Goal: Task Accomplishment & Management: Complete application form

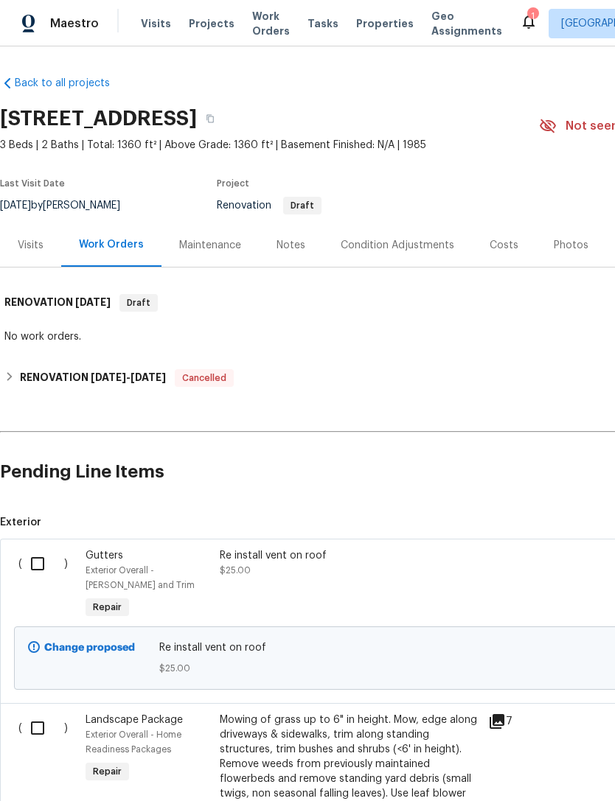
click at [506, 245] on div "Costs" at bounding box center [503, 245] width 29 height 15
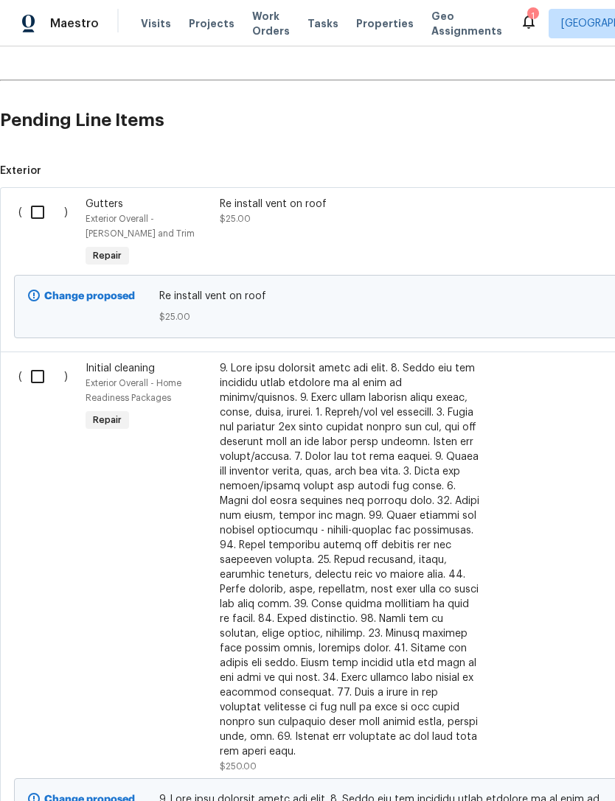
scroll to position [355, 0]
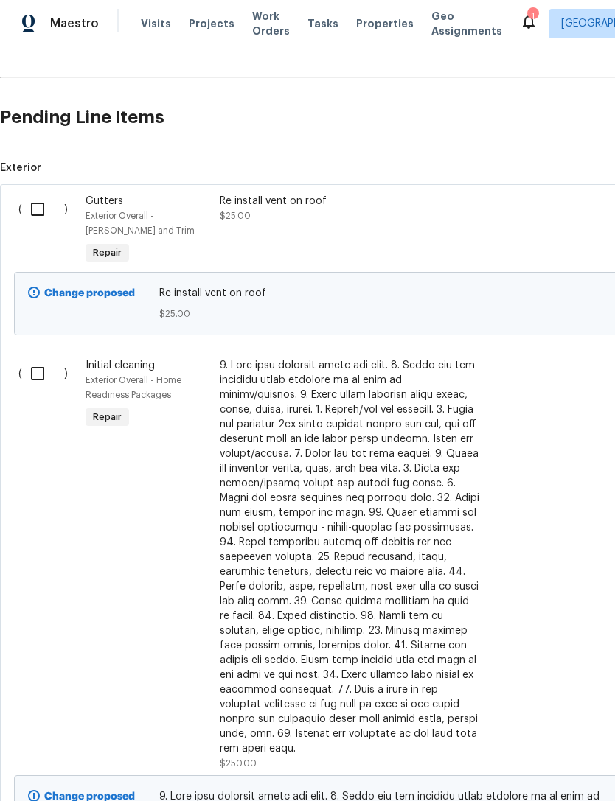
click at [39, 370] on input "checkbox" at bounding box center [43, 373] width 42 height 31
checkbox input "true"
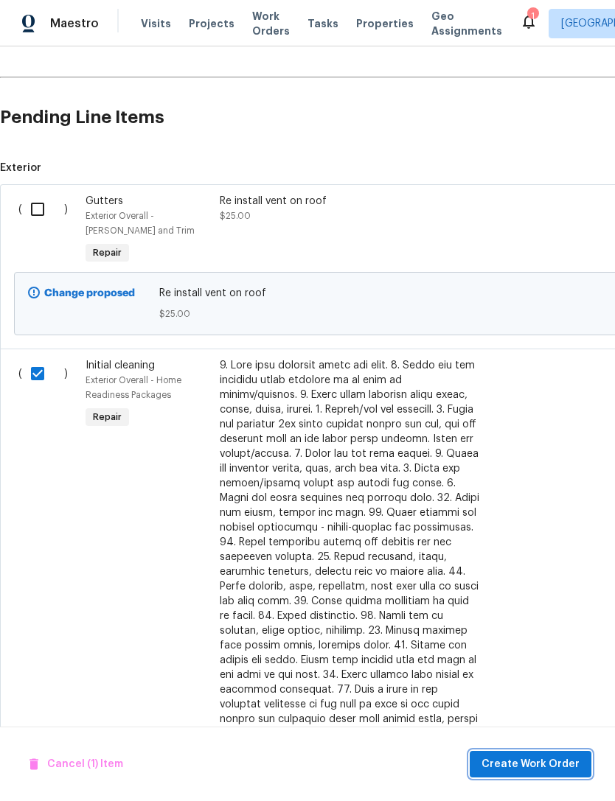
click at [540, 761] on span "Create Work Order" at bounding box center [530, 765] width 98 height 18
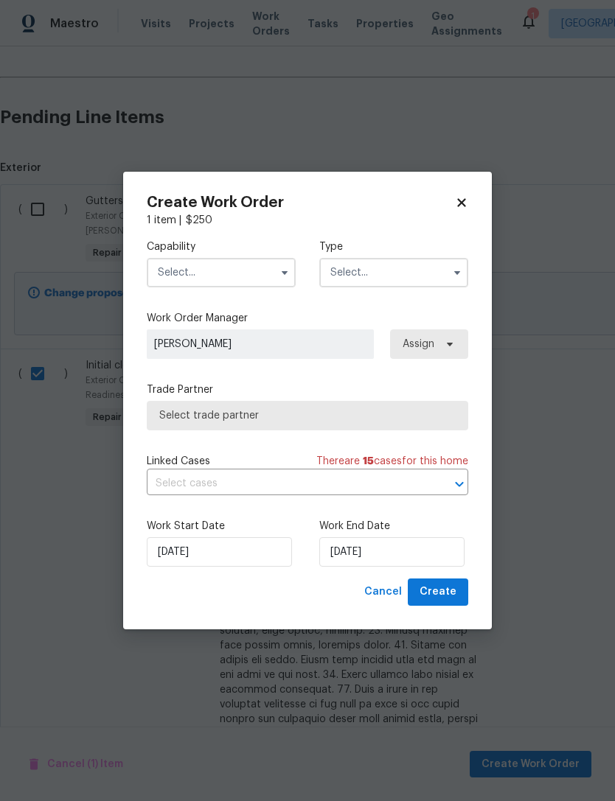
click at [229, 272] on input "text" at bounding box center [221, 272] width 149 height 29
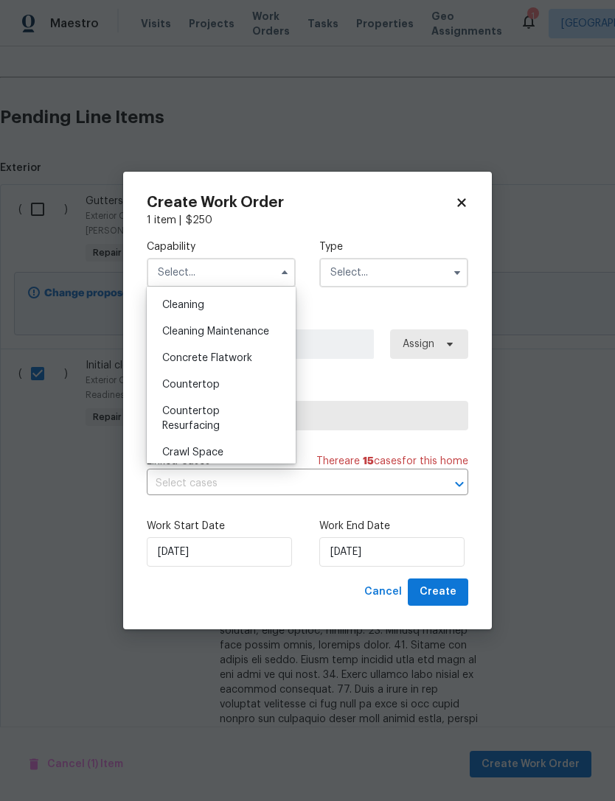
scroll to position [193, 0]
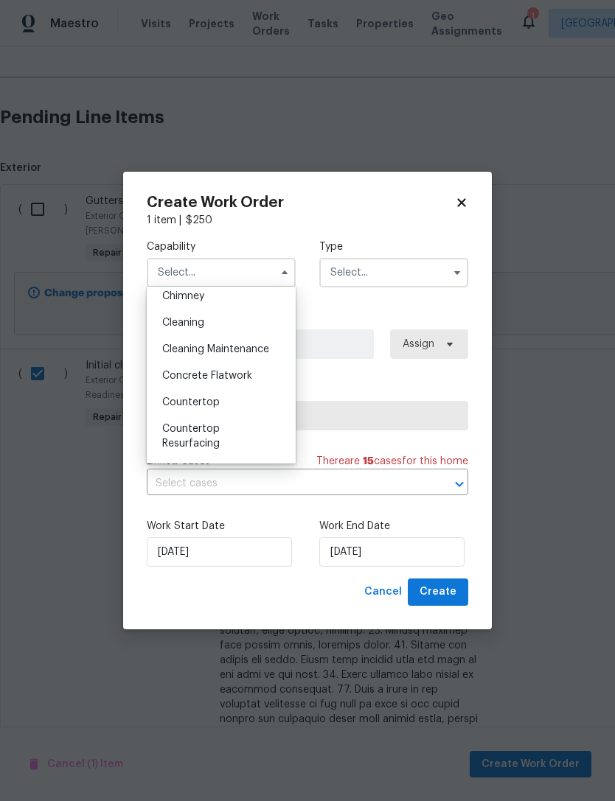
click at [215, 327] on div "Cleaning" at bounding box center [221, 323] width 142 height 27
type input "Cleaning"
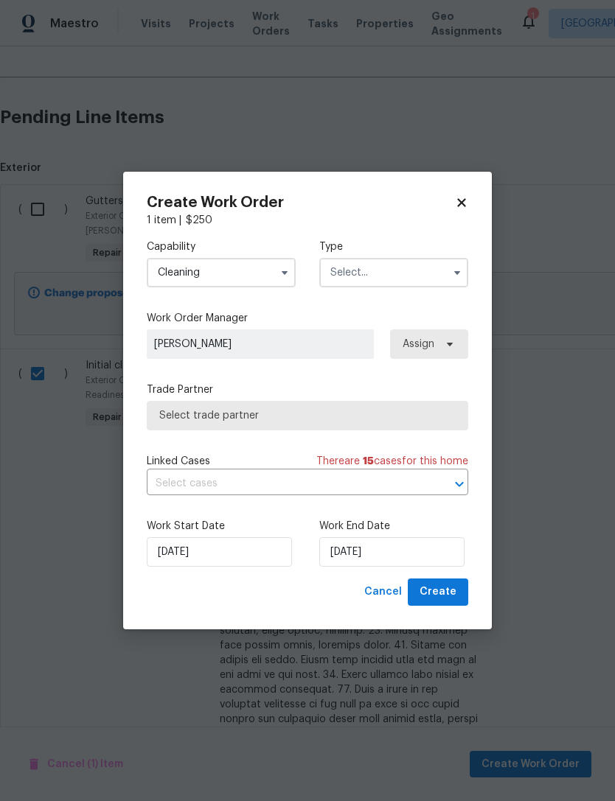
click at [413, 286] on input "text" at bounding box center [393, 272] width 149 height 29
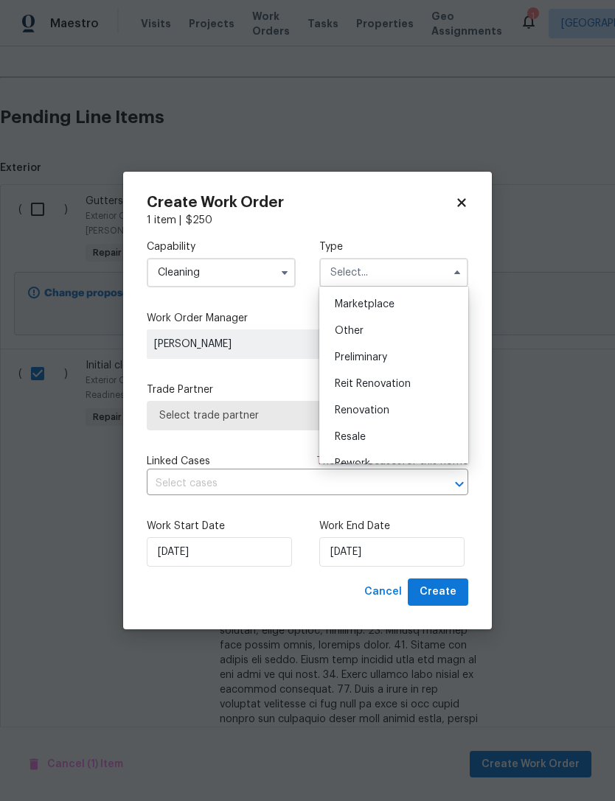
scroll to position [285, 0]
click at [393, 391] on div "Renovation" at bounding box center [394, 390] width 142 height 27
type input "Renovation"
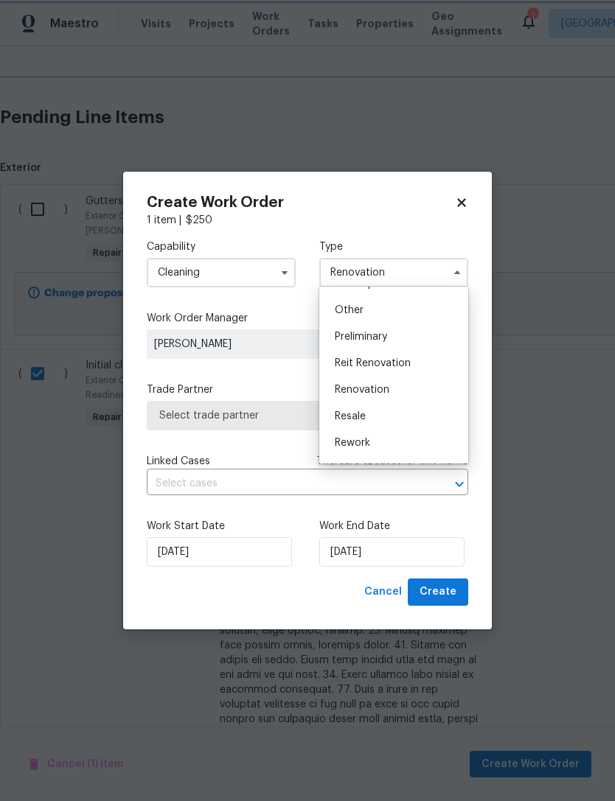
scroll to position [0, 0]
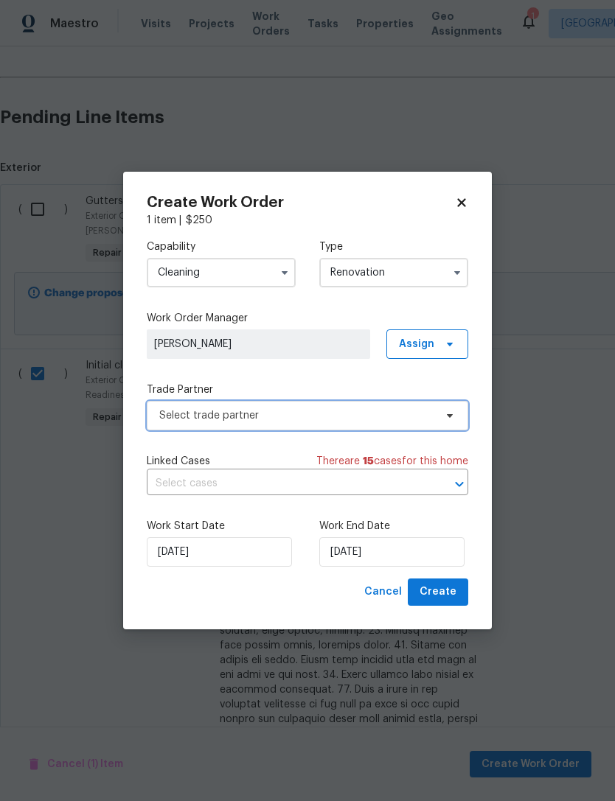
click at [348, 414] on span "Select trade partner" at bounding box center [296, 415] width 275 height 15
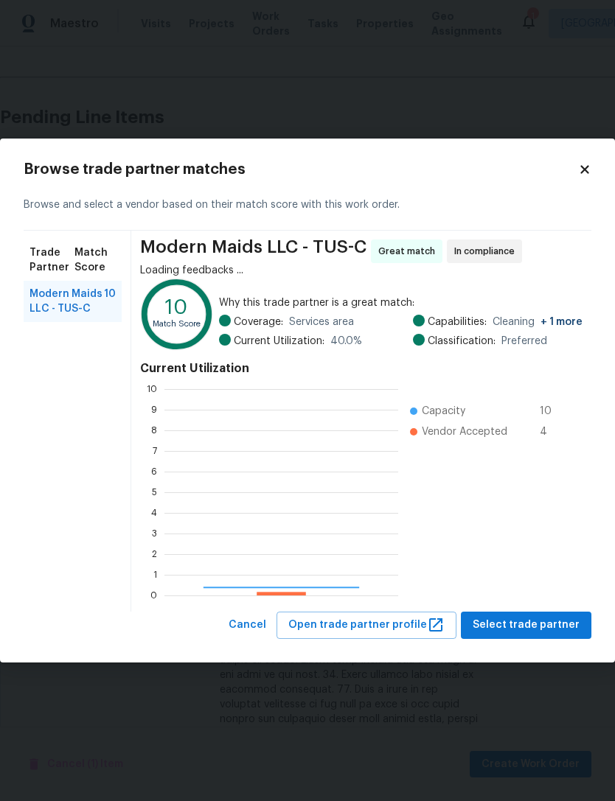
scroll to position [206, 234]
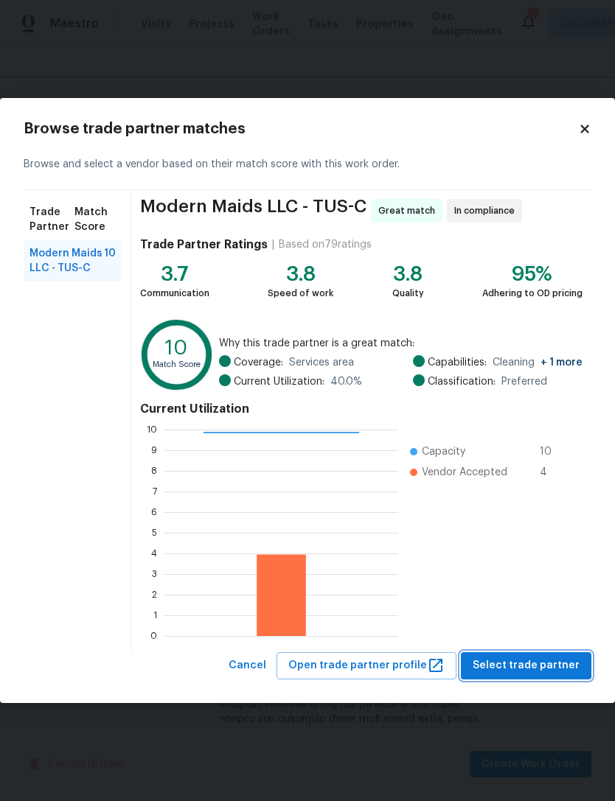
click at [544, 675] on button "Select trade partner" at bounding box center [526, 665] width 130 height 27
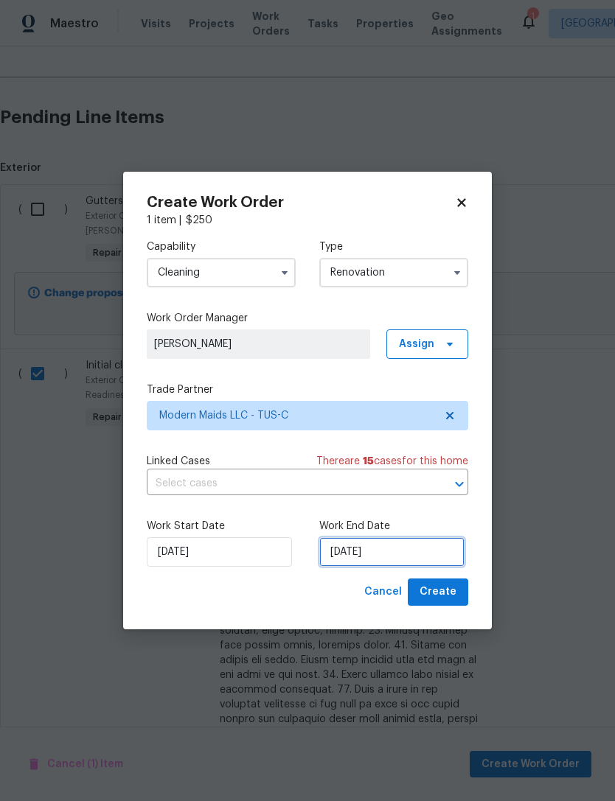
click at [401, 555] on input "[DATE]" at bounding box center [391, 551] width 145 height 29
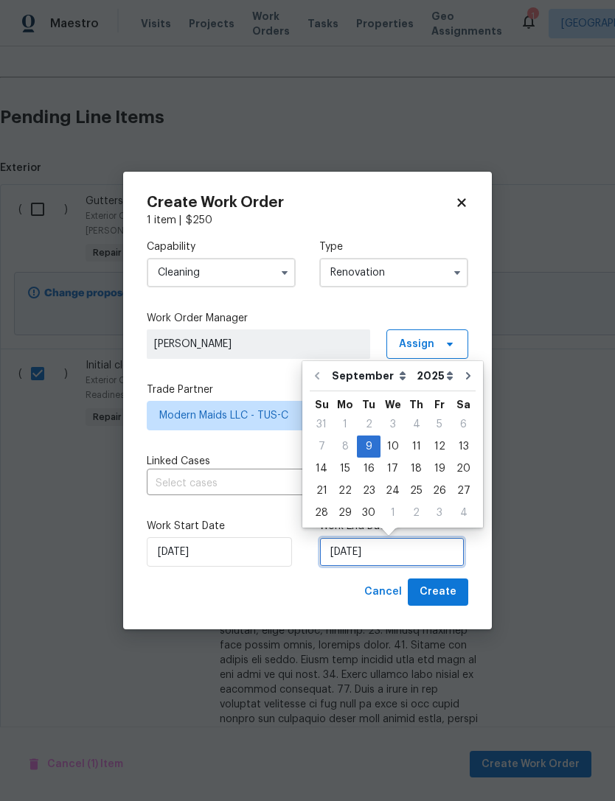
scroll to position [27, 0]
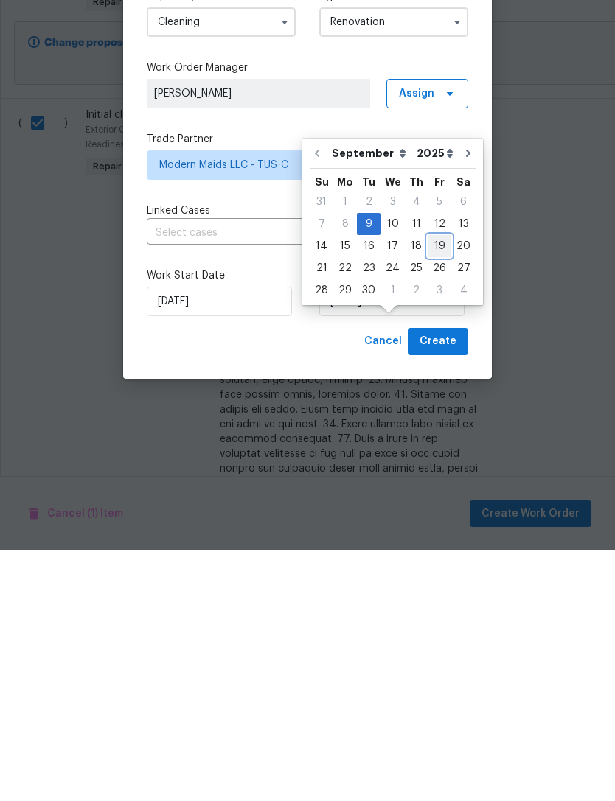
click at [439, 486] on div "19" at bounding box center [440, 496] width 24 height 21
type input "[DATE]"
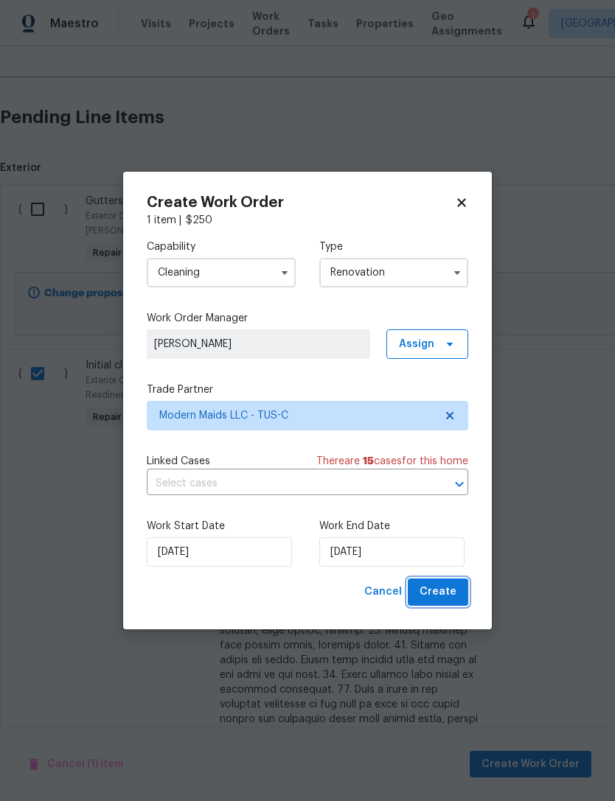
click at [447, 592] on span "Create" at bounding box center [437, 592] width 37 height 18
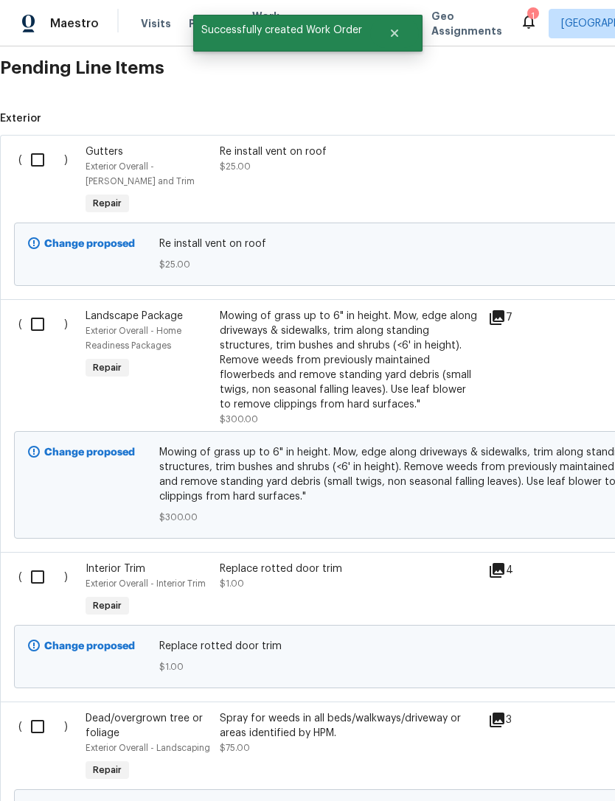
scroll to position [444, 0]
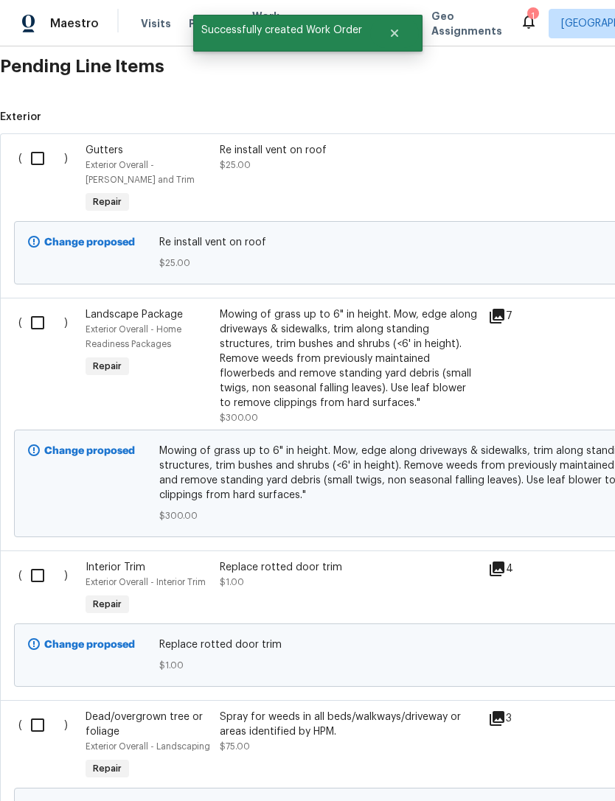
click at [37, 307] on input "checkbox" at bounding box center [43, 322] width 42 height 31
checkbox input "true"
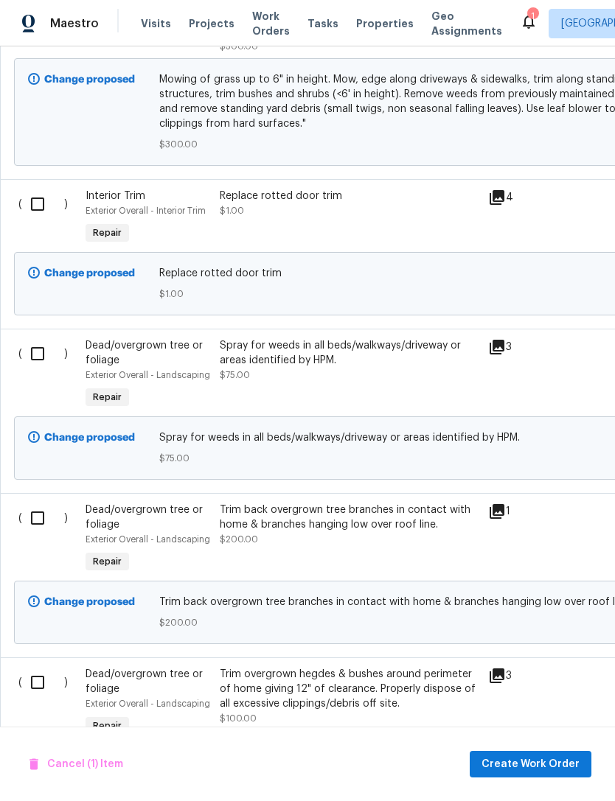
scroll to position [816, 0]
click at [43, 338] on input "checkbox" at bounding box center [43, 353] width 42 height 31
checkbox input "true"
click at [48, 503] on input "checkbox" at bounding box center [43, 518] width 42 height 31
checkbox input "true"
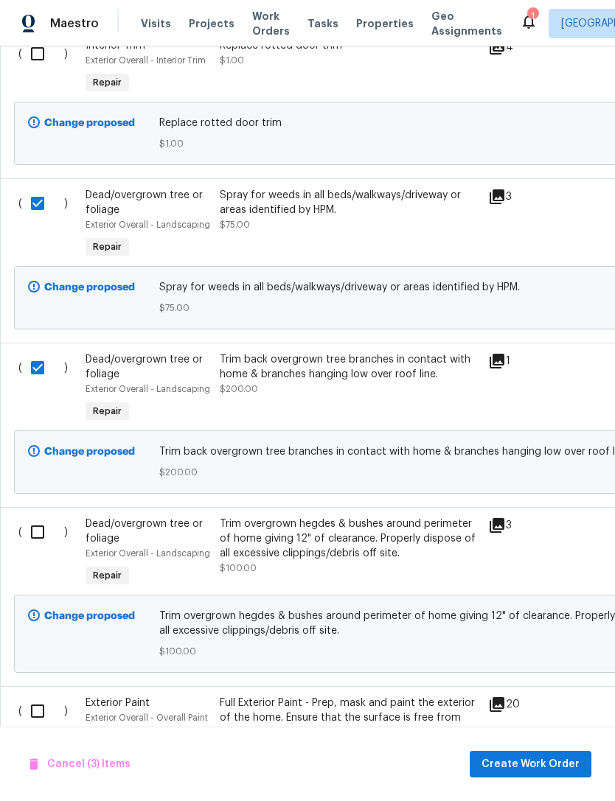
scroll to position [967, 0]
click at [32, 516] on input "checkbox" at bounding box center [43, 531] width 42 height 31
checkbox input "true"
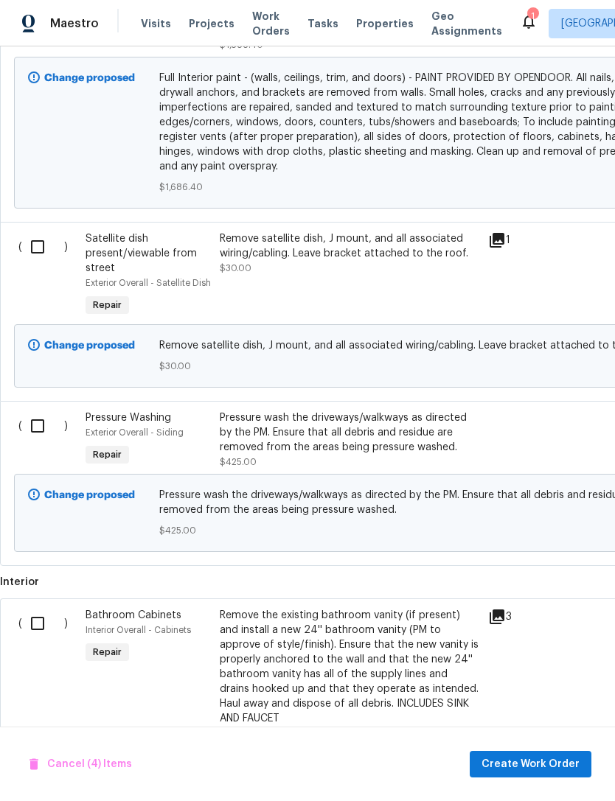
scroll to position [2070, 0]
click at [39, 410] on input "checkbox" at bounding box center [43, 425] width 42 height 31
checkbox input "true"
click at [546, 766] on span "Create Work Order" at bounding box center [530, 765] width 98 height 18
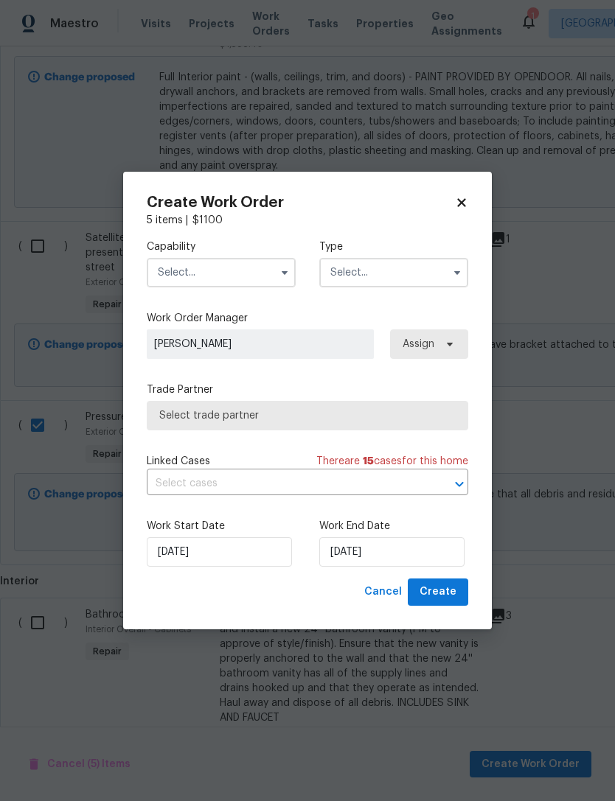
click at [246, 272] on input "text" at bounding box center [221, 272] width 149 height 29
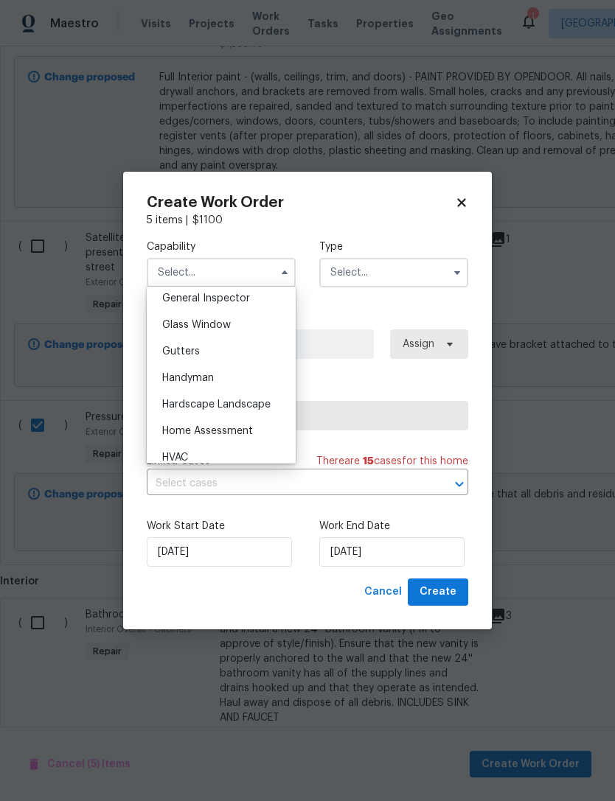
scroll to position [737, 0]
click at [251, 407] on span "Hardscape Landscape" at bounding box center [216, 404] width 108 height 10
type input "Hardscape Landscape"
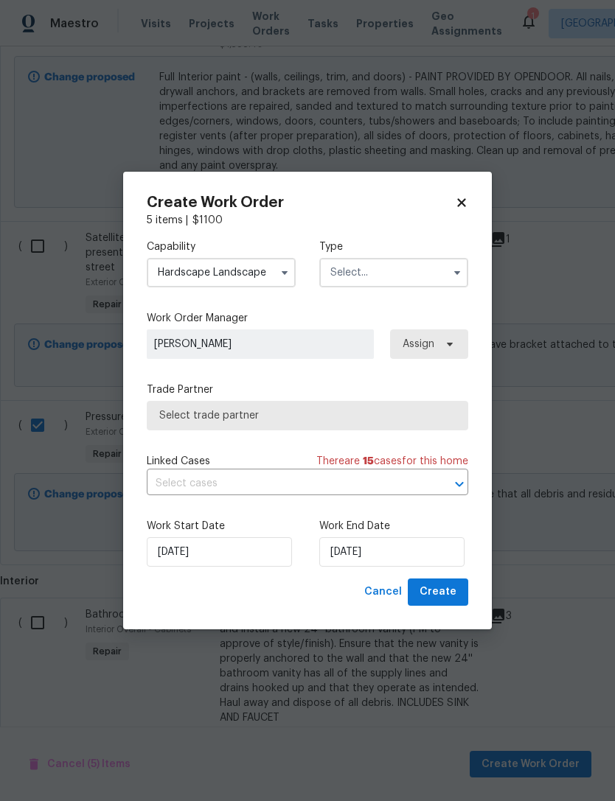
click at [416, 285] on input "text" at bounding box center [393, 272] width 149 height 29
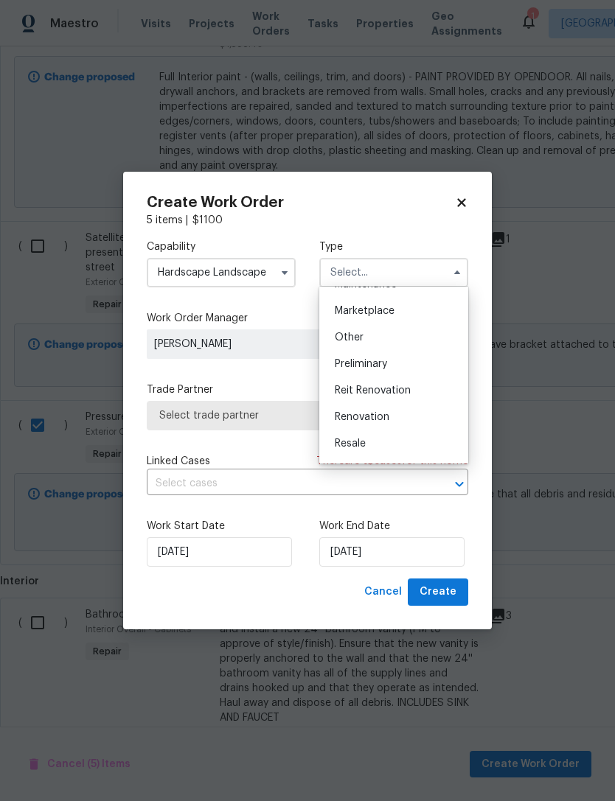
scroll to position [263, 0]
click at [408, 414] on div "Renovation" at bounding box center [394, 412] width 142 height 27
type input "Renovation"
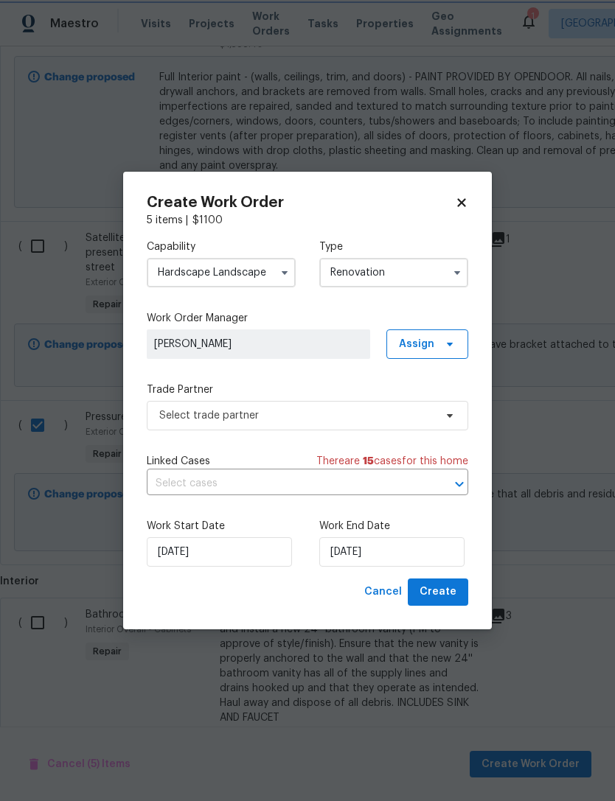
scroll to position [0, 0]
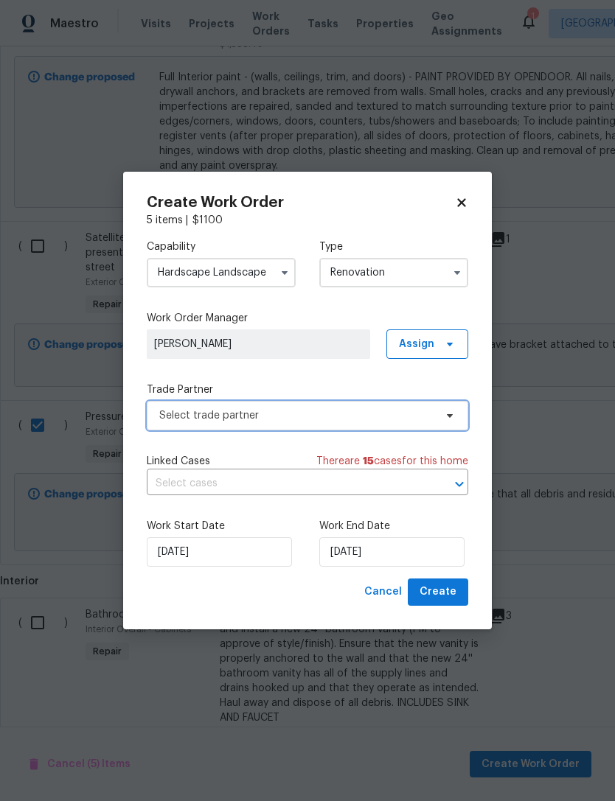
click at [388, 418] on span "Select trade partner" at bounding box center [296, 415] width 275 height 15
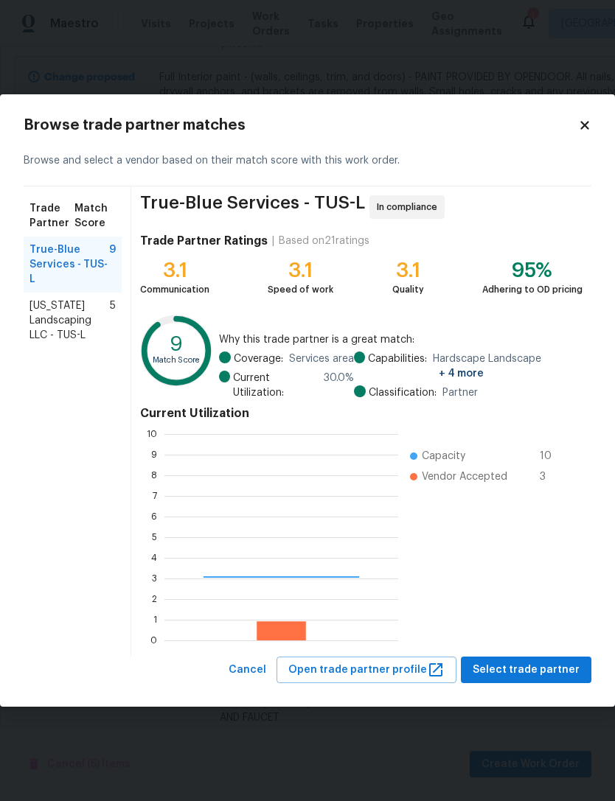
scroll to position [206, 234]
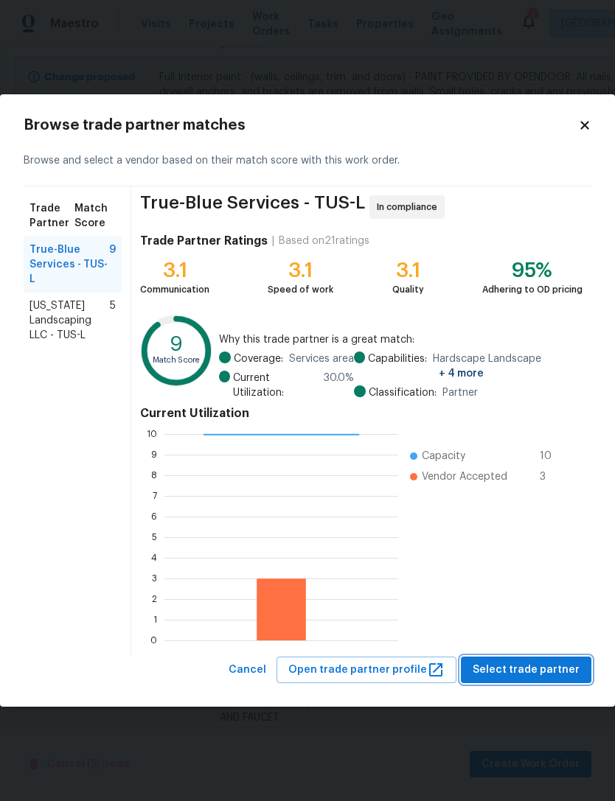
click at [545, 661] on span "Select trade partner" at bounding box center [525, 670] width 107 height 18
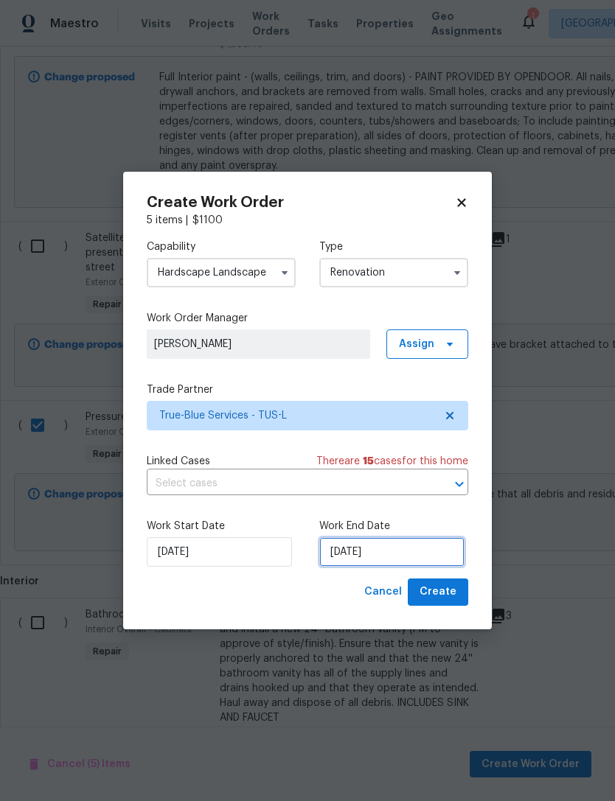
click at [396, 551] on input "[DATE]" at bounding box center [391, 551] width 145 height 29
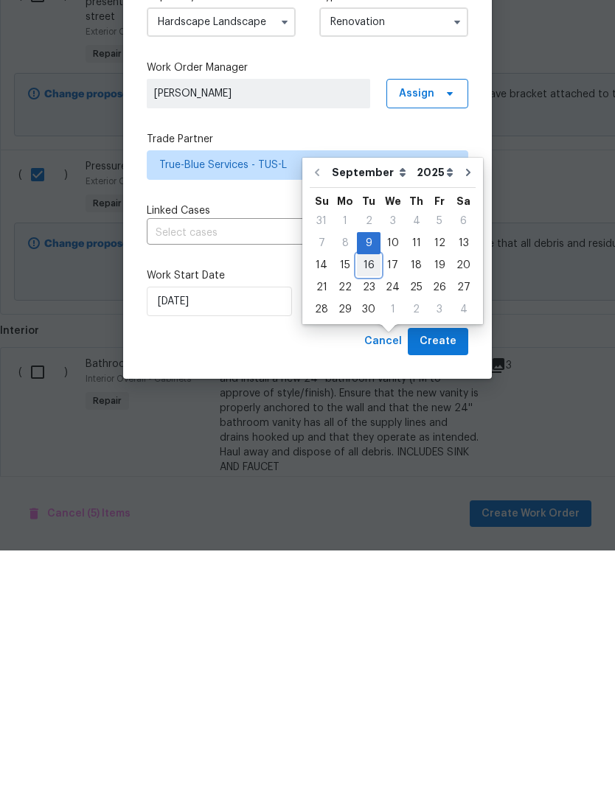
click at [369, 506] on div "16" at bounding box center [369, 516] width 24 height 21
type input "[DATE]"
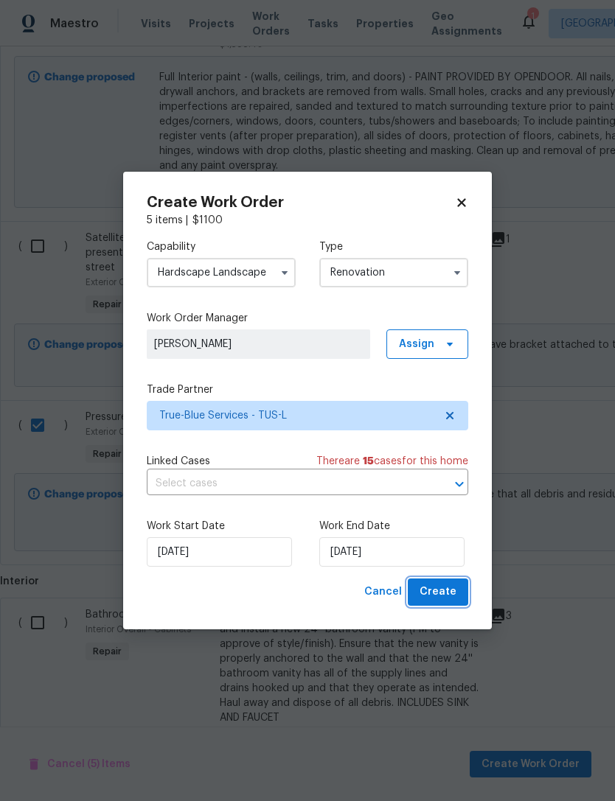
click at [452, 589] on span "Create" at bounding box center [437, 592] width 37 height 18
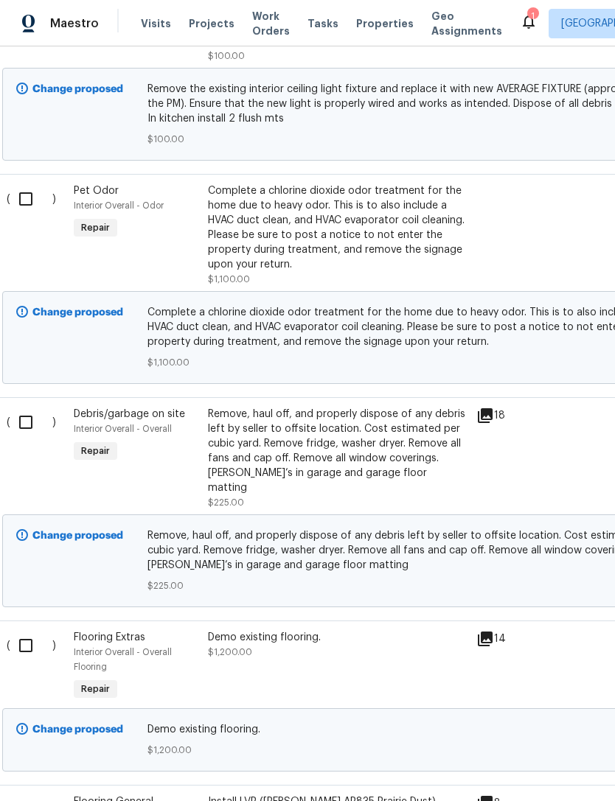
scroll to position [3624, 18]
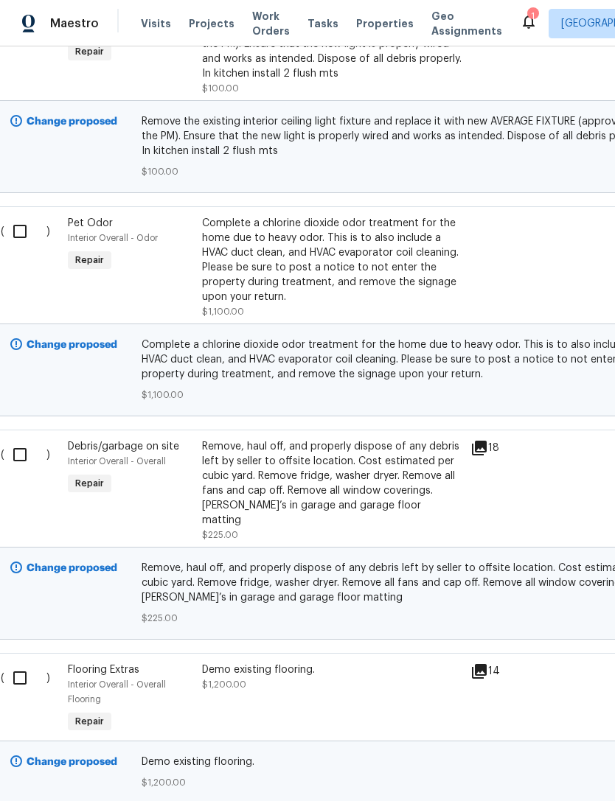
click at [15, 216] on input "checkbox" at bounding box center [25, 231] width 42 height 31
checkbox input "true"
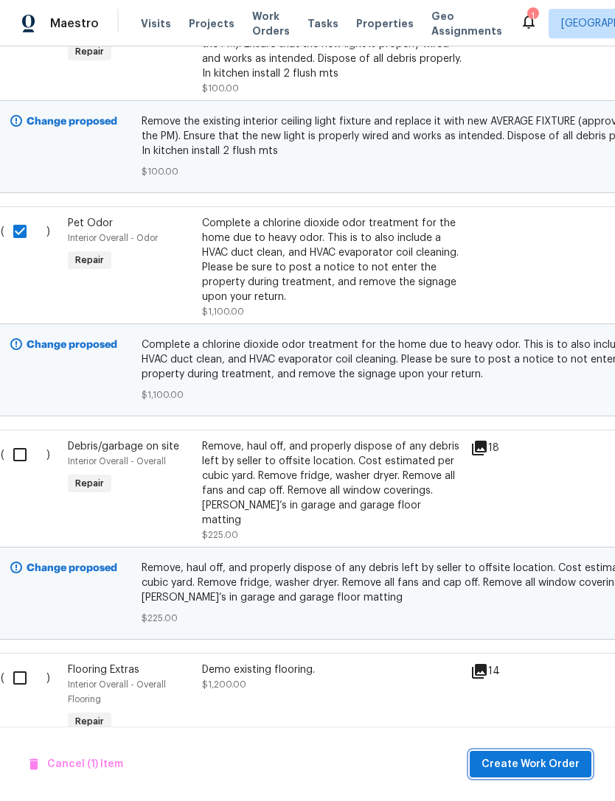
click at [550, 766] on span "Create Work Order" at bounding box center [530, 765] width 98 height 18
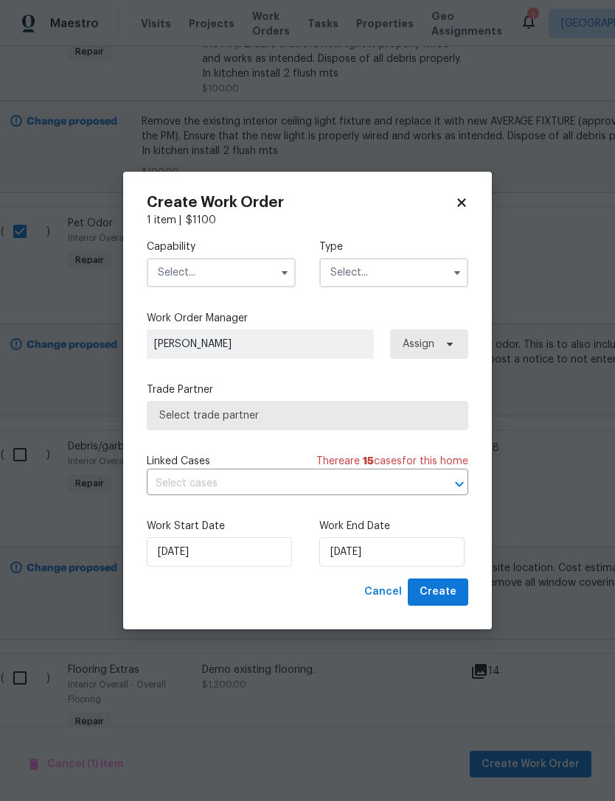
click at [244, 270] on input "text" at bounding box center [221, 272] width 149 height 29
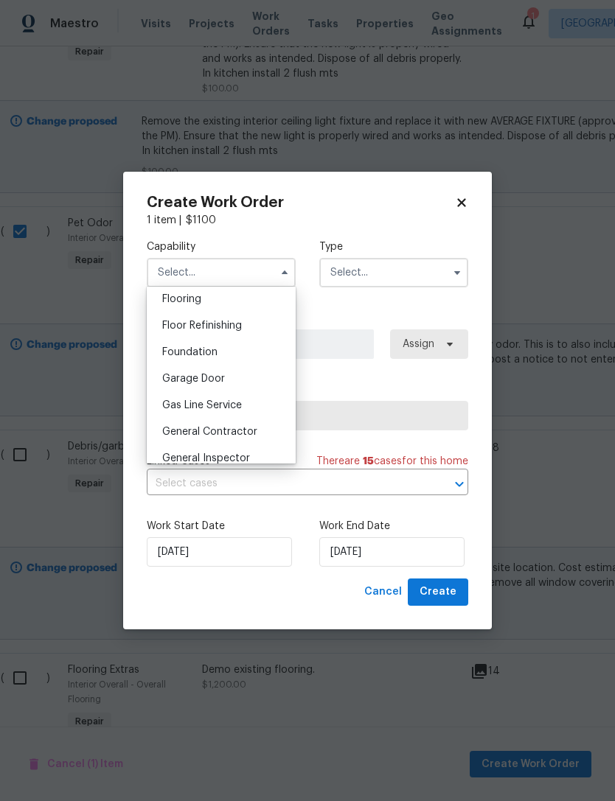
scroll to position [610, 0]
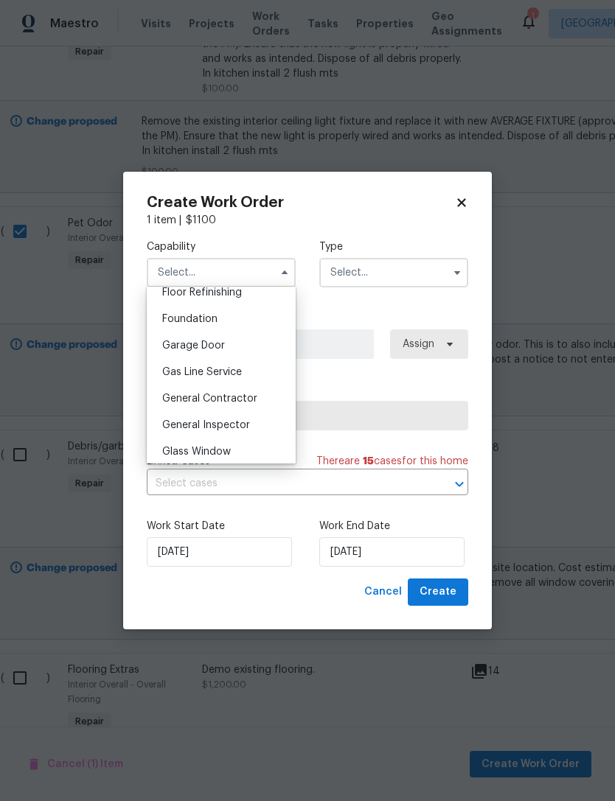
click at [248, 402] on span "General Contractor" at bounding box center [209, 399] width 95 height 10
type input "General Contractor"
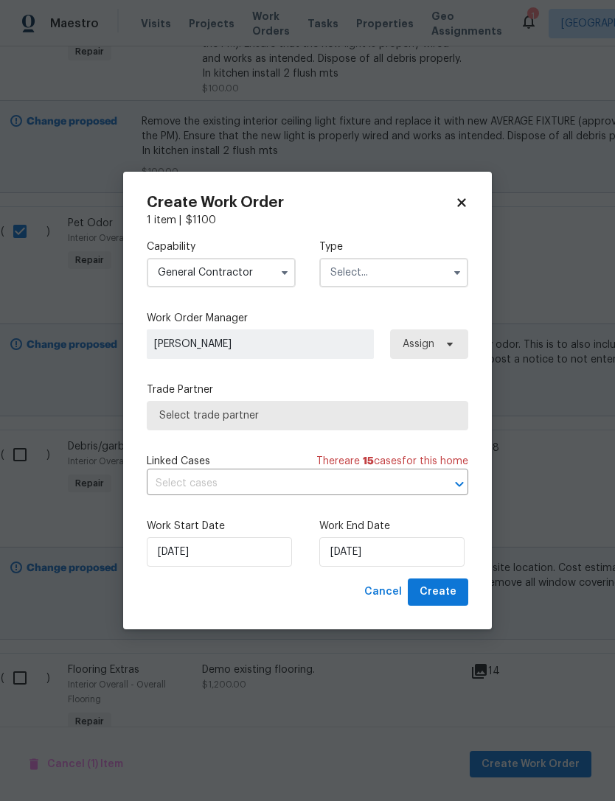
click at [415, 279] on input "text" at bounding box center [393, 272] width 149 height 29
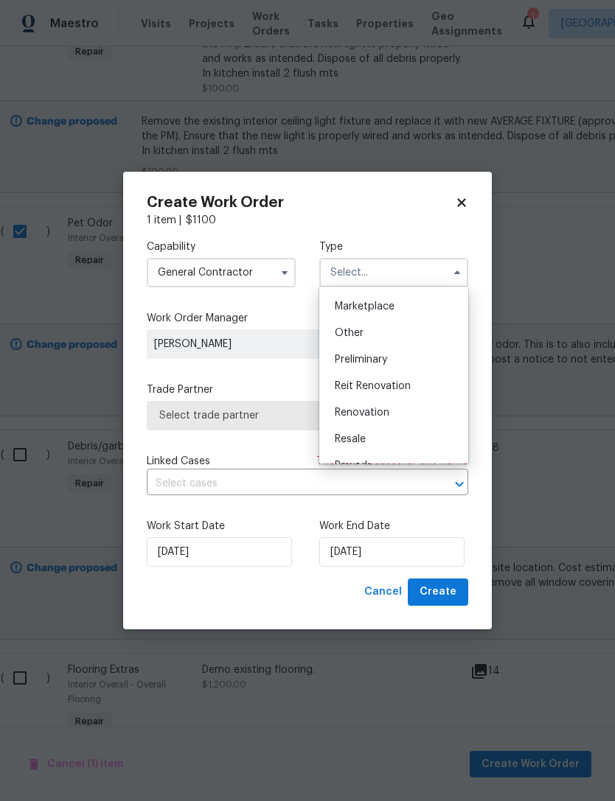
scroll to position [267, 0]
click at [402, 410] on div "Renovation" at bounding box center [394, 408] width 142 height 27
type input "Renovation"
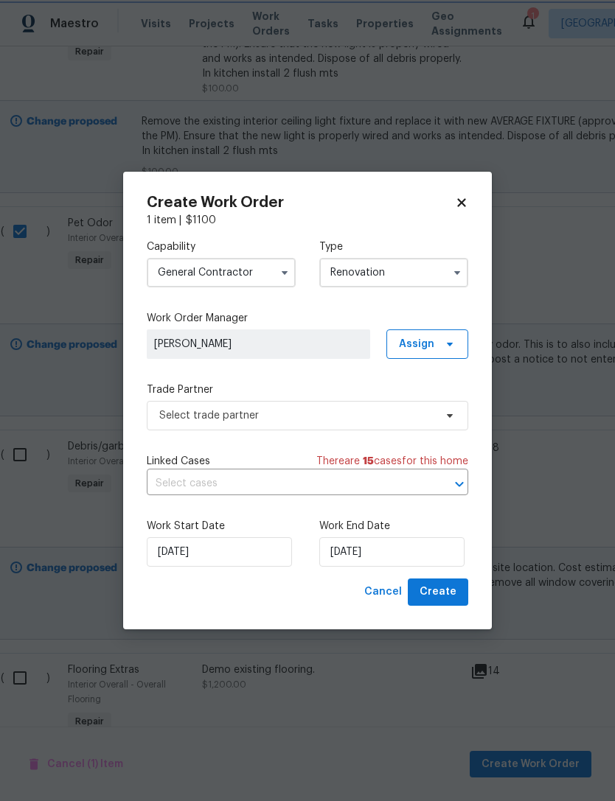
scroll to position [0, 0]
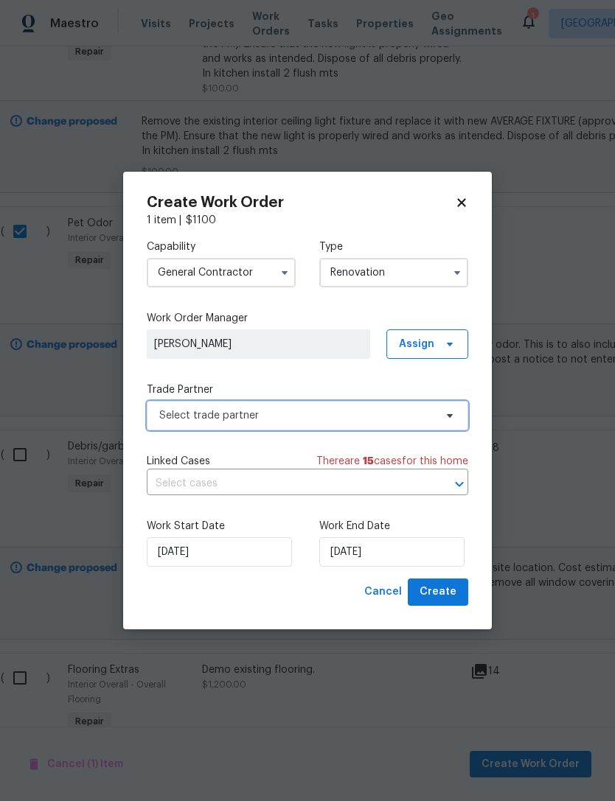
click at [400, 413] on span "Select trade partner" at bounding box center [296, 415] width 275 height 15
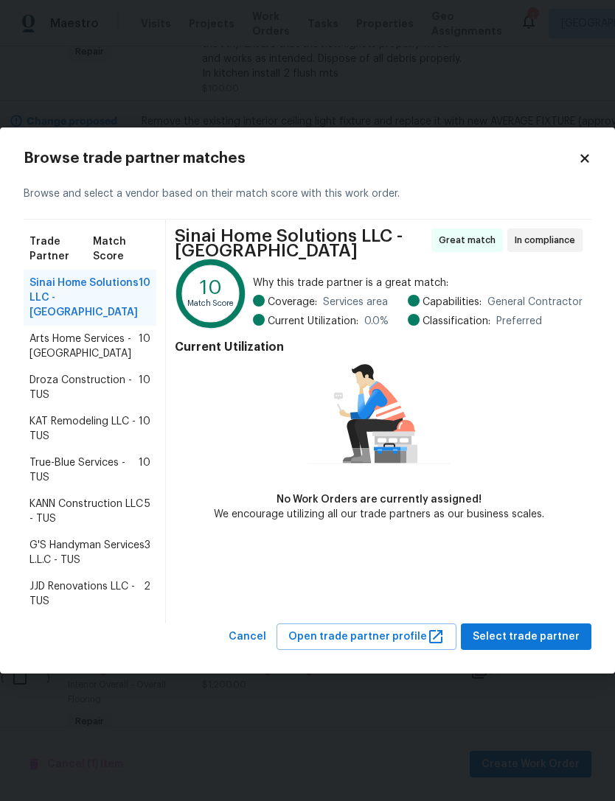
click at [116, 459] on span "True-Blue Services - TUS" at bounding box center [83, 470] width 109 height 29
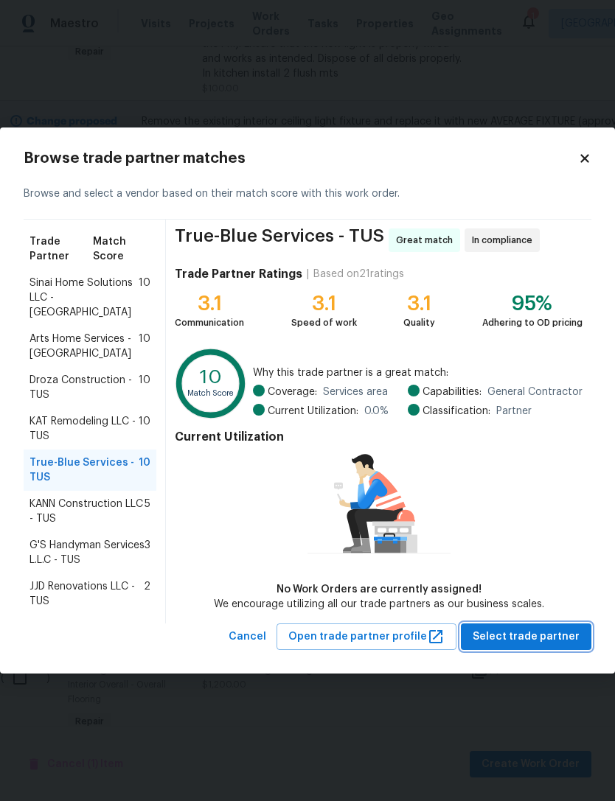
click at [561, 637] on span "Select trade partner" at bounding box center [525, 637] width 107 height 18
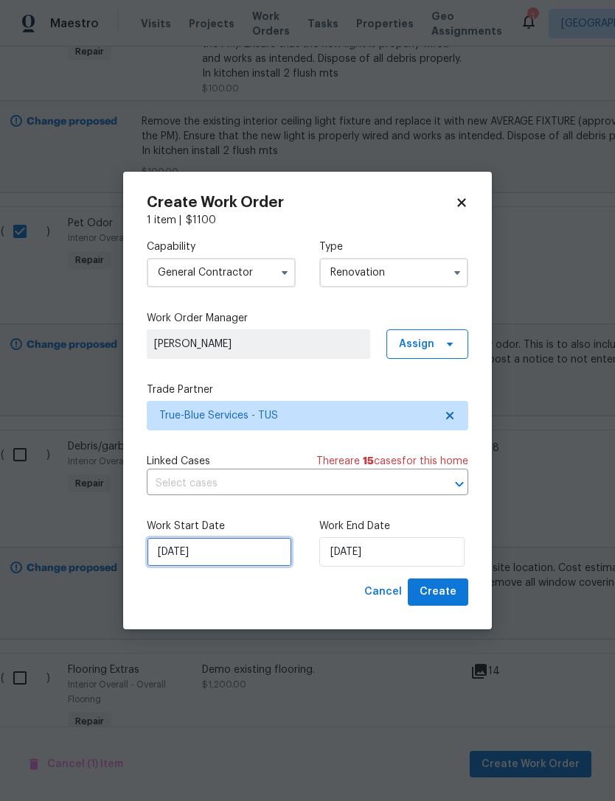
click at [248, 551] on input "[DATE]" at bounding box center [219, 551] width 145 height 29
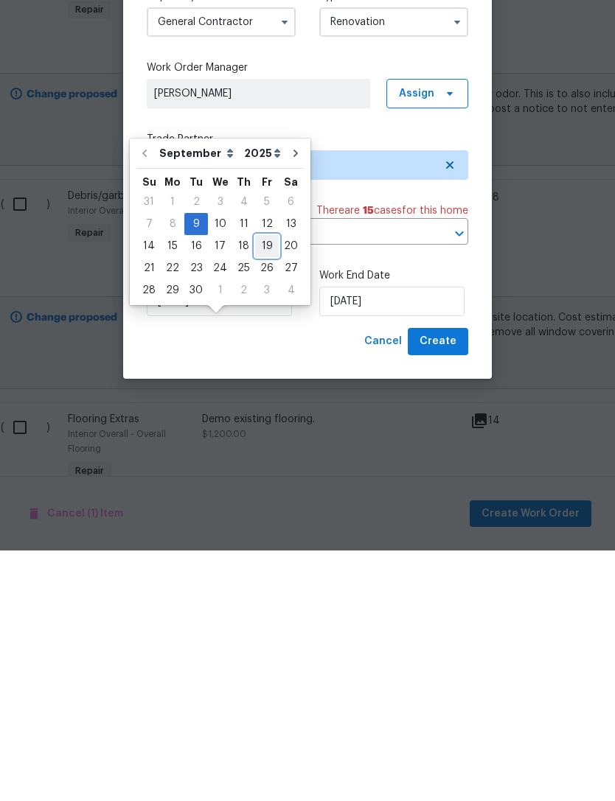
click at [262, 486] on div "19" at bounding box center [267, 496] width 24 height 21
type input "[DATE]"
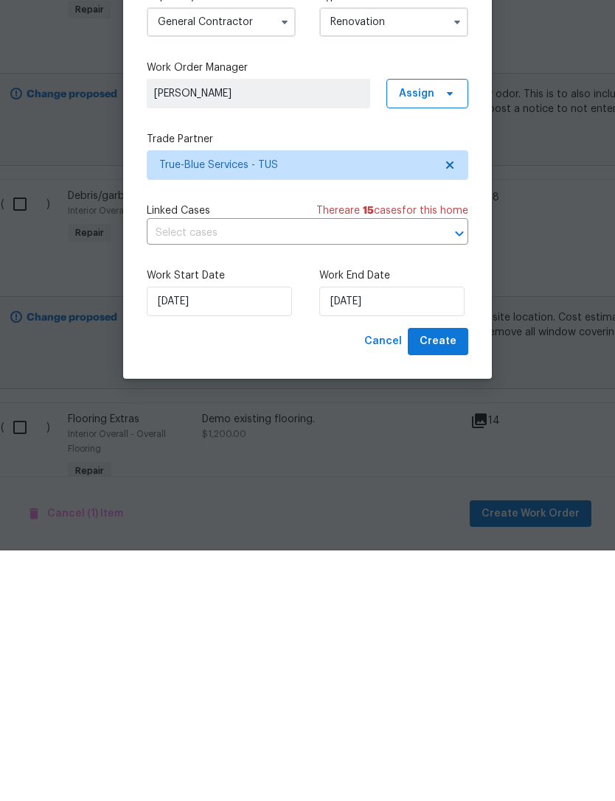
scroll to position [47, 0]
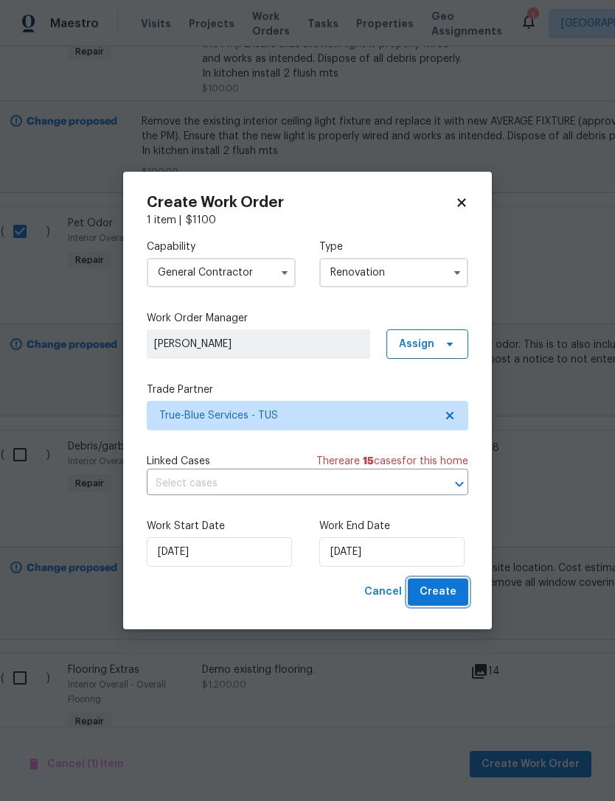
click at [453, 593] on span "Create" at bounding box center [437, 592] width 37 height 18
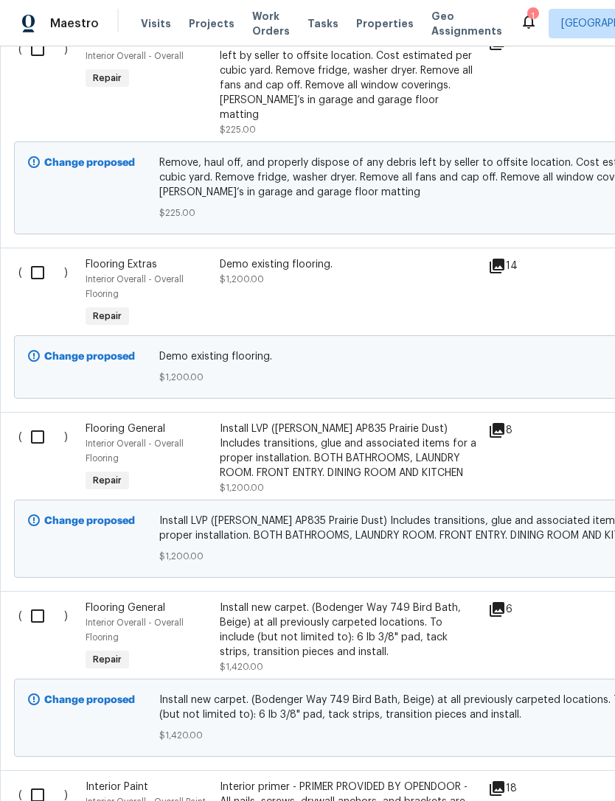
scroll to position [3858, 0]
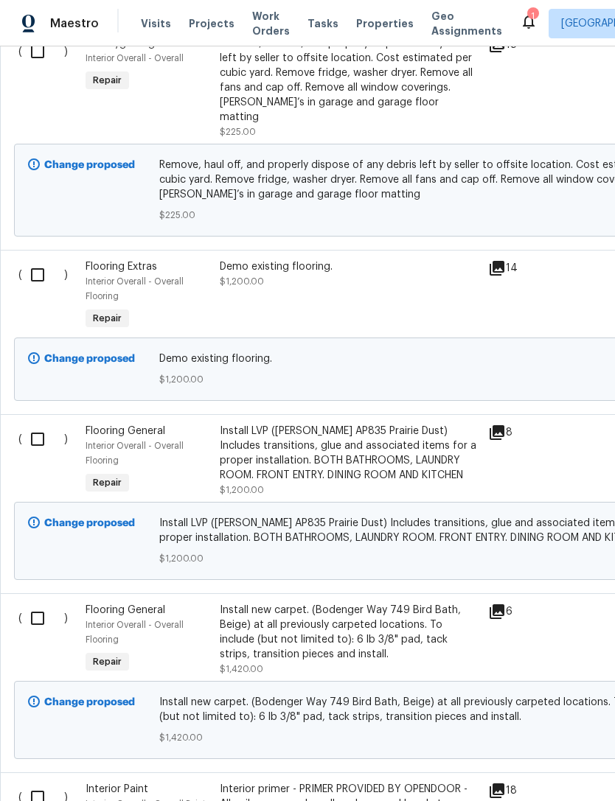
click at [29, 424] on input "checkbox" at bounding box center [43, 439] width 42 height 31
checkbox input "true"
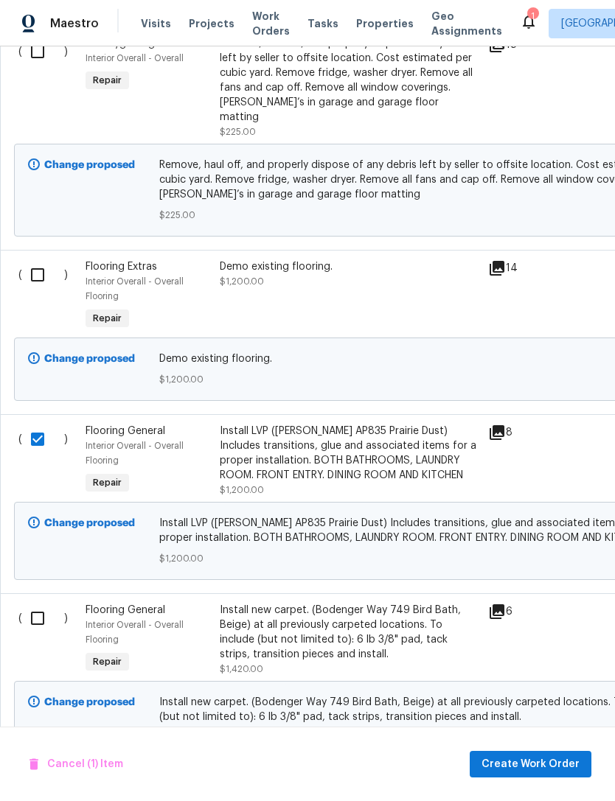
click at [32, 603] on input "checkbox" at bounding box center [43, 618] width 42 height 31
checkbox input "true"
click at [549, 761] on span "Create Work Order" at bounding box center [530, 765] width 98 height 18
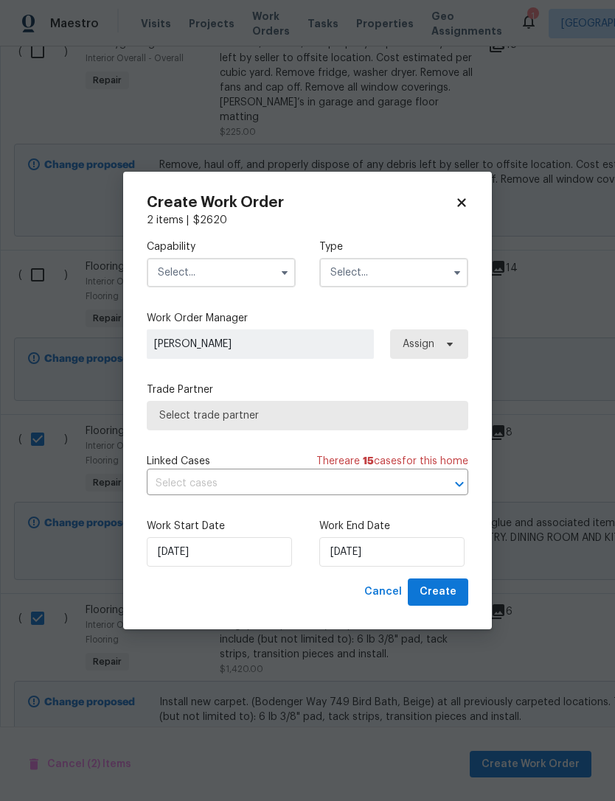
click at [249, 272] on input "text" at bounding box center [221, 272] width 149 height 29
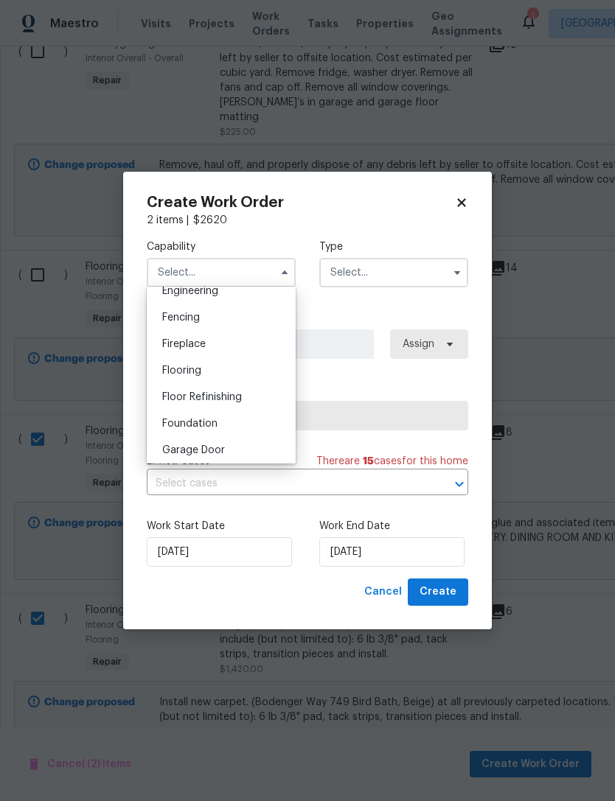
scroll to position [500, 0]
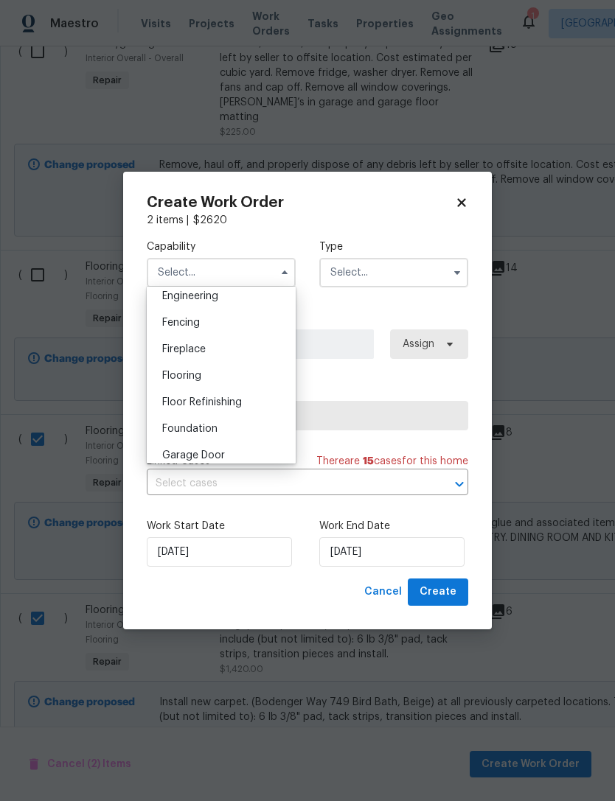
click at [212, 380] on div "Flooring" at bounding box center [221, 376] width 142 height 27
type input "Flooring"
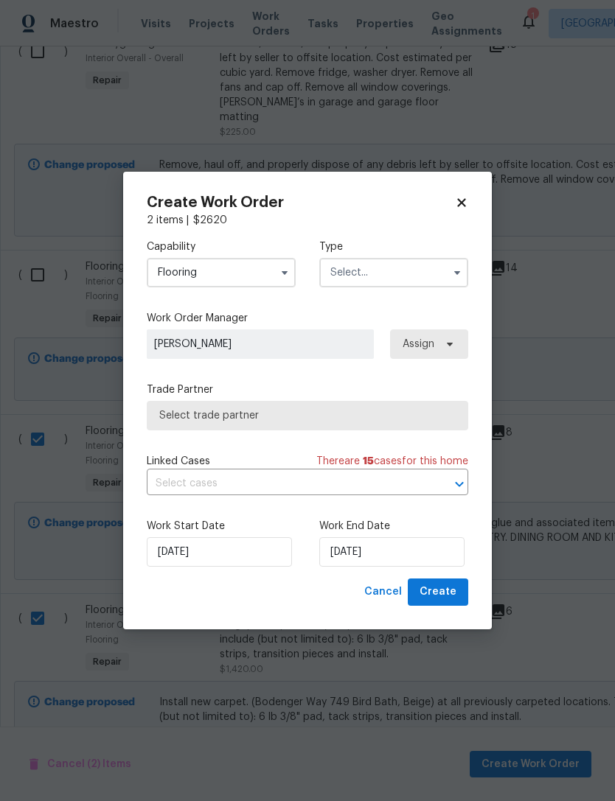
click at [407, 285] on input "text" at bounding box center [393, 272] width 149 height 29
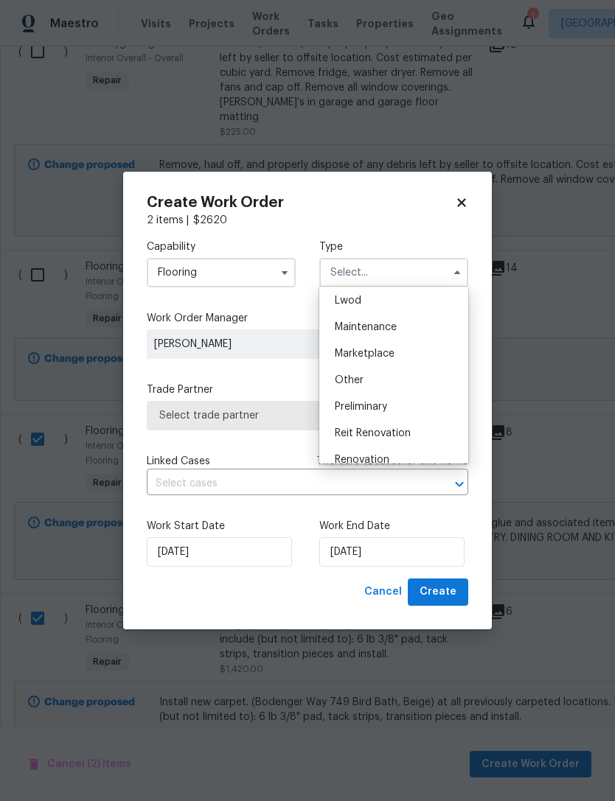
scroll to position [287, 0]
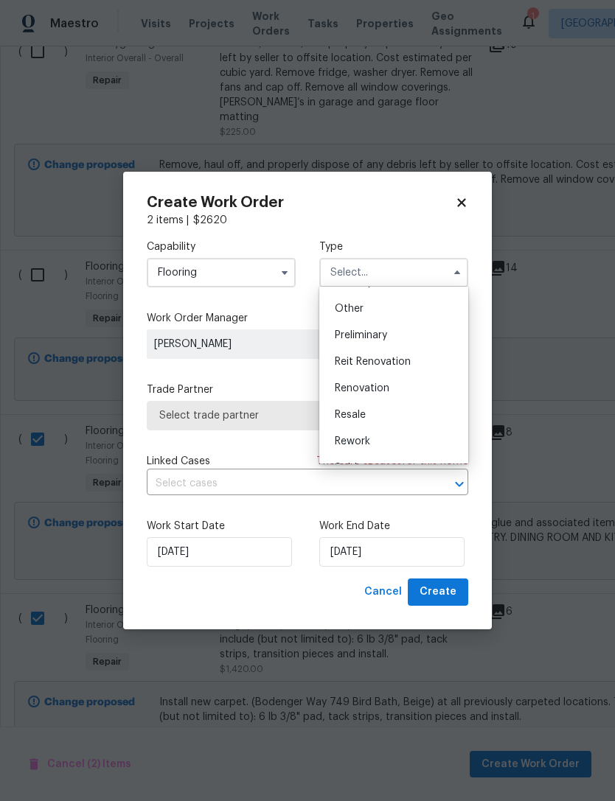
click at [395, 392] on div "Renovation" at bounding box center [394, 388] width 142 height 27
type input "Renovation"
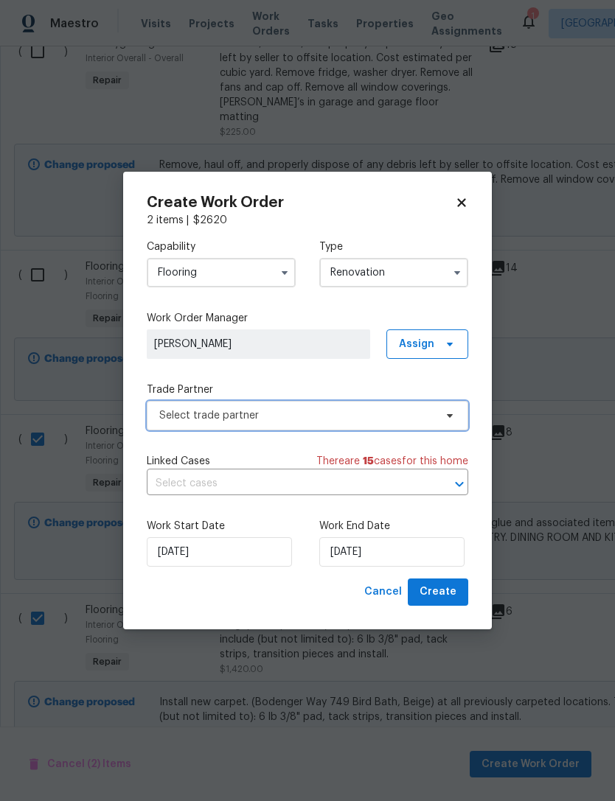
click at [377, 418] on span "Select trade partner" at bounding box center [296, 415] width 275 height 15
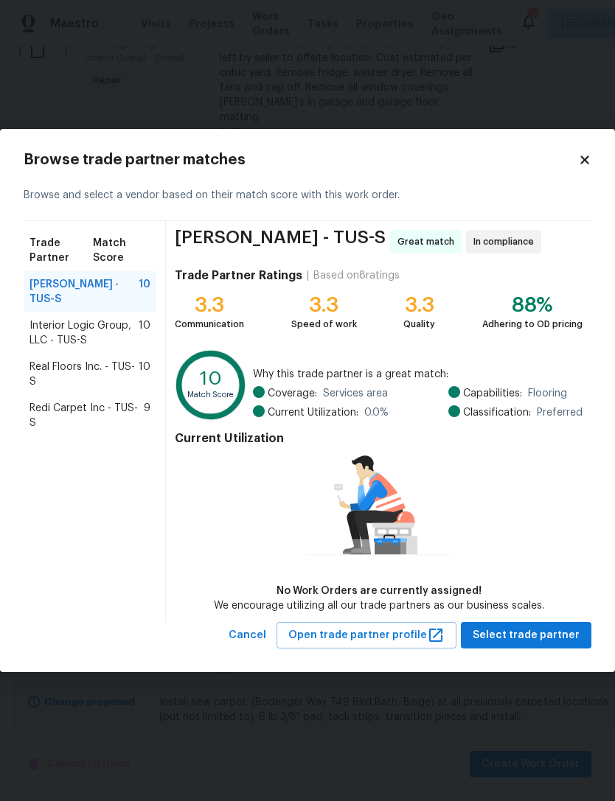
click at [116, 373] on span "Real Floors Inc. - TUS-S" at bounding box center [83, 374] width 109 height 29
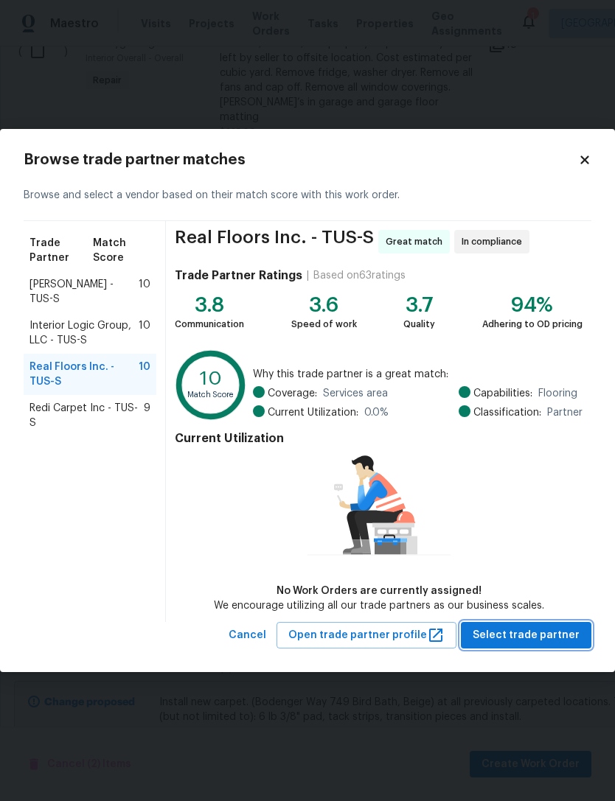
click at [551, 633] on span "Select trade partner" at bounding box center [525, 636] width 107 height 18
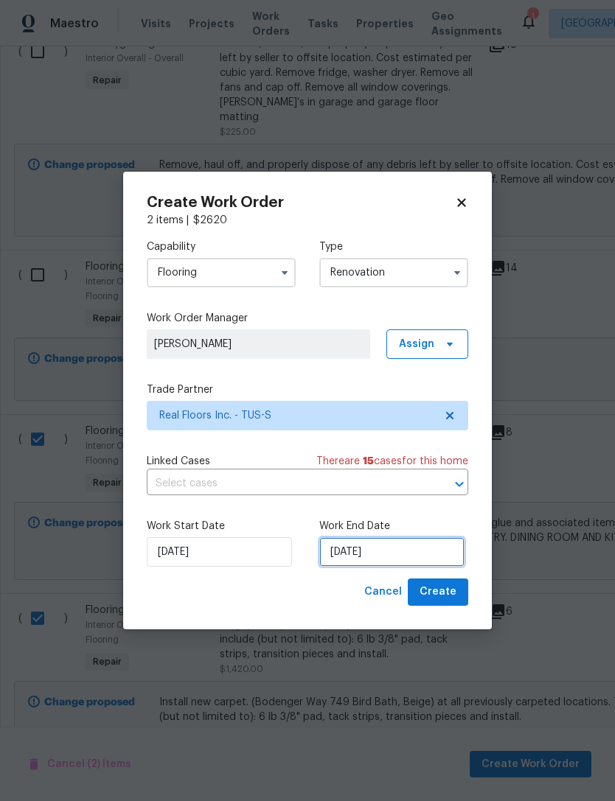
click at [372, 559] on input "[DATE]" at bounding box center [391, 551] width 145 height 29
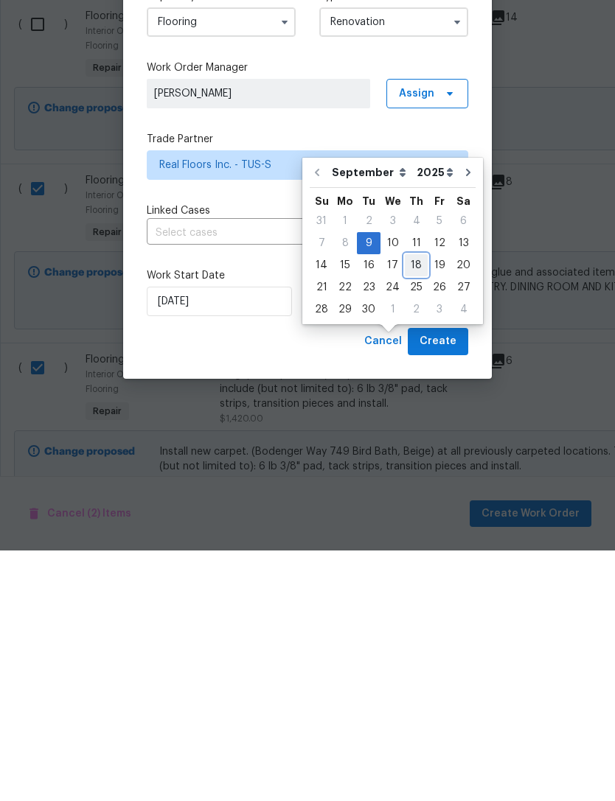
click at [411, 506] on div "18" at bounding box center [416, 516] width 23 height 21
type input "[DATE]"
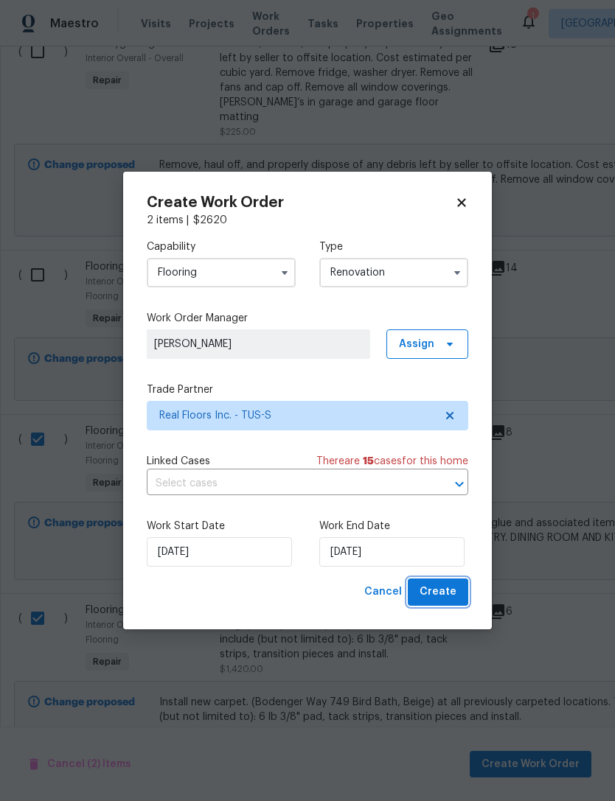
click at [448, 600] on span "Create" at bounding box center [437, 592] width 37 height 18
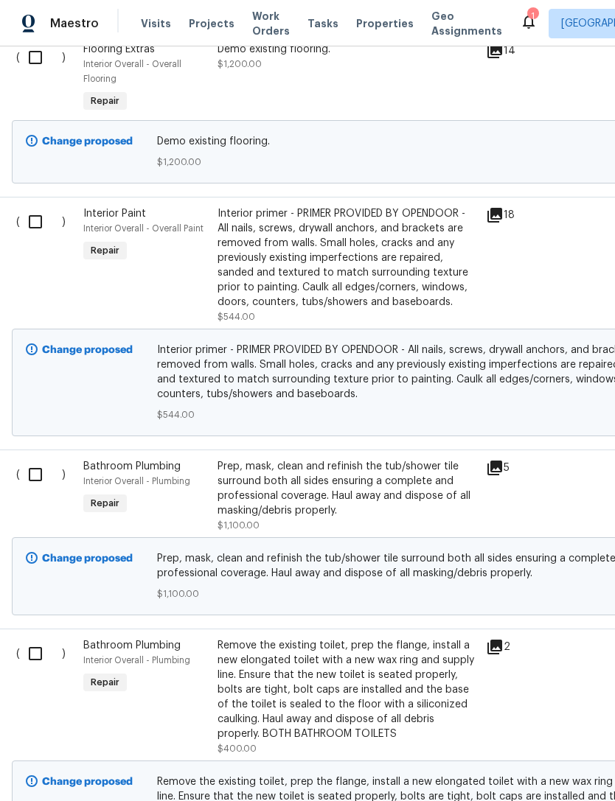
scroll to position [4128, 1]
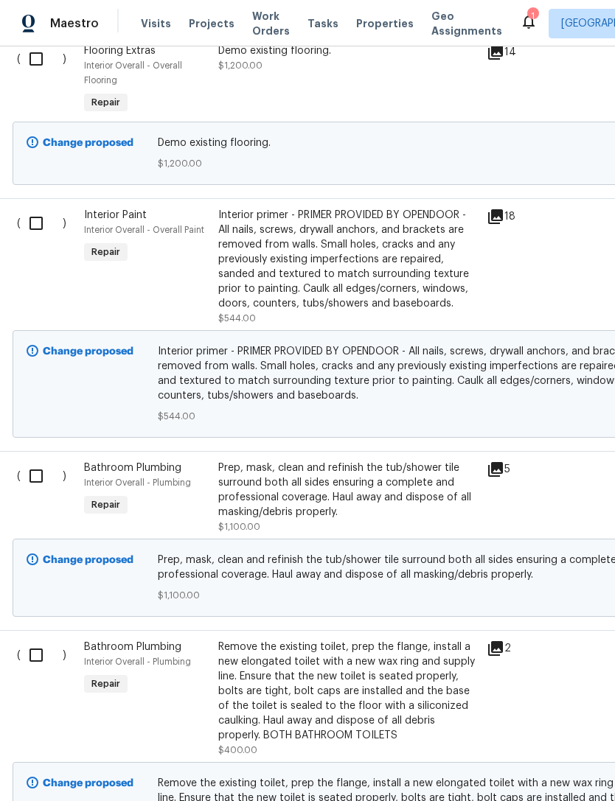
click at [32, 461] on input "checkbox" at bounding box center [42, 476] width 42 height 31
checkbox input "true"
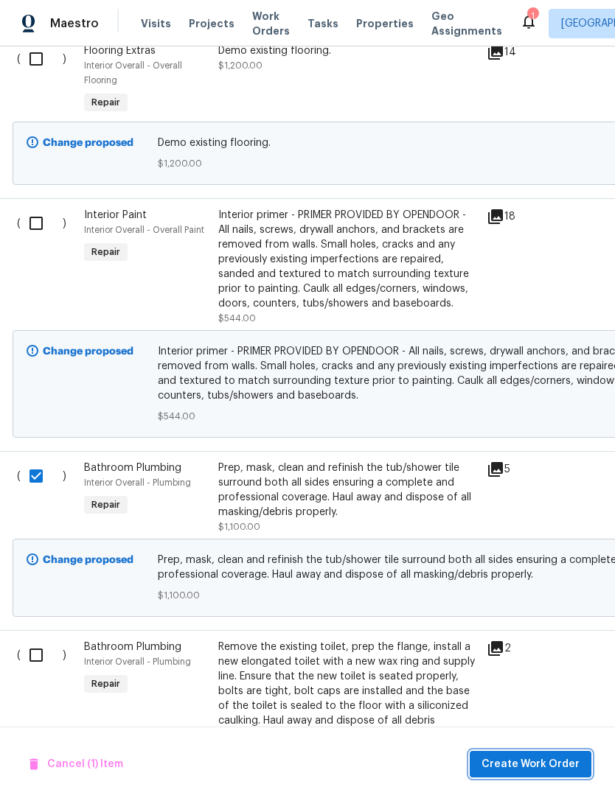
click at [543, 752] on button "Create Work Order" at bounding box center [531, 764] width 122 height 27
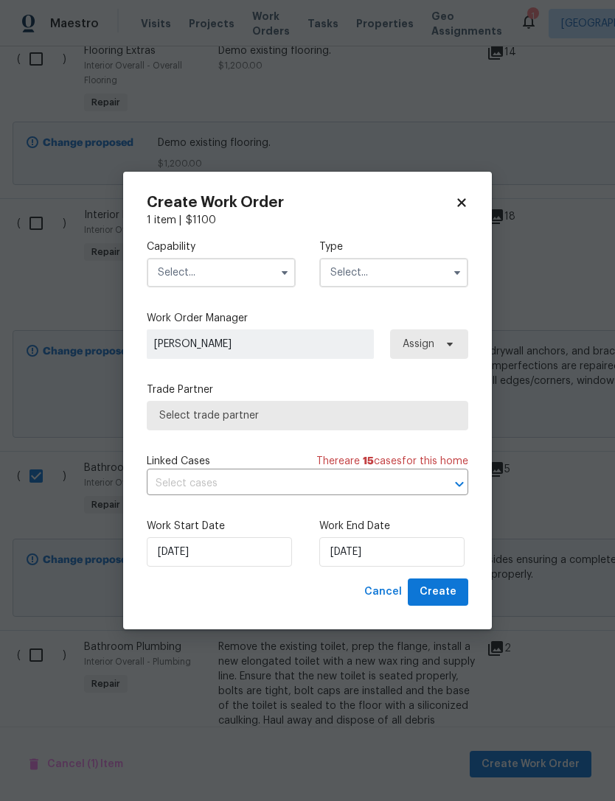
click at [244, 276] on input "text" at bounding box center [221, 272] width 149 height 29
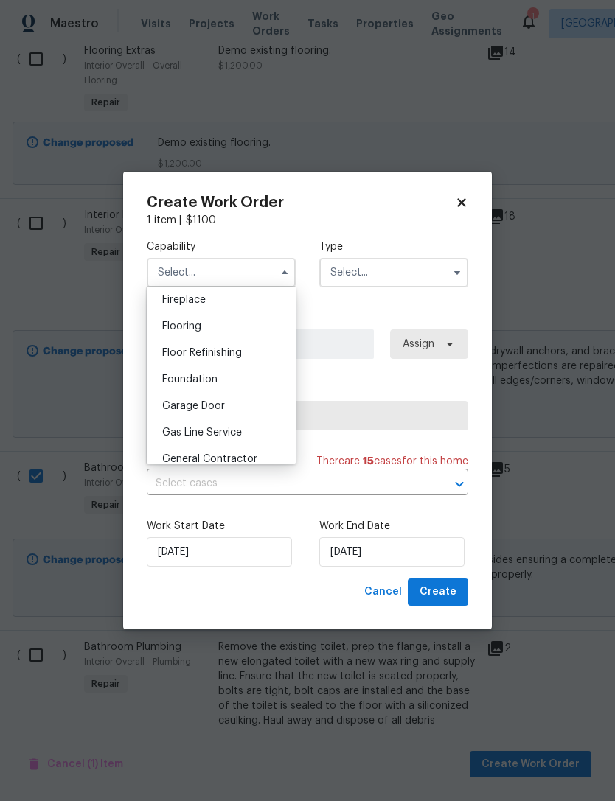
scroll to position [603, 0]
click at [248, 414] on div "General Contractor" at bounding box center [221, 405] width 142 height 27
type input "General Contractor"
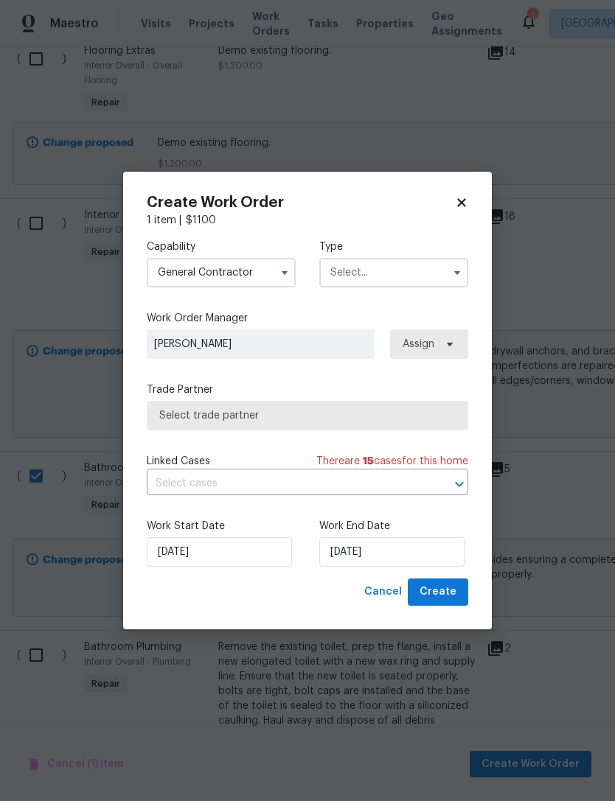
click at [419, 279] on input "text" at bounding box center [393, 272] width 149 height 29
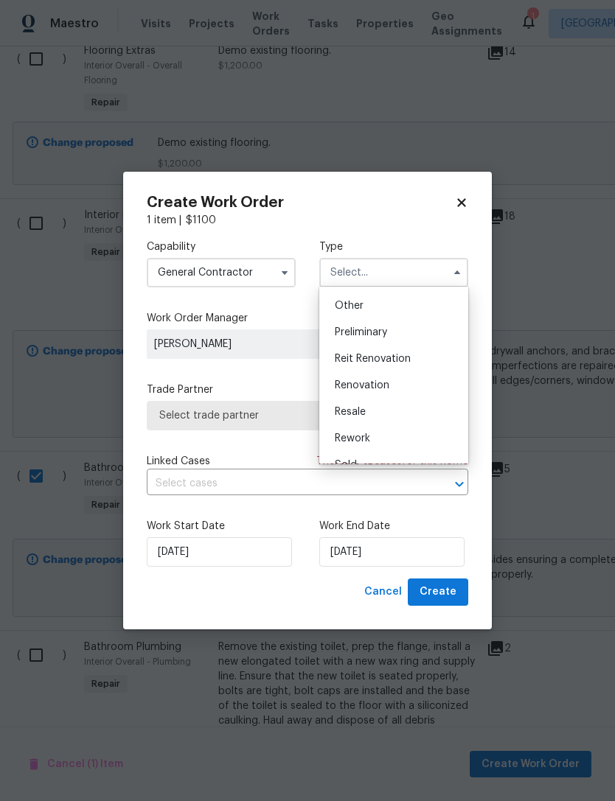
scroll to position [291, 0]
click at [395, 386] on div "Renovation" at bounding box center [394, 384] width 142 height 27
type input "Renovation"
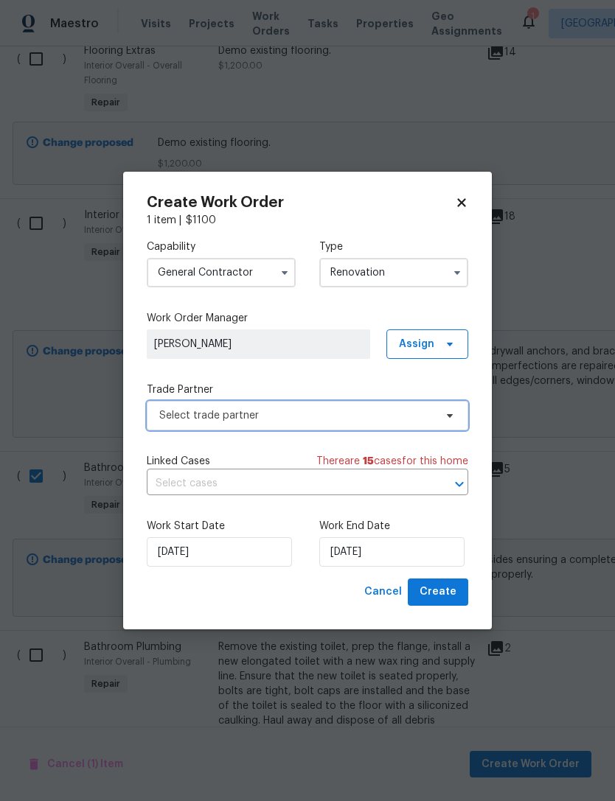
click at [357, 418] on span "Select trade partner" at bounding box center [296, 415] width 275 height 15
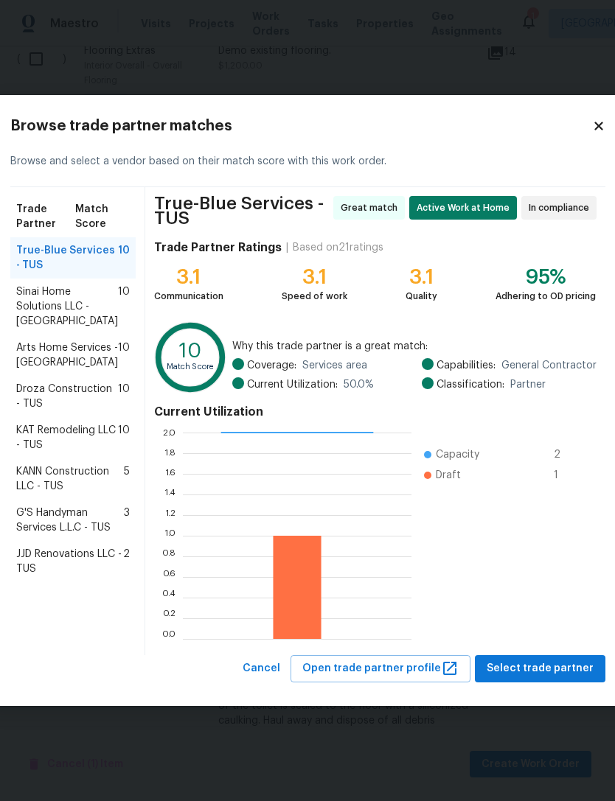
click at [87, 402] on span "Droza Construction - TUS" at bounding box center [67, 396] width 102 height 29
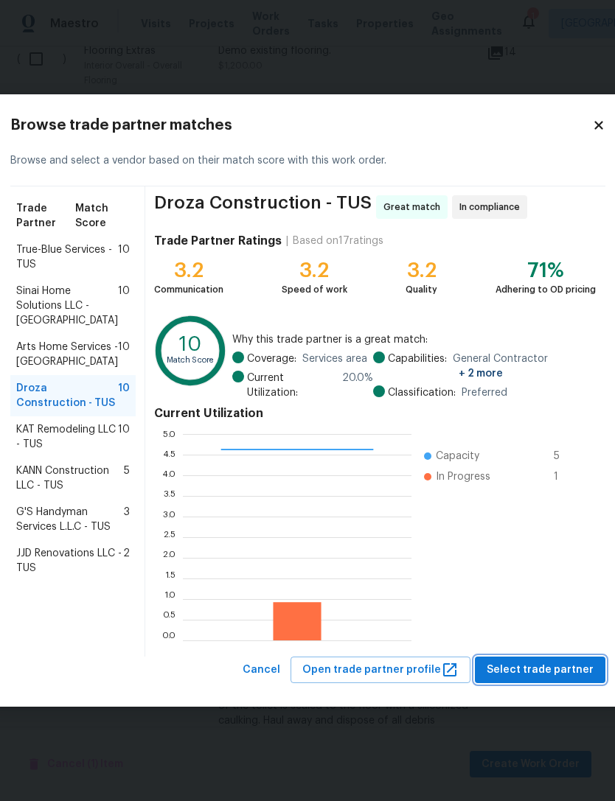
click at [551, 666] on span "Select trade partner" at bounding box center [539, 670] width 107 height 18
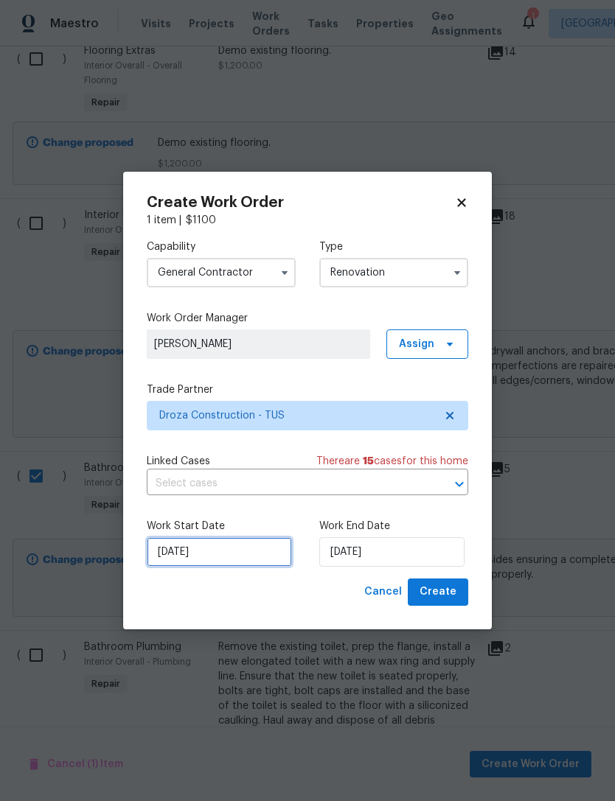
click at [250, 551] on input "[DATE]" at bounding box center [219, 551] width 145 height 29
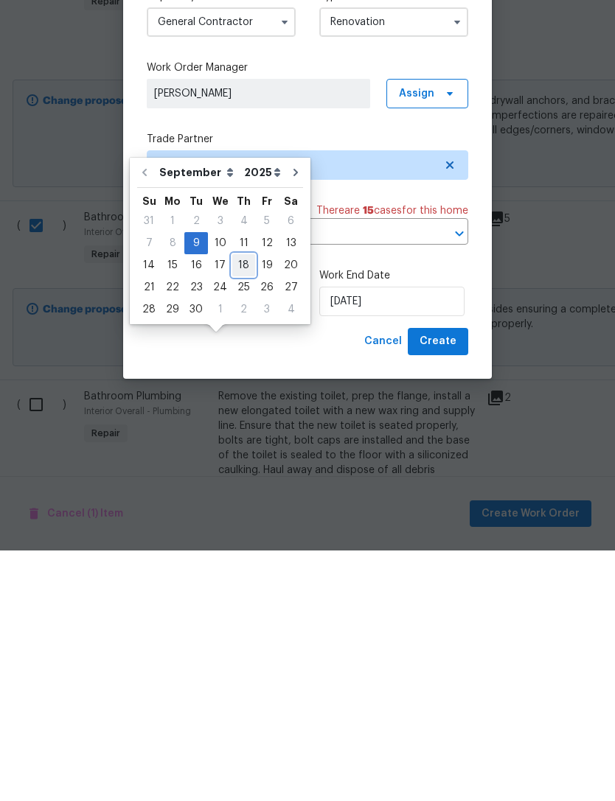
click at [240, 506] on div "18" at bounding box center [243, 516] width 23 height 21
type input "[DATE]"
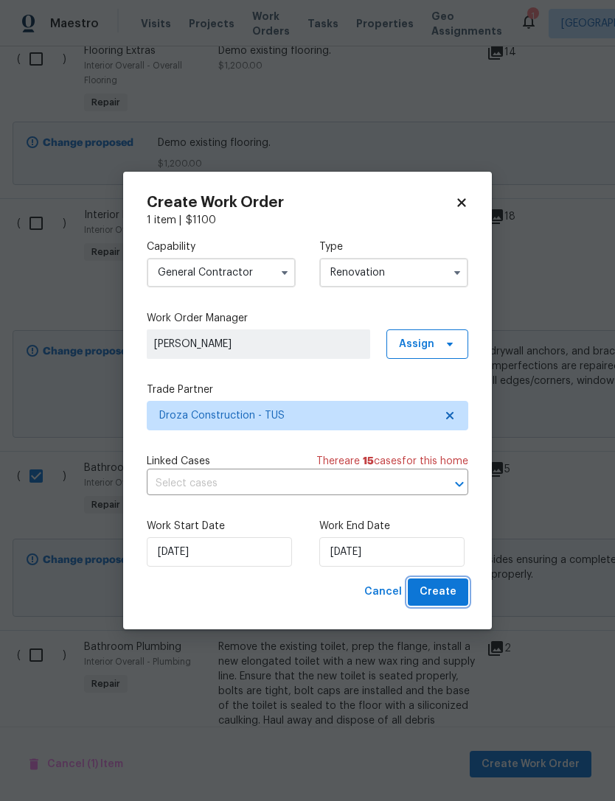
click at [454, 594] on span "Create" at bounding box center [437, 592] width 37 height 18
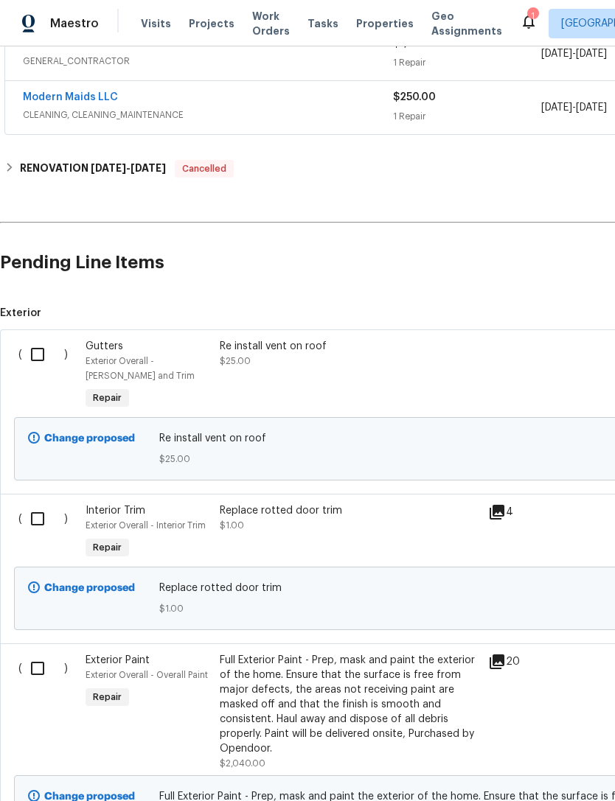
scroll to position [478, 0]
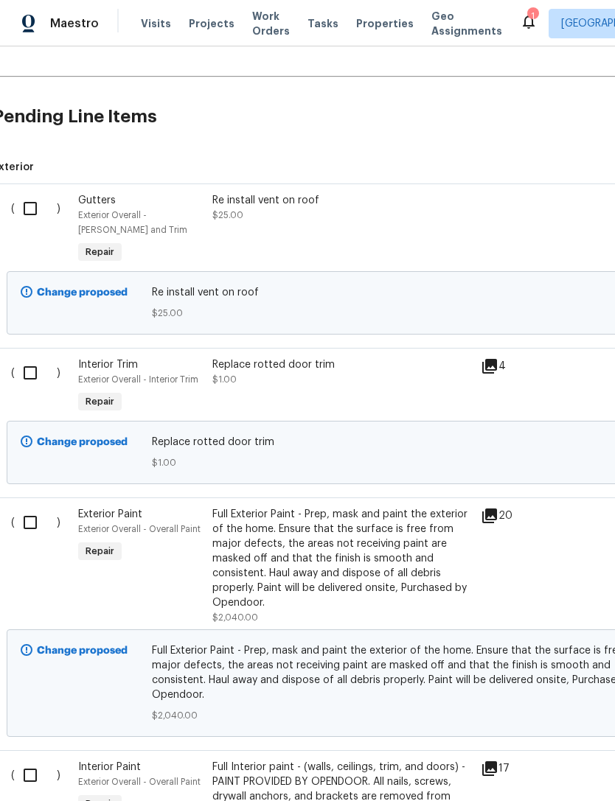
scroll to position [621, 7]
click at [33, 200] on input "checkbox" at bounding box center [36, 208] width 42 height 31
checkbox input "true"
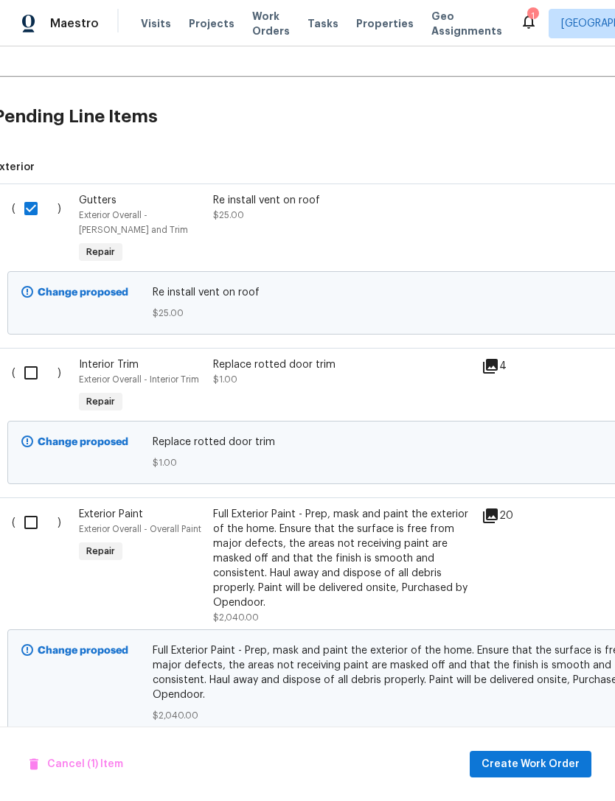
click at [41, 364] on input "checkbox" at bounding box center [36, 372] width 42 height 31
checkbox input "true"
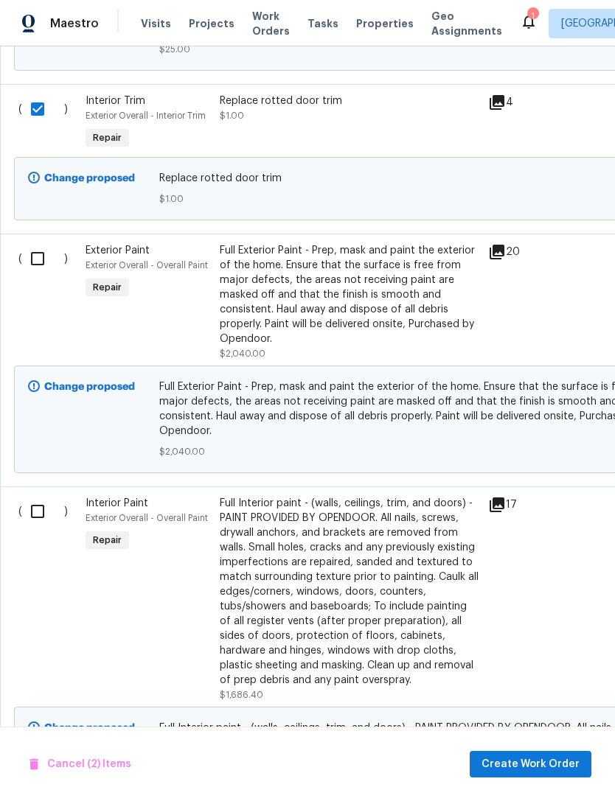
scroll to position [885, 0]
click at [31, 262] on input "checkbox" at bounding box center [43, 258] width 42 height 31
checkbox input "true"
click at [43, 496] on input "checkbox" at bounding box center [43, 511] width 42 height 31
checkbox input "true"
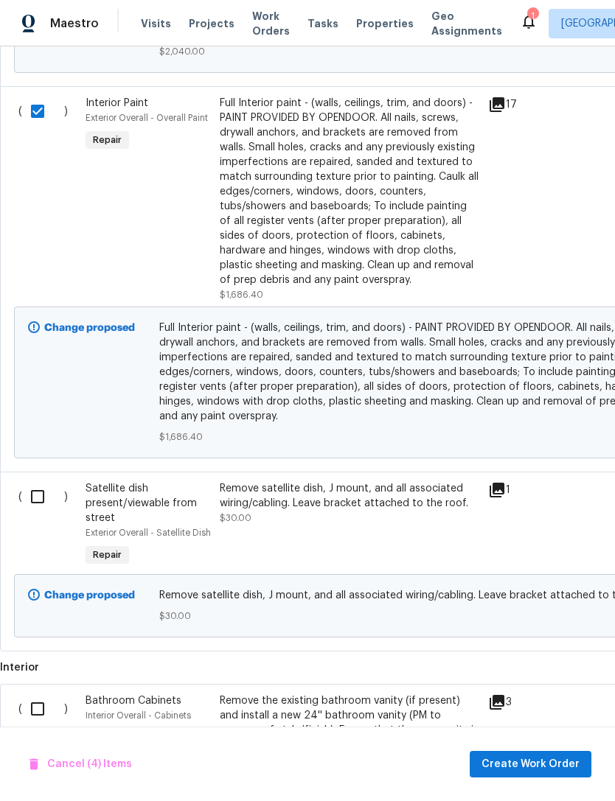
scroll to position [1288, 0]
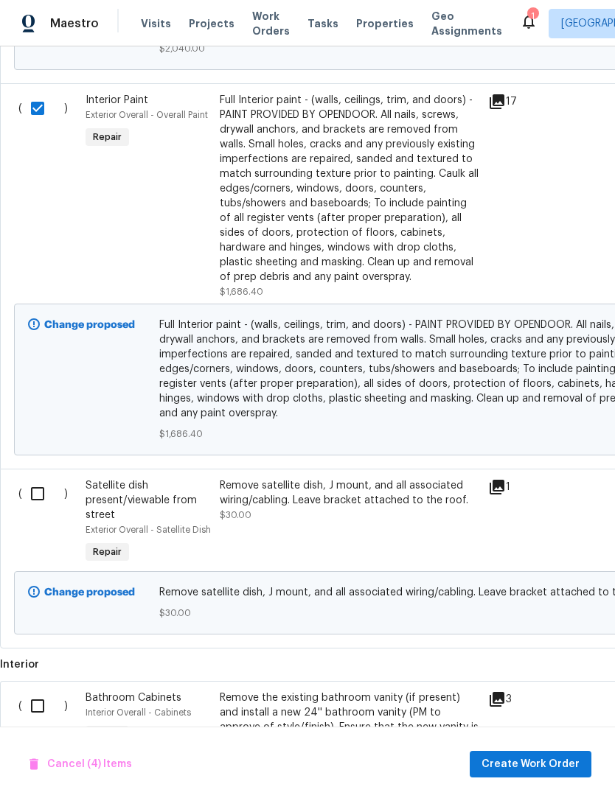
click at [42, 479] on input "checkbox" at bounding box center [43, 493] width 42 height 31
checkbox input "true"
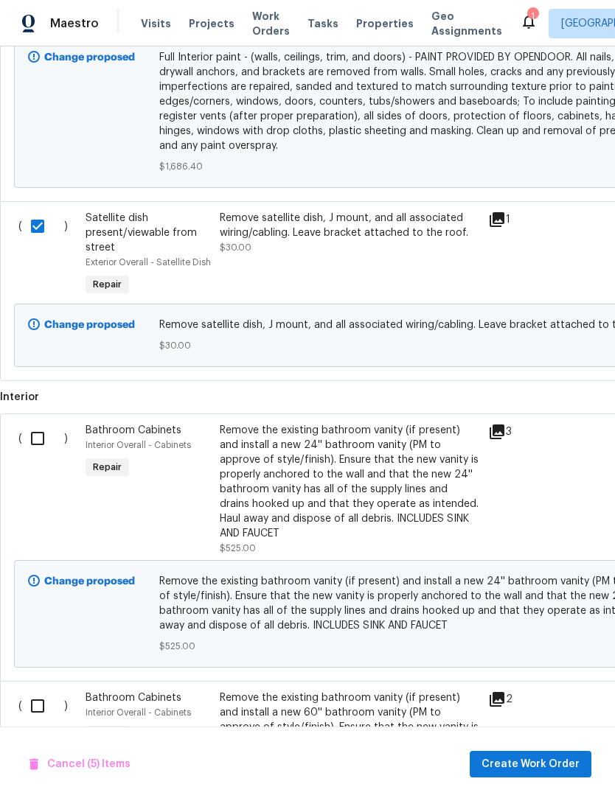
scroll to position [1556, 0]
click at [47, 423] on input "checkbox" at bounding box center [43, 438] width 42 height 31
checkbox input "true"
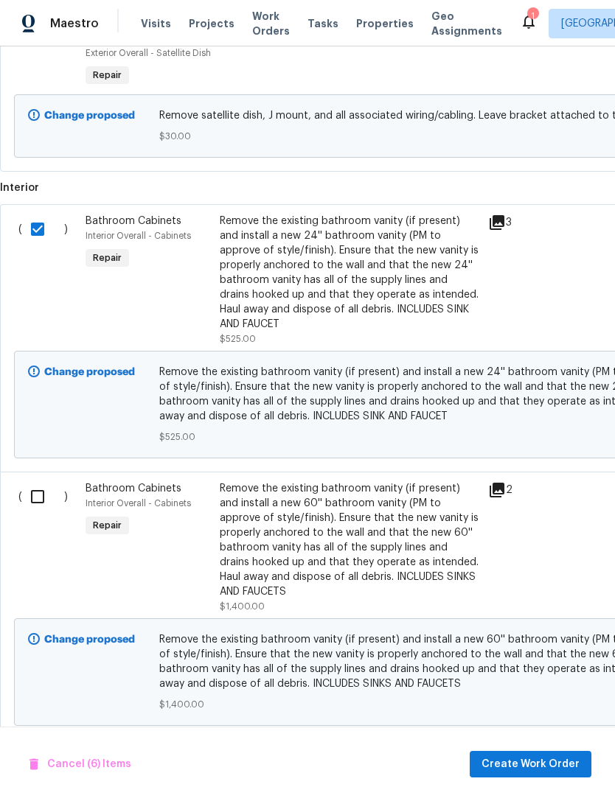
scroll to position [1772, 0]
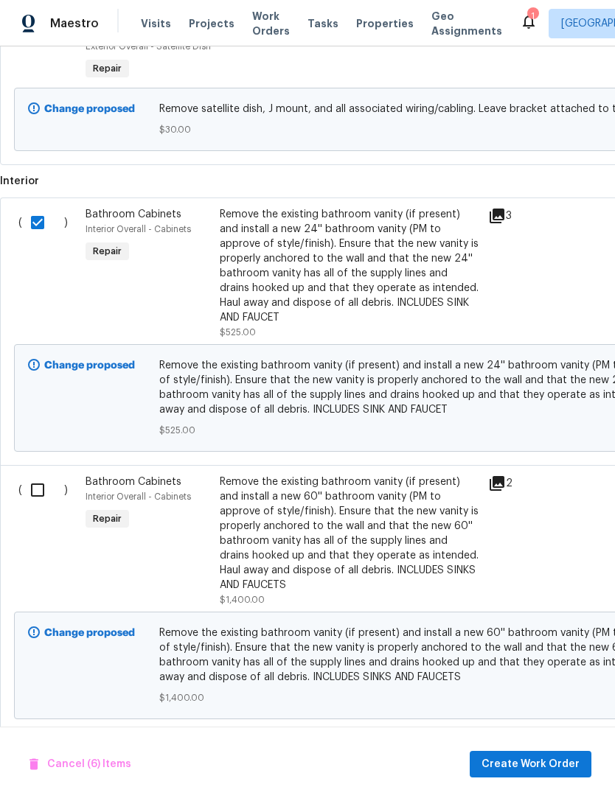
click at [39, 475] on input "checkbox" at bounding box center [43, 490] width 42 height 31
checkbox input "true"
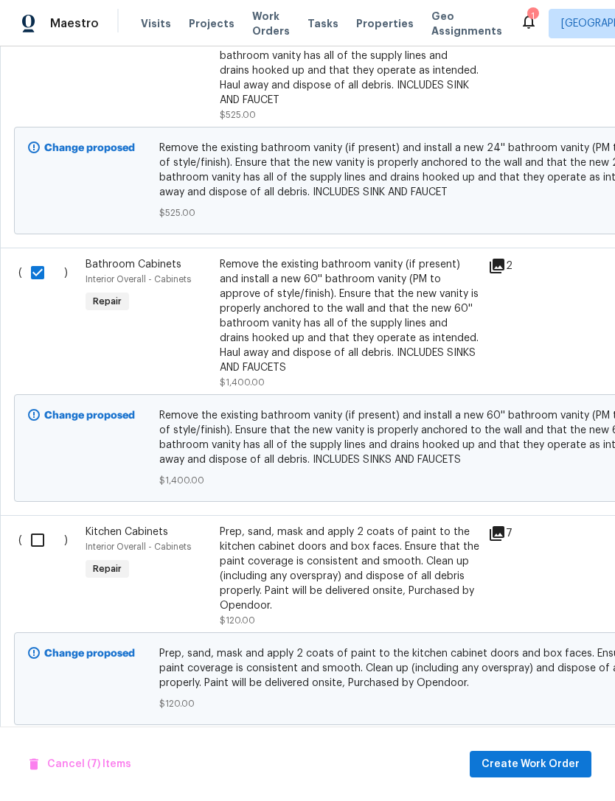
scroll to position [2000, 0]
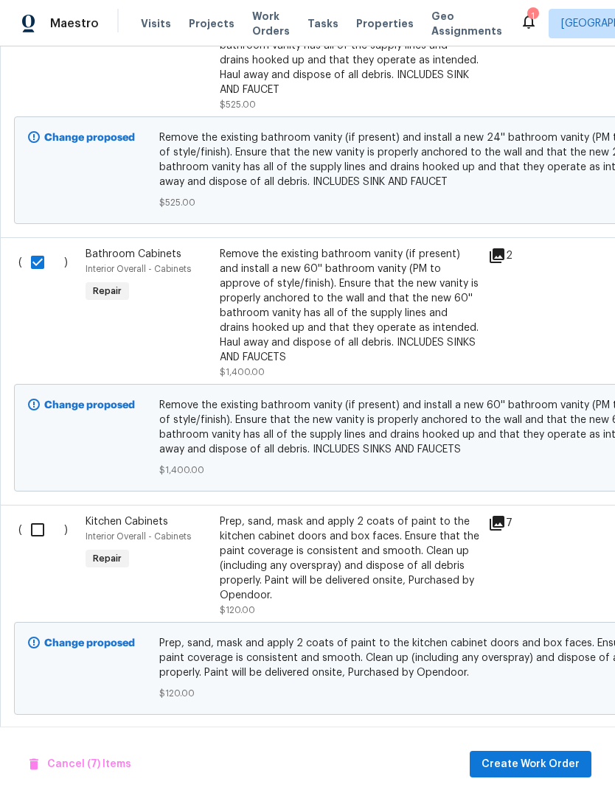
click at [38, 515] on input "checkbox" at bounding box center [43, 530] width 42 height 31
checkbox input "true"
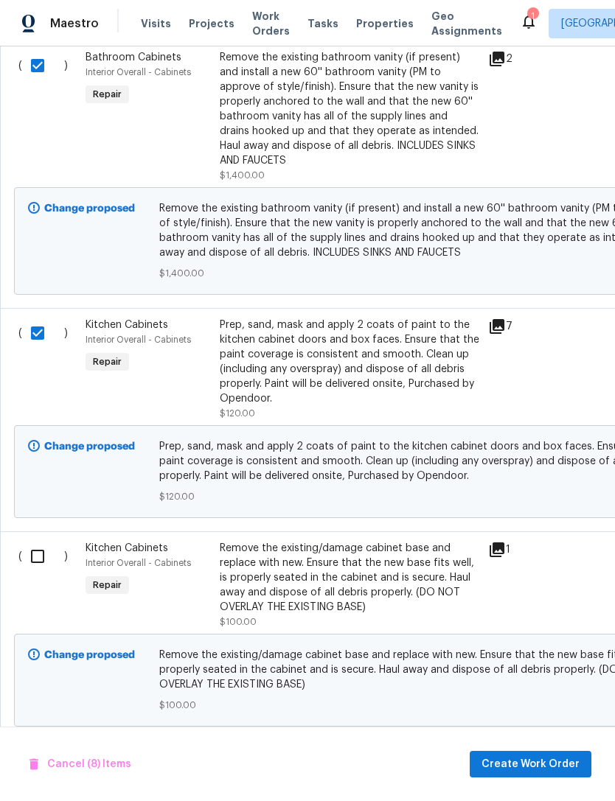
scroll to position [2197, 0]
click at [38, 541] on input "checkbox" at bounding box center [43, 556] width 42 height 31
checkbox input "true"
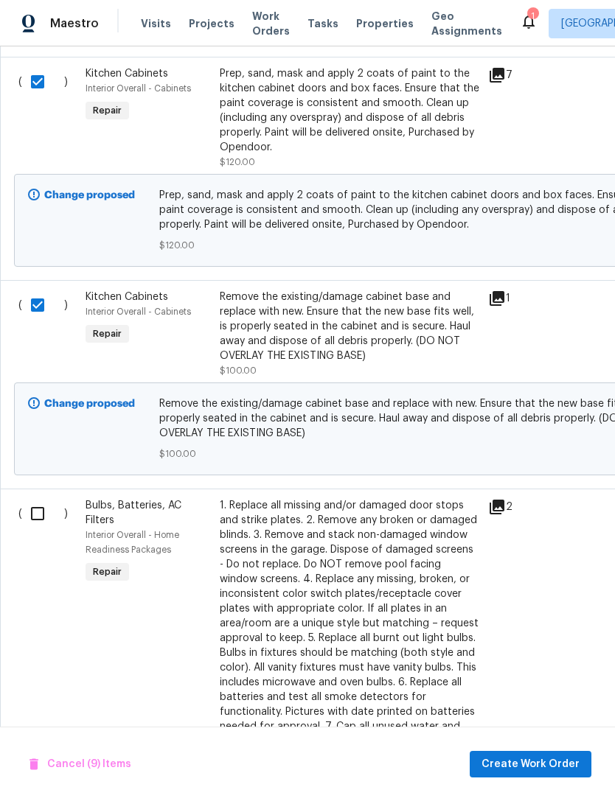
scroll to position [2448, 0]
click at [45, 498] on input "checkbox" at bounding box center [43, 513] width 42 height 31
checkbox input "true"
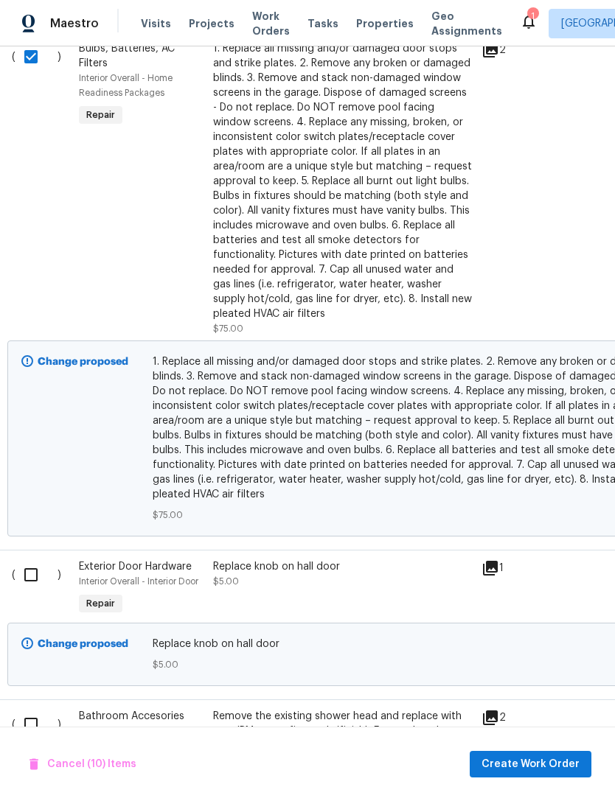
scroll to position [2903, 9]
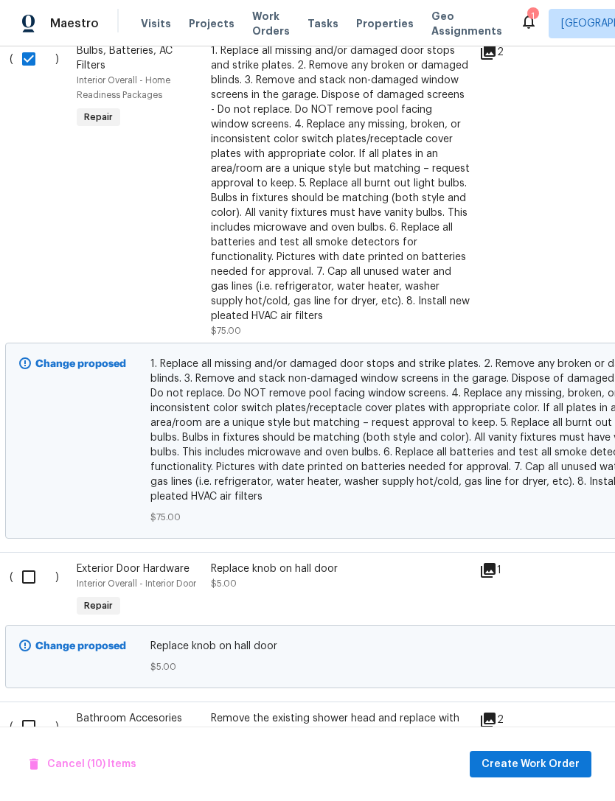
click at [51, 562] on input "checkbox" at bounding box center [34, 577] width 42 height 31
checkbox input "true"
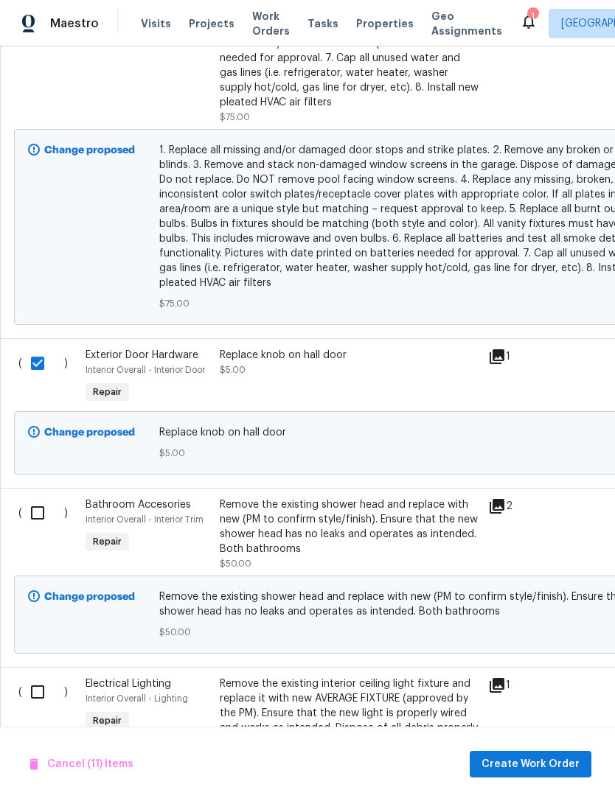
scroll to position [3119, 0]
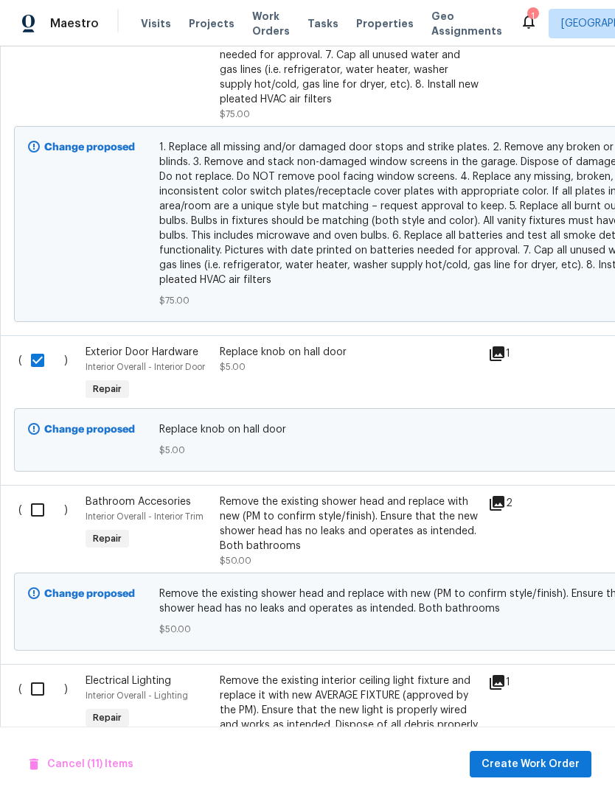
click at [38, 495] on input "checkbox" at bounding box center [43, 510] width 42 height 31
checkbox input "true"
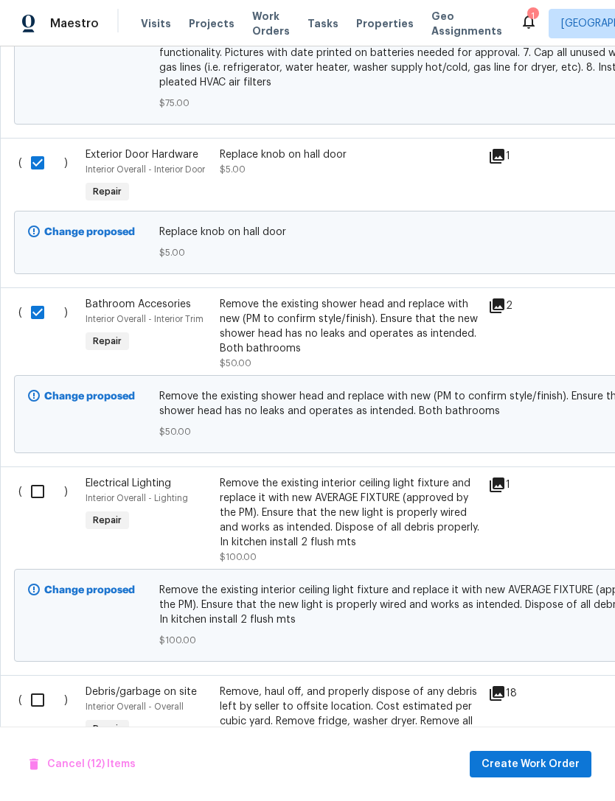
scroll to position [3317, 0]
click at [44, 476] on input "checkbox" at bounding box center [43, 491] width 42 height 31
checkbox input "true"
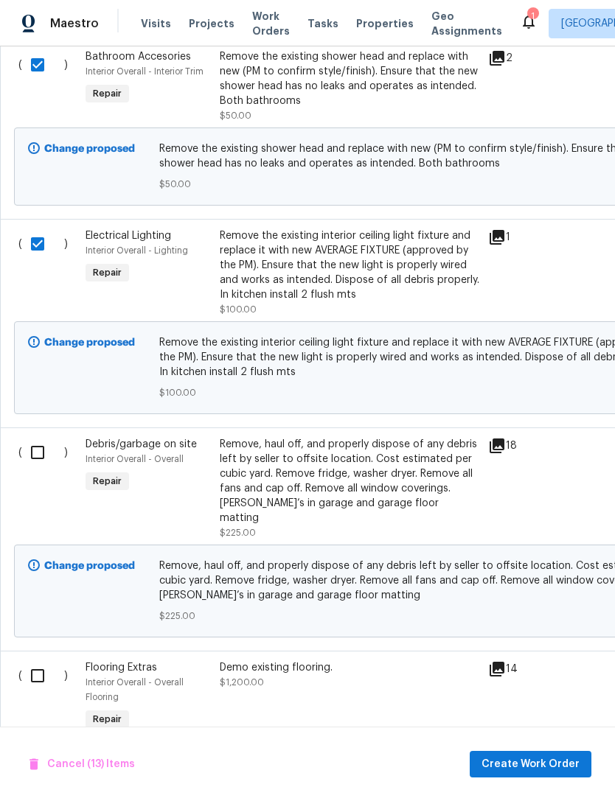
scroll to position [3588, 0]
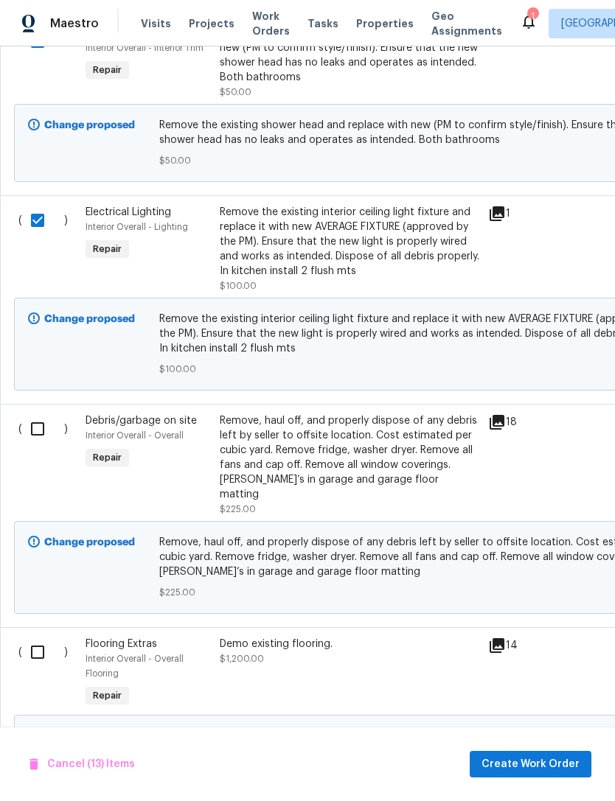
click at [43, 414] on input "checkbox" at bounding box center [43, 429] width 42 height 31
checkbox input "true"
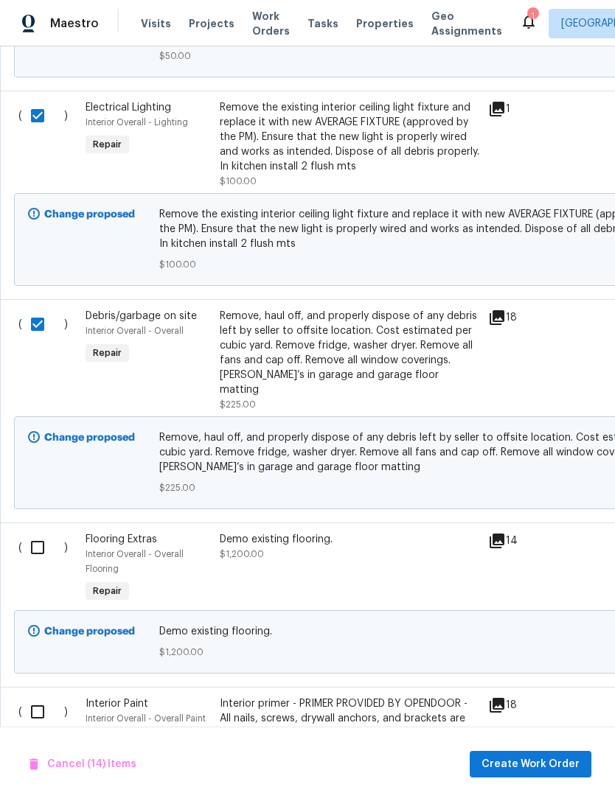
scroll to position [3695, 0]
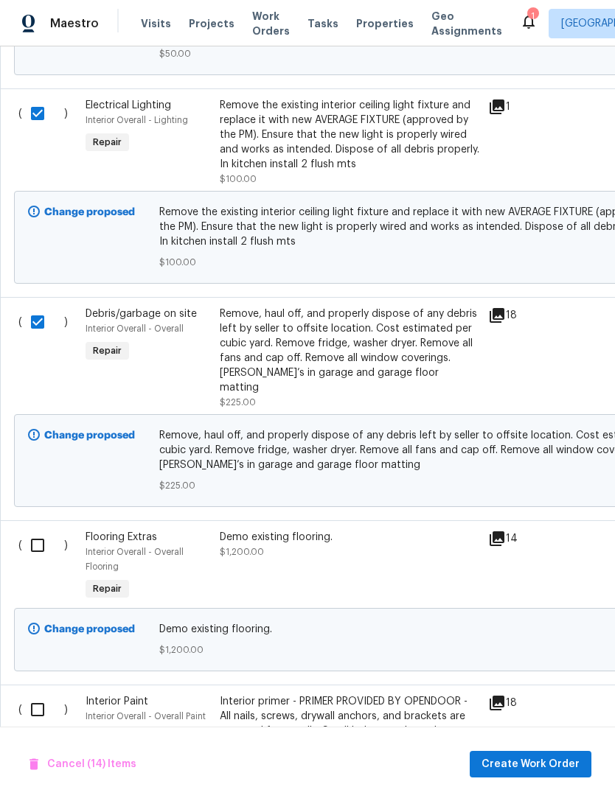
click at [42, 530] on input "checkbox" at bounding box center [43, 545] width 42 height 31
checkbox input "true"
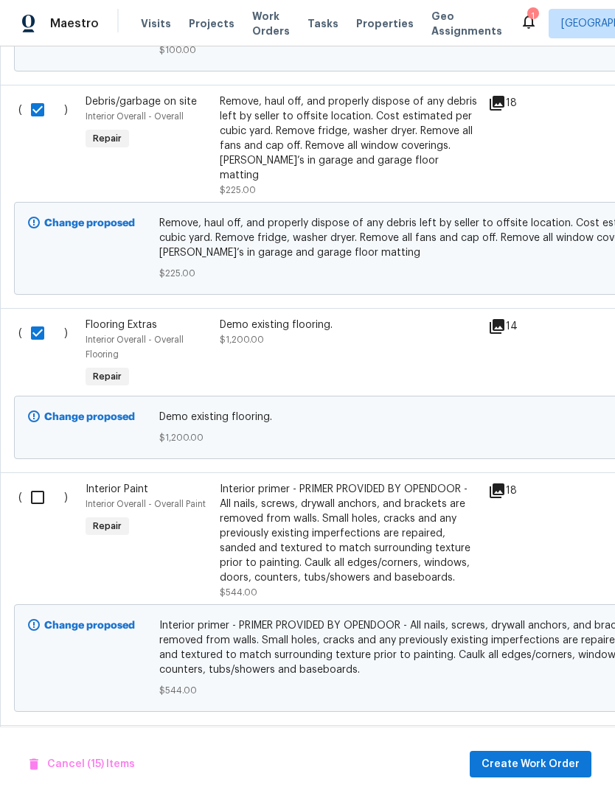
scroll to position [3910, 0]
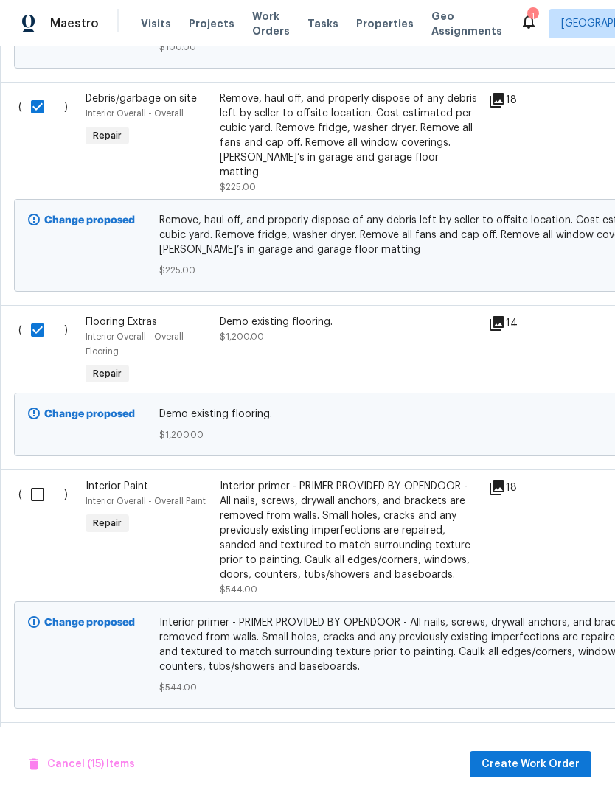
click at [38, 479] on input "checkbox" at bounding box center [43, 494] width 42 height 31
checkbox input "true"
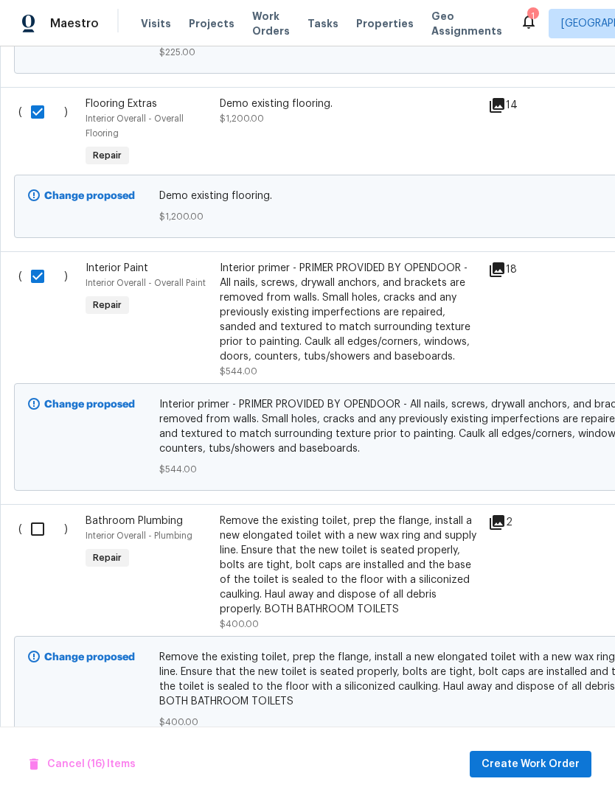
scroll to position [0, 0]
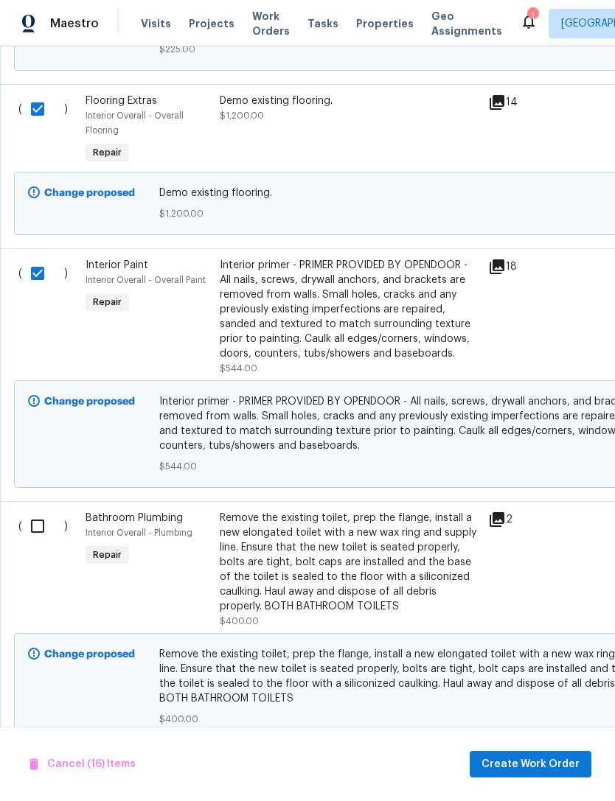
click at [43, 511] on input "checkbox" at bounding box center [43, 526] width 42 height 31
checkbox input "true"
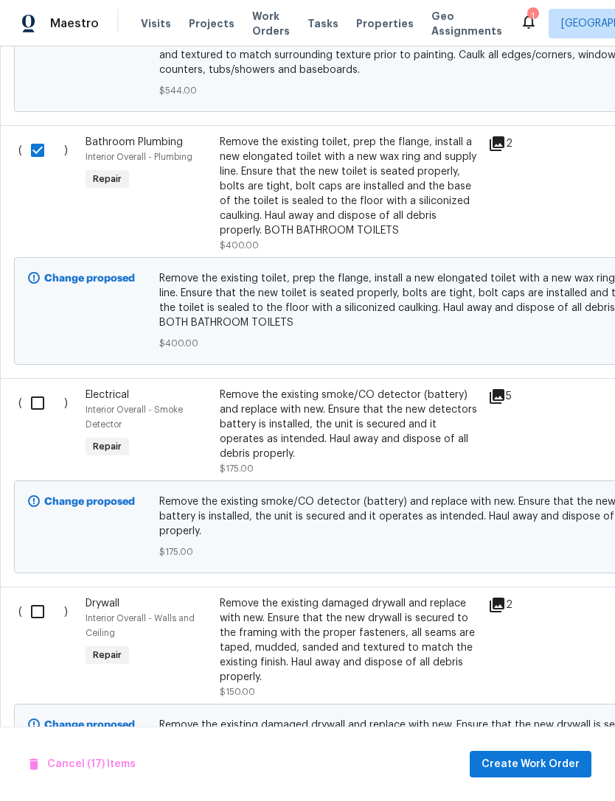
click at [39, 388] on input "checkbox" at bounding box center [43, 403] width 42 height 31
checkbox input "true"
click at [38, 596] on input "checkbox" at bounding box center [43, 611] width 42 height 31
checkbox input "true"
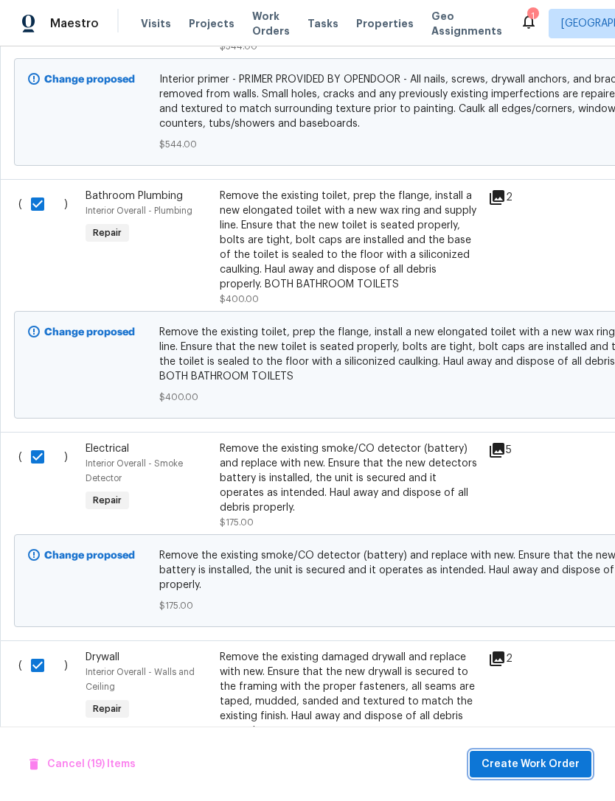
click at [534, 762] on span "Create Work Order" at bounding box center [530, 765] width 98 height 18
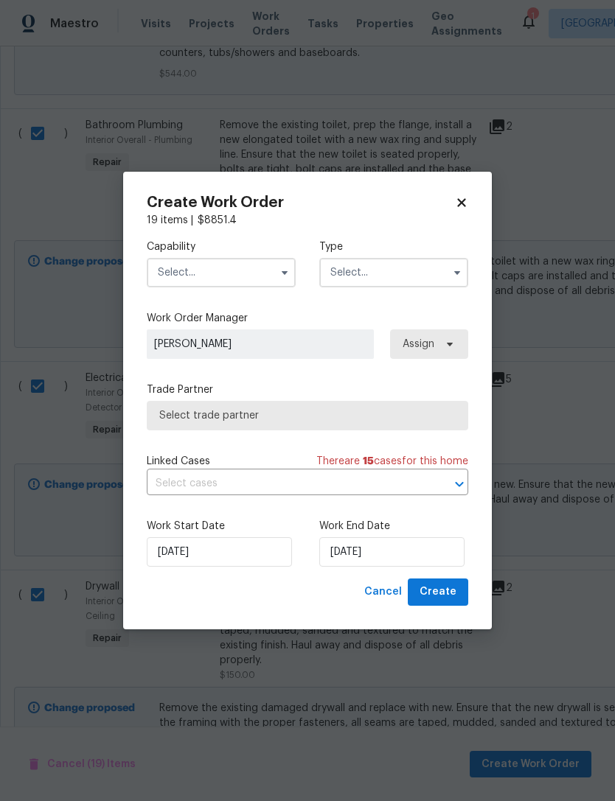
click at [248, 279] on input "text" at bounding box center [221, 272] width 149 height 29
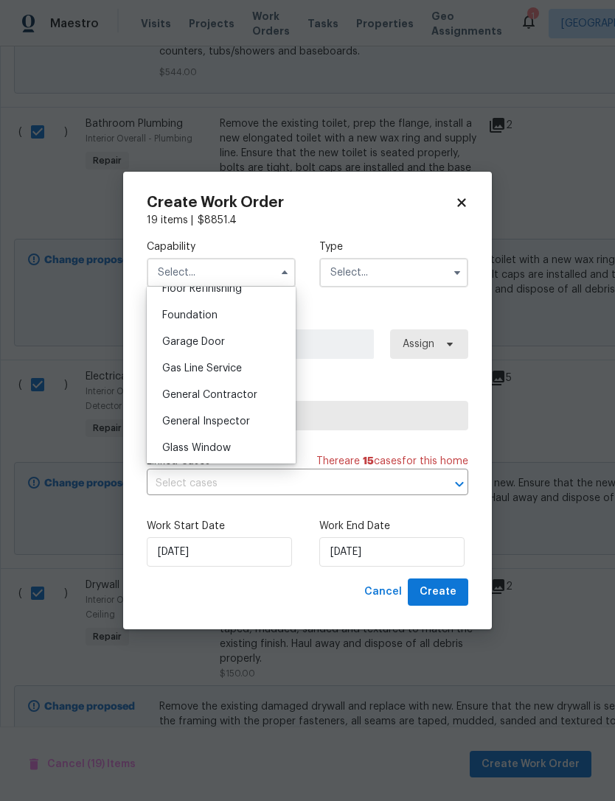
click at [253, 397] on span "General Contractor" at bounding box center [209, 395] width 95 height 10
type input "General Contractor"
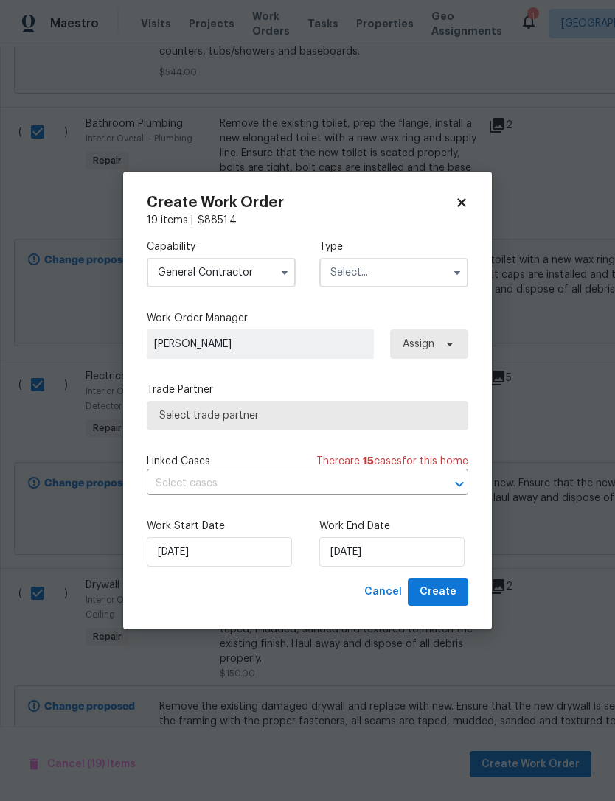
click at [420, 279] on input "text" at bounding box center [393, 272] width 149 height 29
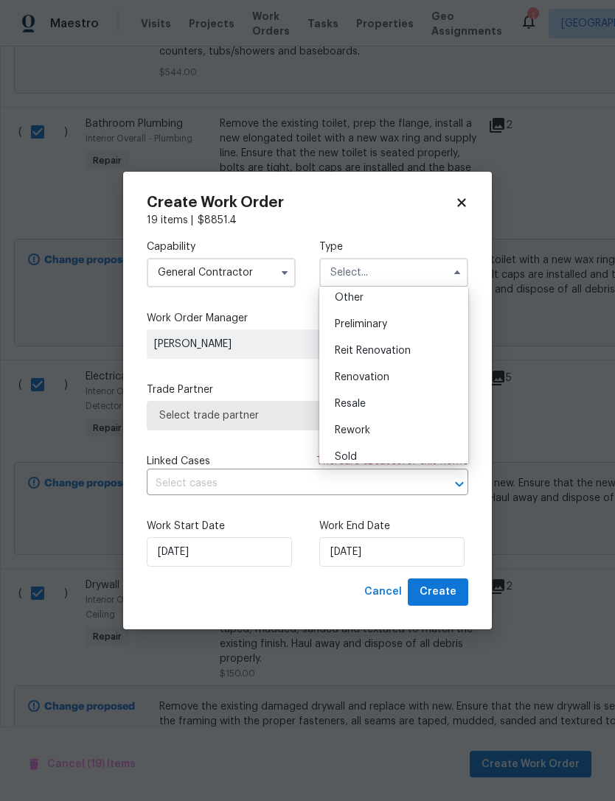
click at [392, 380] on div "Renovation" at bounding box center [394, 377] width 142 height 27
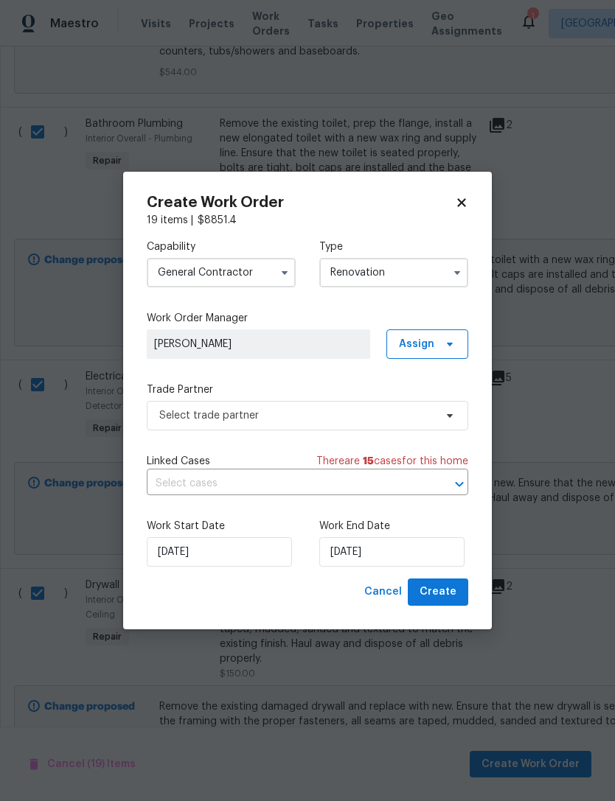
type input "Renovation"
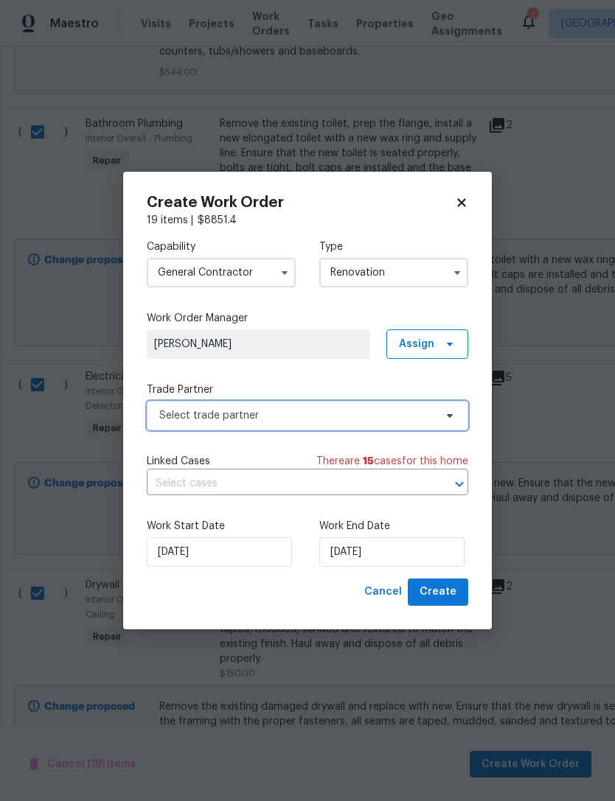
click at [394, 418] on span "Select trade partner" at bounding box center [296, 415] width 275 height 15
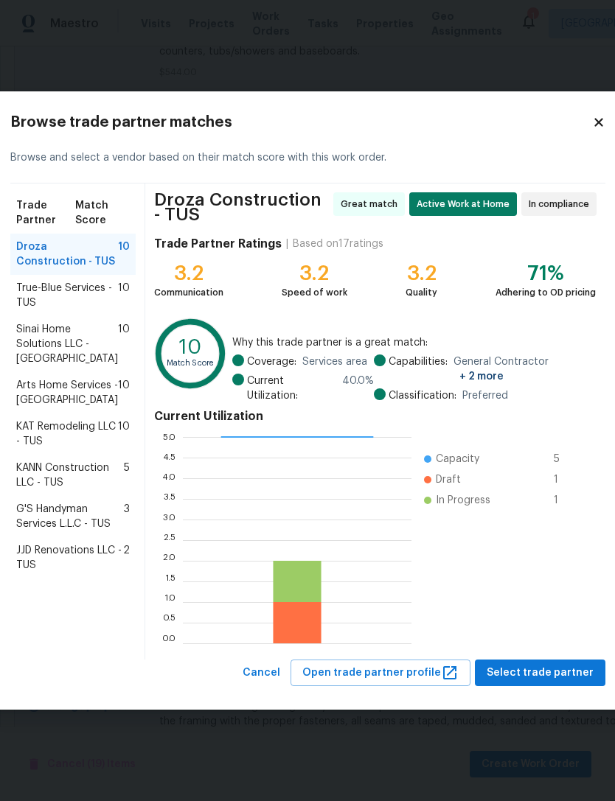
click at [76, 408] on span "Arts Home Services - [GEOGRAPHIC_DATA]" at bounding box center [67, 392] width 102 height 29
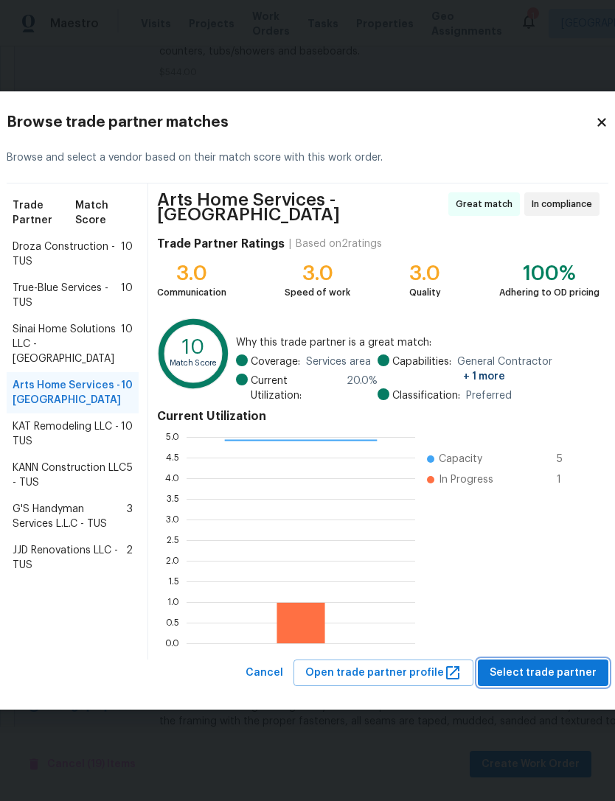
click at [550, 667] on span "Select trade partner" at bounding box center [542, 673] width 107 height 18
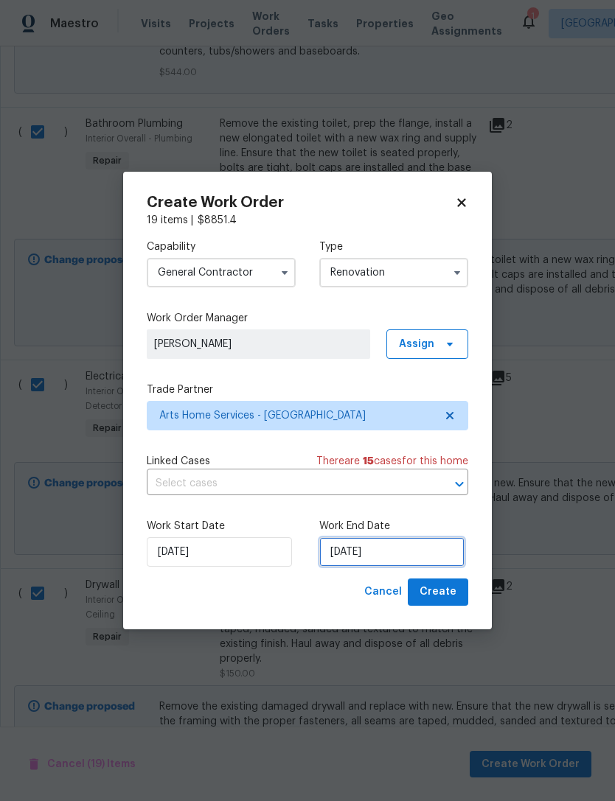
click at [385, 553] on input "[DATE]" at bounding box center [391, 551] width 145 height 29
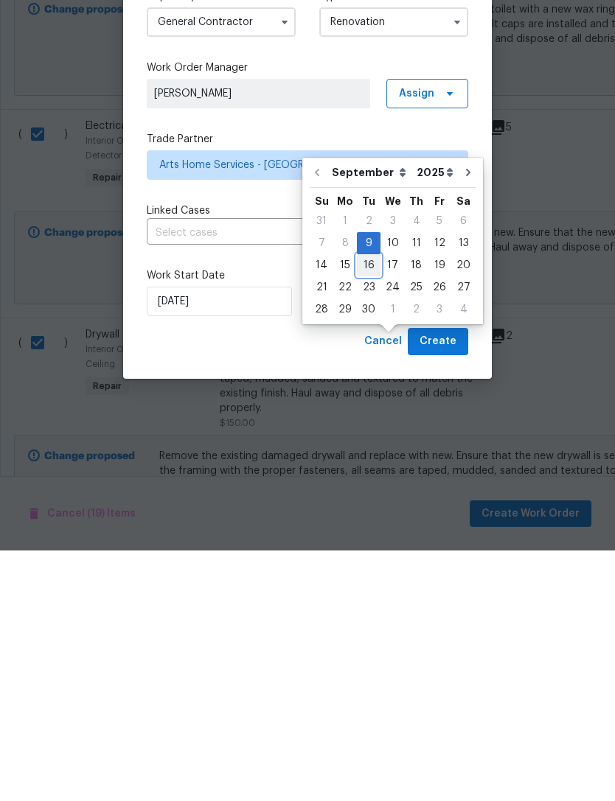
click at [362, 506] on div "16" at bounding box center [369, 516] width 24 height 21
type input "[DATE]"
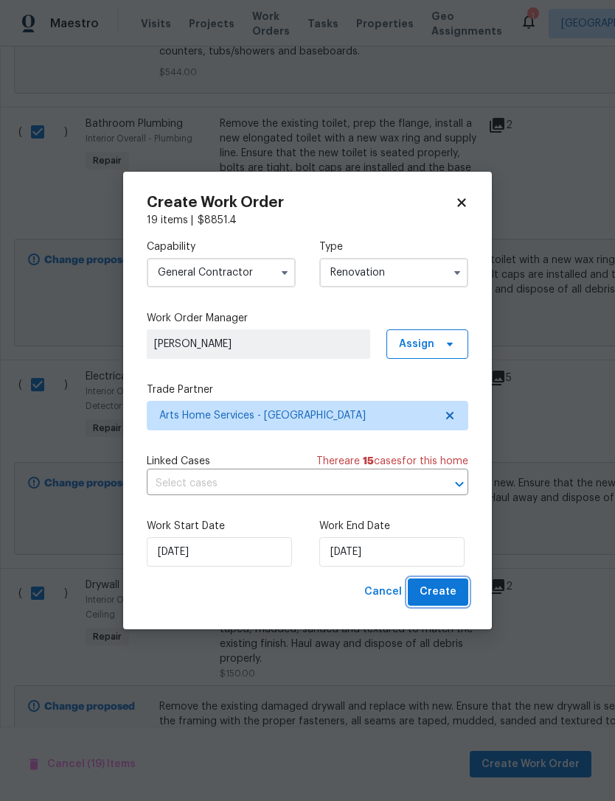
click at [448, 590] on span "Create" at bounding box center [437, 592] width 37 height 18
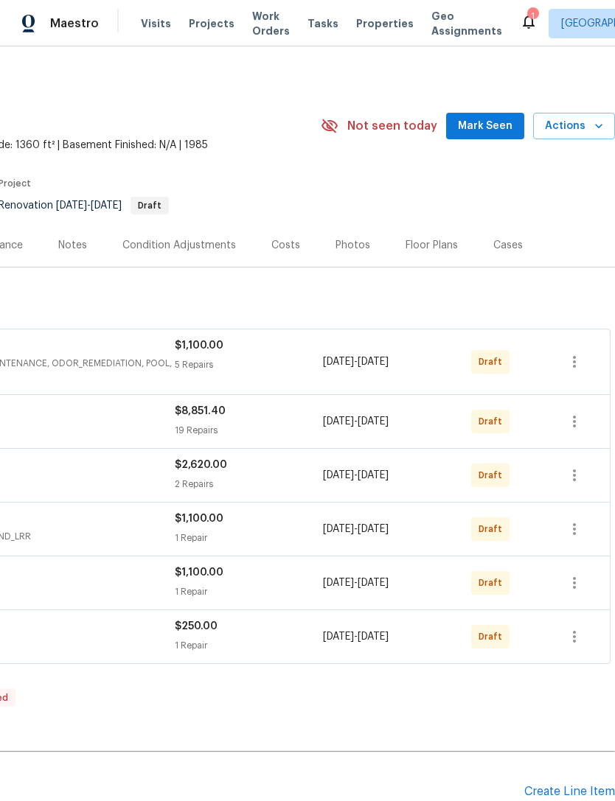
scroll to position [0, 218]
click at [586, 637] on button "button" at bounding box center [574, 636] width 35 height 35
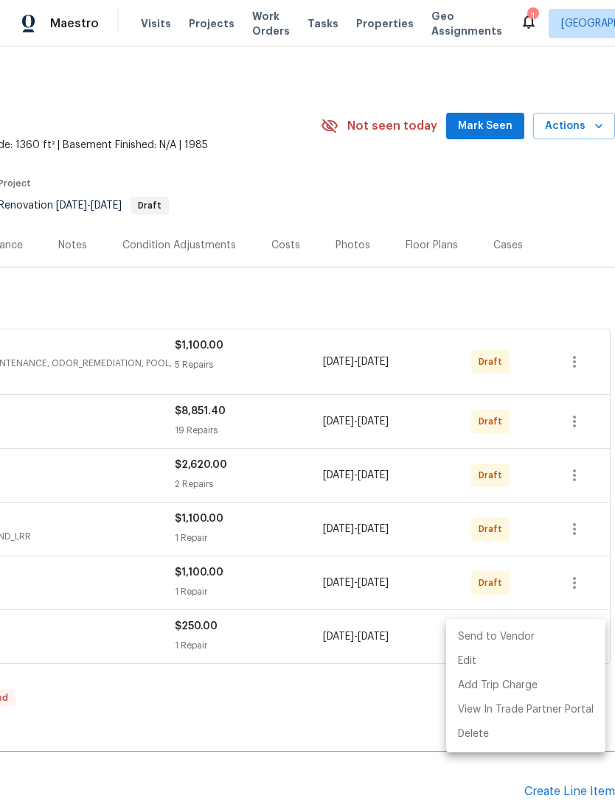
click at [556, 629] on li "Send to Vendor" at bounding box center [525, 637] width 159 height 24
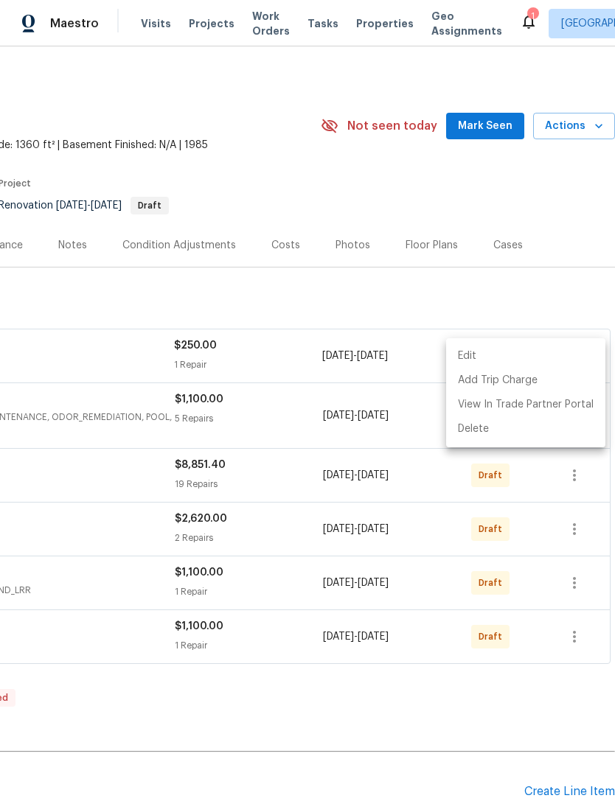
click at [587, 577] on div at bounding box center [307, 400] width 615 height 801
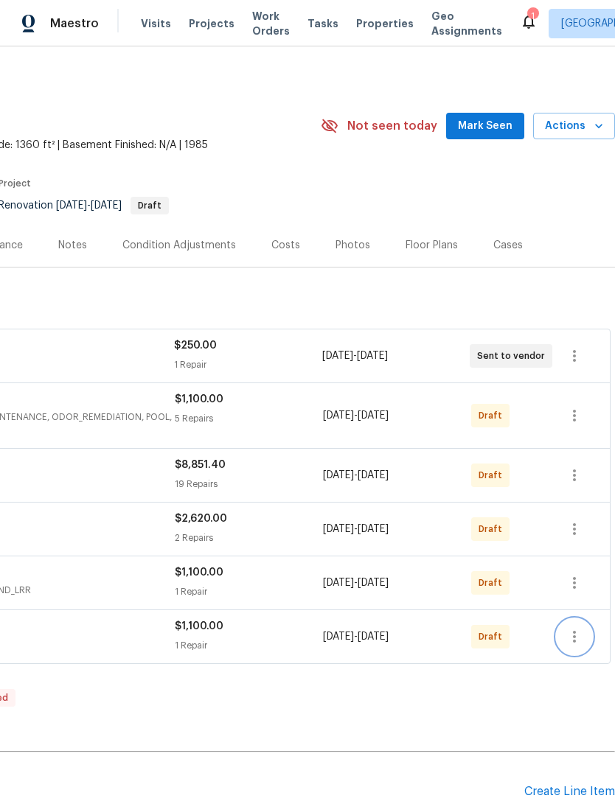
click at [577, 642] on icon "button" at bounding box center [574, 637] width 18 height 18
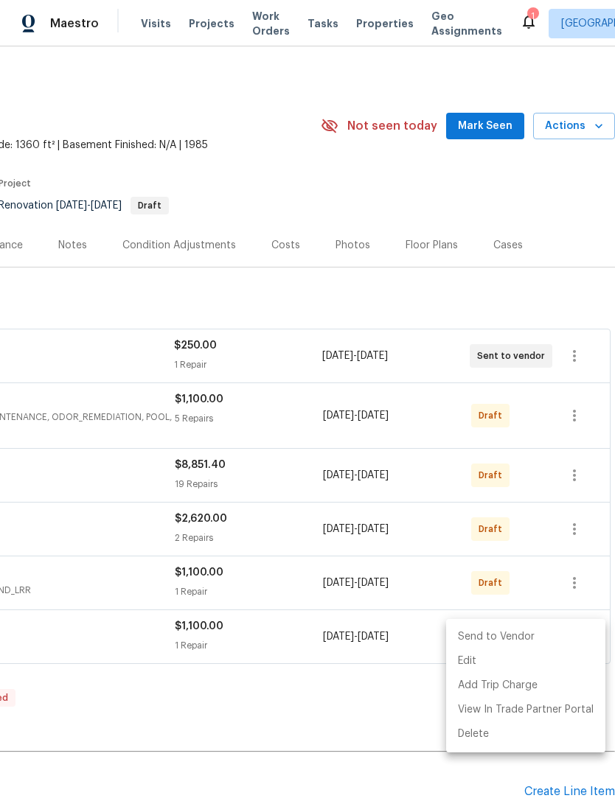
click at [569, 633] on li "Send to Vendor" at bounding box center [525, 637] width 159 height 24
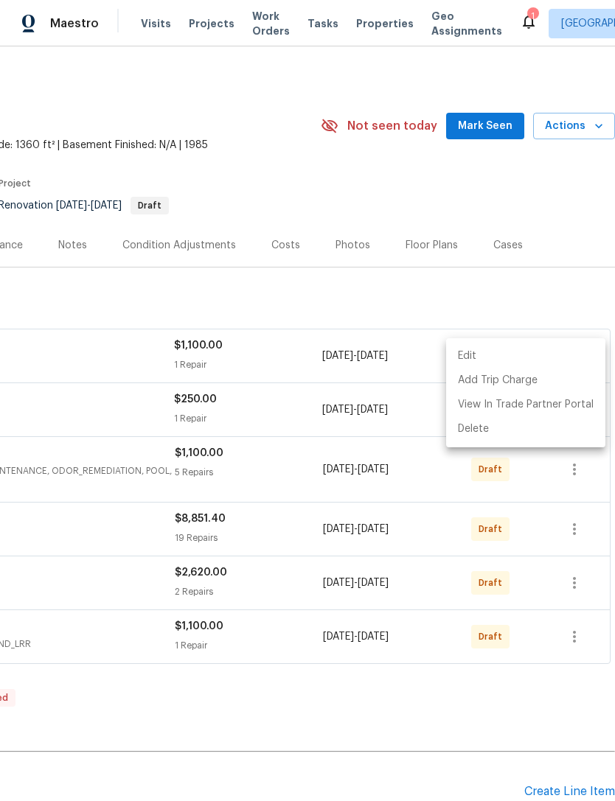
click at [586, 637] on div at bounding box center [307, 400] width 615 height 801
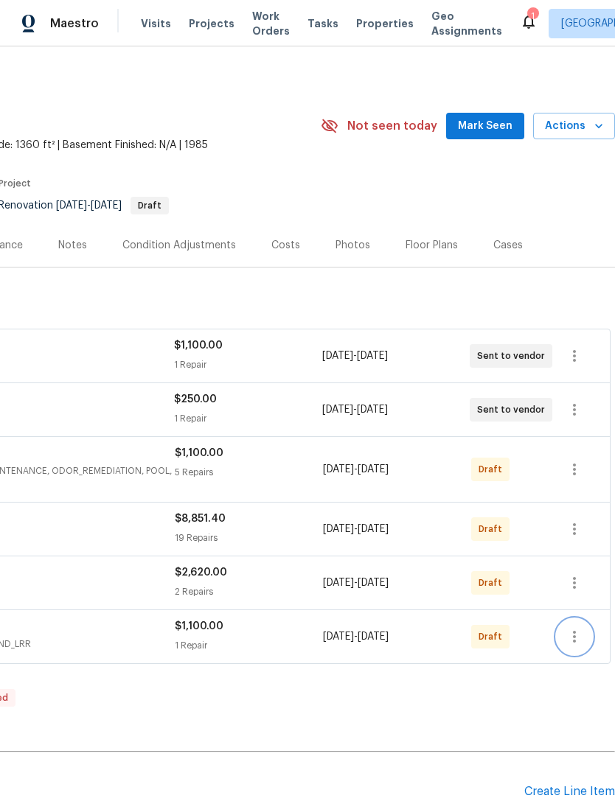
click at [586, 637] on button "button" at bounding box center [574, 636] width 35 height 35
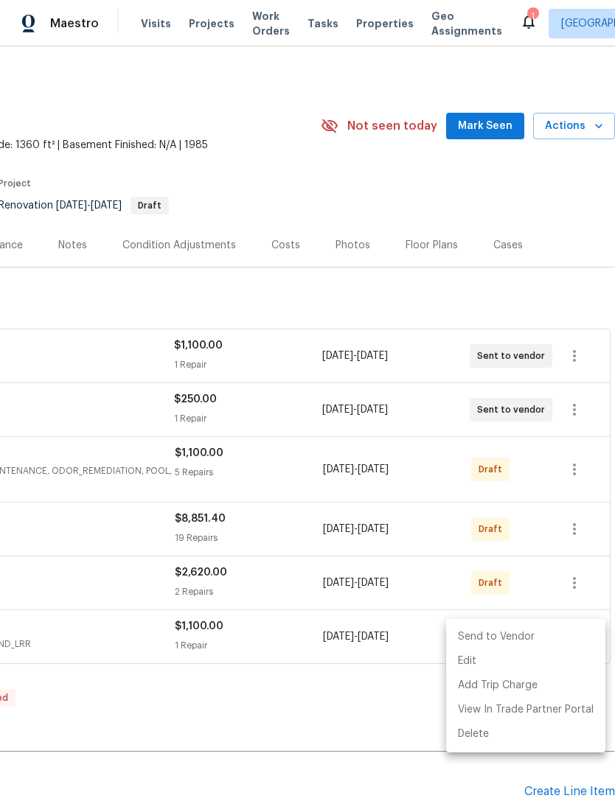
click at [551, 638] on li "Send to Vendor" at bounding box center [525, 637] width 159 height 24
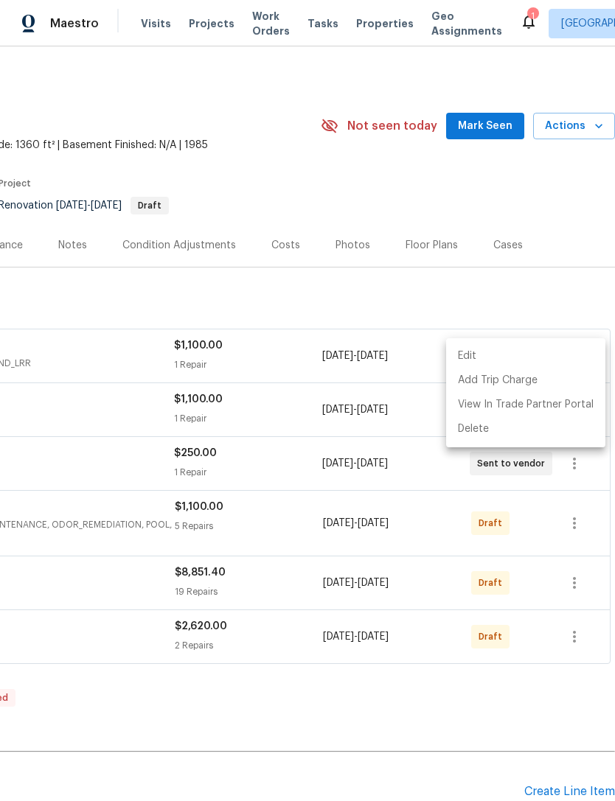
click at [582, 638] on div at bounding box center [307, 400] width 615 height 801
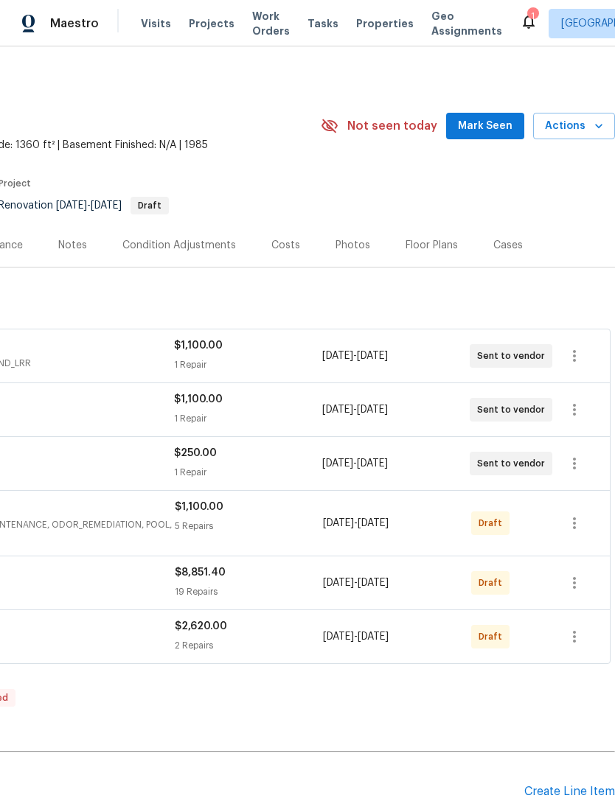
click at [582, 638] on div "Edit Add Trip Charge View In Trade Partner Portal Delete" at bounding box center [307, 400] width 615 height 801
click at [571, 638] on icon "button" at bounding box center [574, 637] width 18 height 18
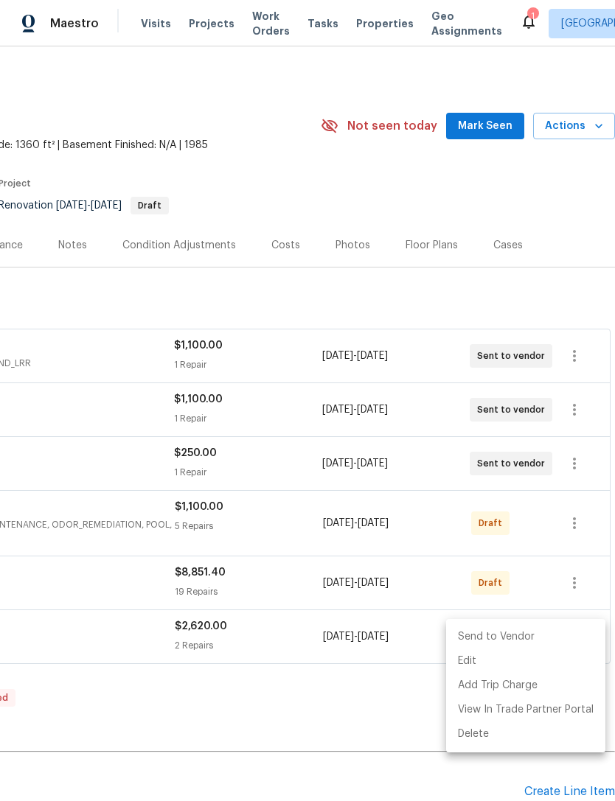
click at [553, 639] on li "Send to Vendor" at bounding box center [525, 637] width 159 height 24
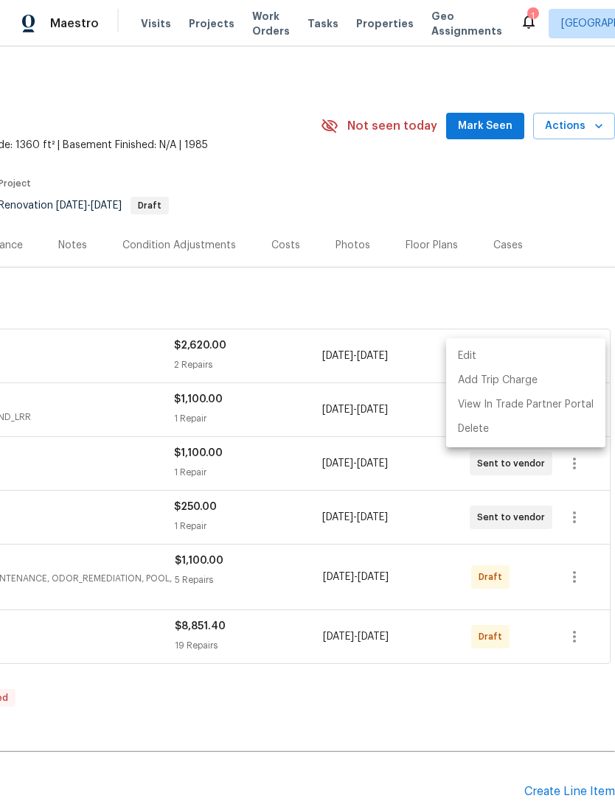
click at [581, 639] on div at bounding box center [307, 400] width 615 height 801
click at [581, 638] on div "Edit Add Trip Charge View In Trade Partner Portal Delete" at bounding box center [307, 400] width 615 height 801
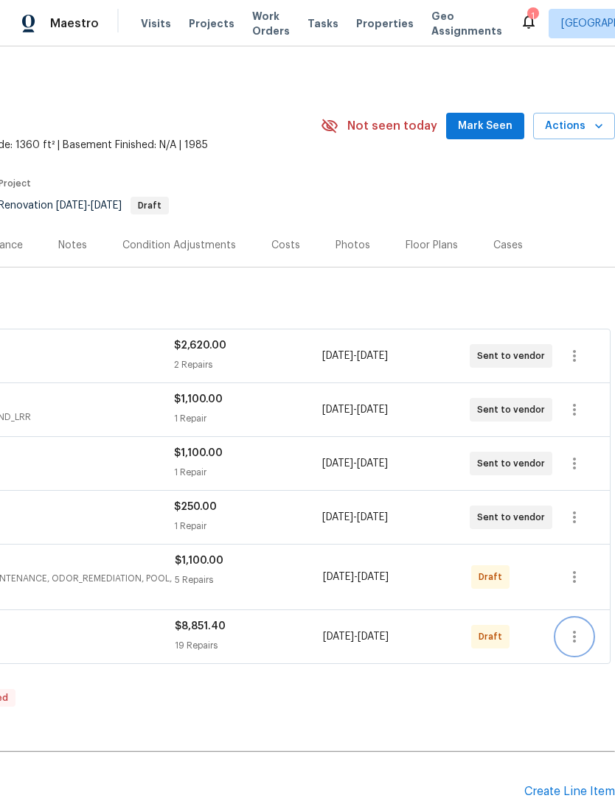
click at [576, 642] on icon "button" at bounding box center [574, 637] width 18 height 18
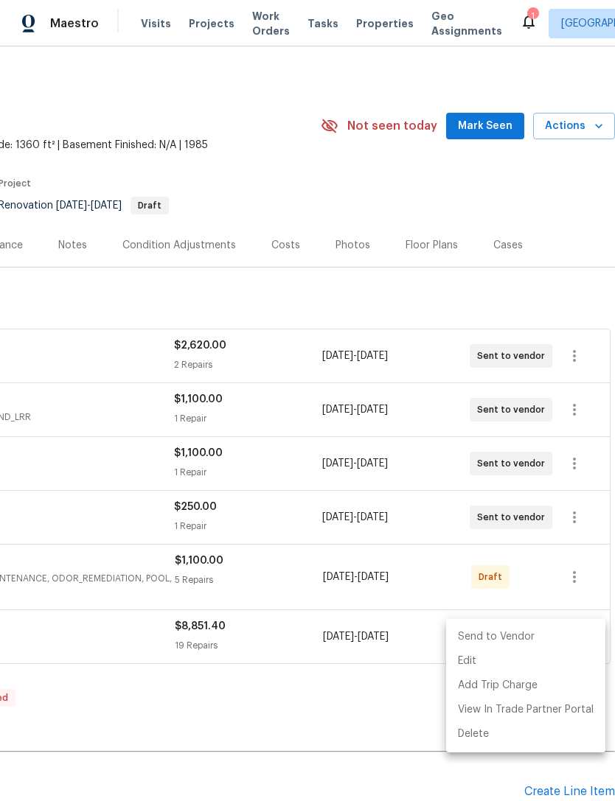
click at [547, 636] on li "Send to Vendor" at bounding box center [525, 637] width 159 height 24
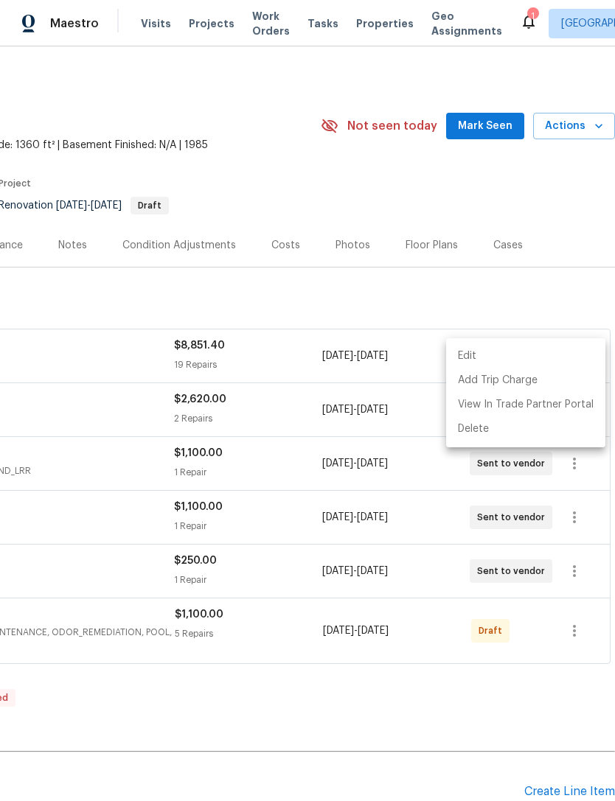
click at [581, 633] on div at bounding box center [307, 400] width 615 height 801
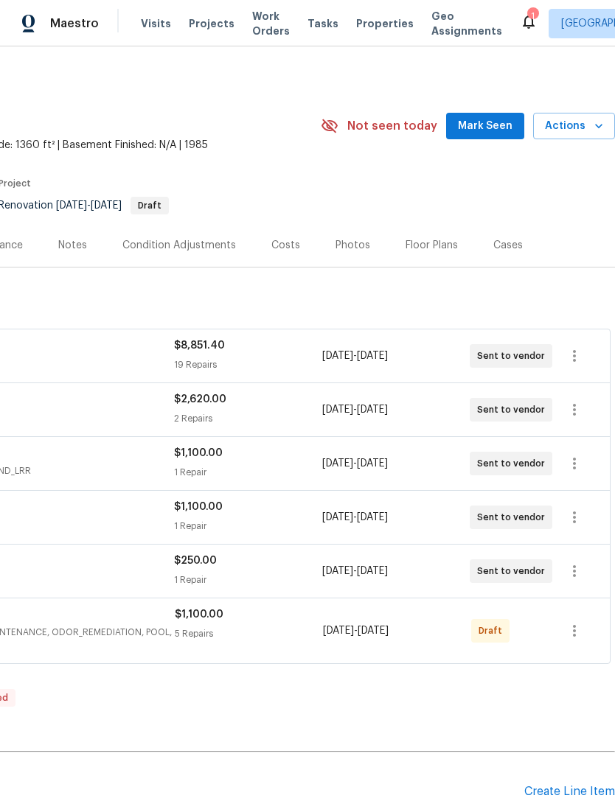
click at [580, 633] on div "Edit Add Trip Charge View In Trade Partner Portal Delete" at bounding box center [307, 400] width 615 height 801
click at [576, 630] on icon "button" at bounding box center [574, 631] width 18 height 18
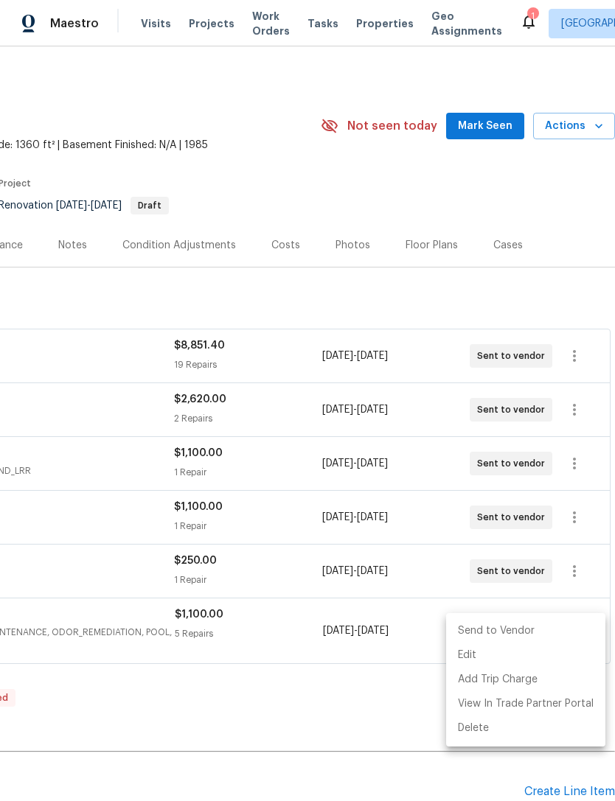
click at [551, 629] on li "Send to Vendor" at bounding box center [525, 631] width 159 height 24
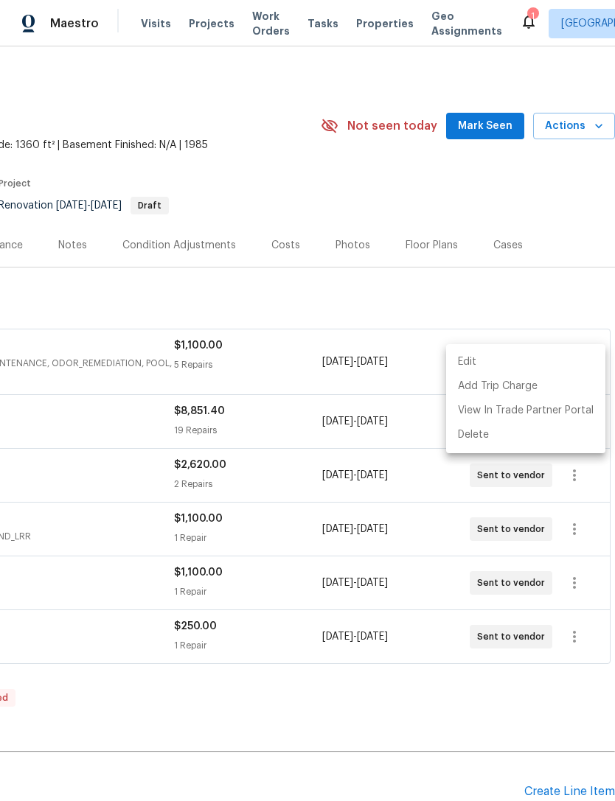
click at [143, 421] on div at bounding box center [307, 400] width 615 height 801
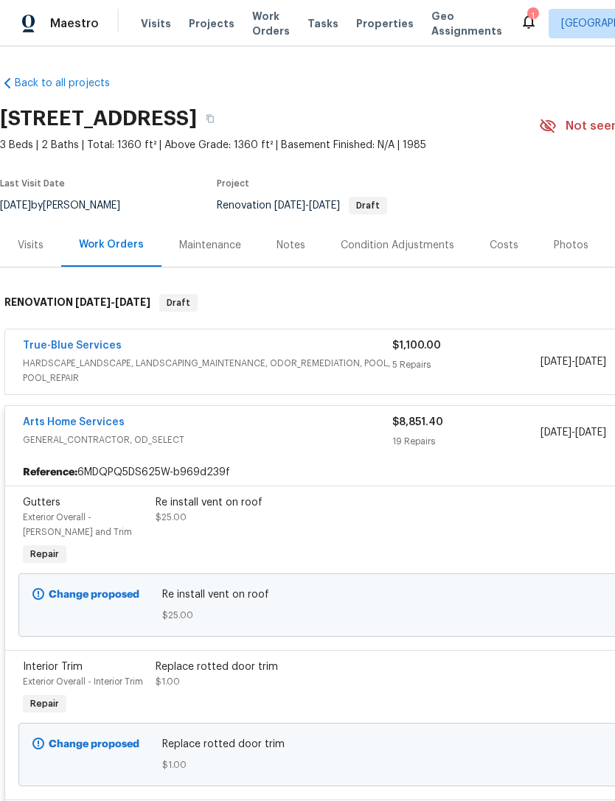
scroll to position [0, 0]
click at [95, 424] on link "Arts Home Services" at bounding box center [74, 422] width 102 height 10
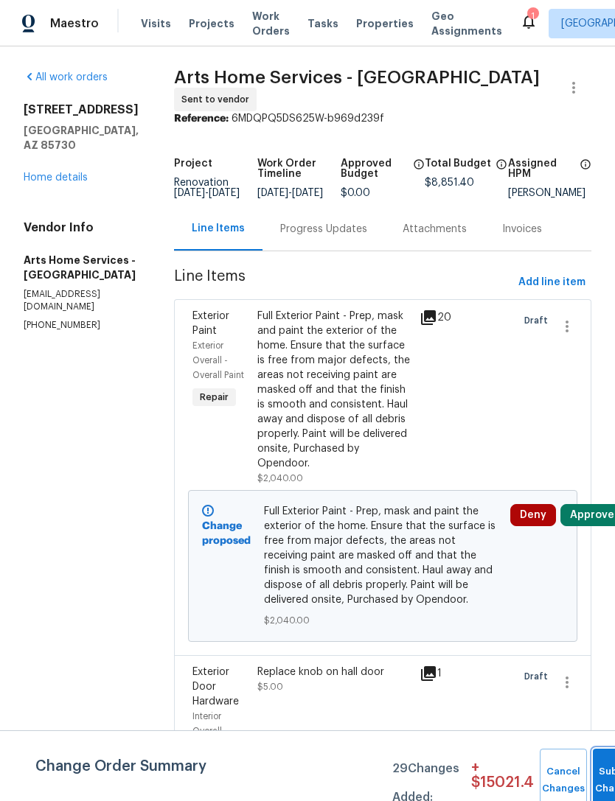
click at [597, 772] on button "Submit Changes" at bounding box center [616, 780] width 47 height 63
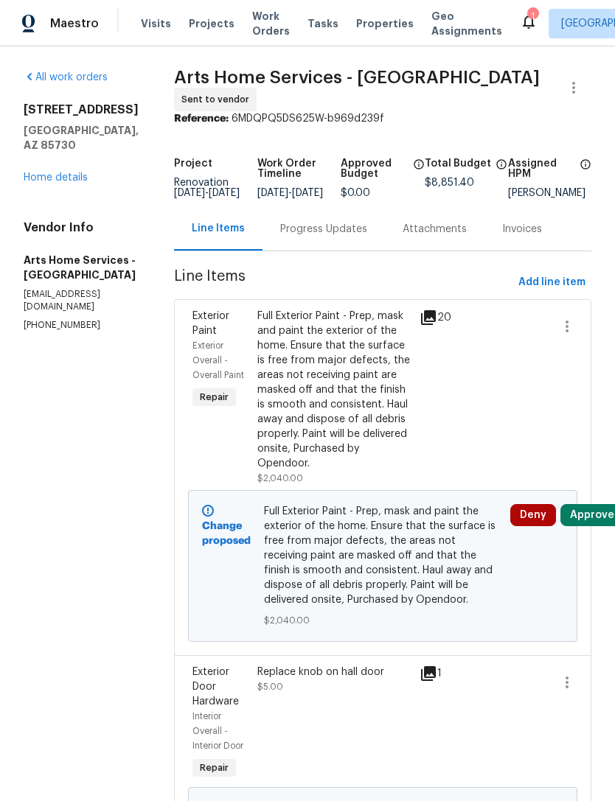
click at [595, 523] on button "Approve" at bounding box center [591, 515] width 63 height 22
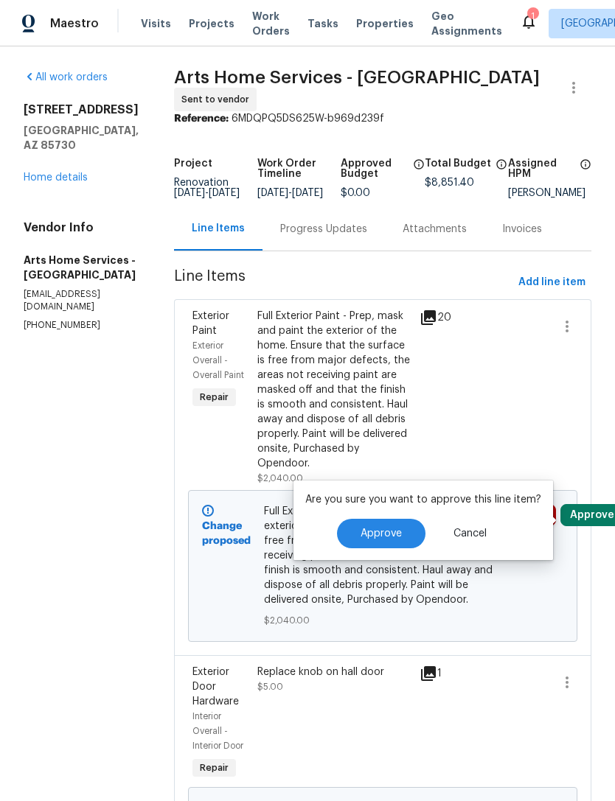
click at [390, 543] on button "Approve" at bounding box center [381, 533] width 88 height 29
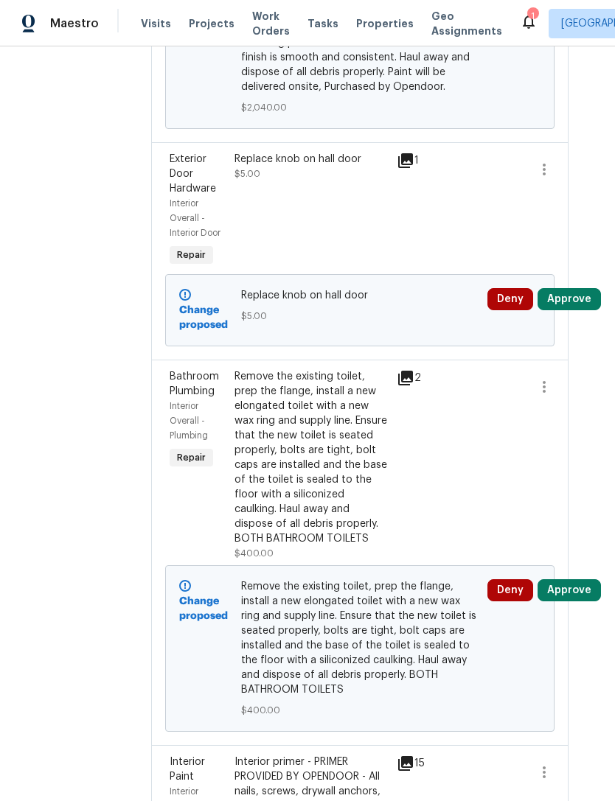
scroll to position [513, 22]
click at [576, 310] on button "Approve" at bounding box center [569, 299] width 63 height 22
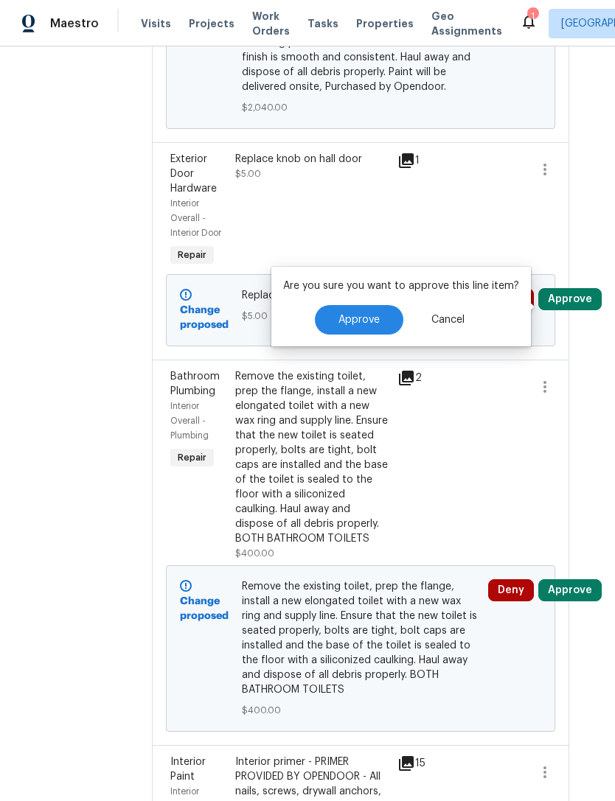
click at [374, 320] on span "Approve" at bounding box center [358, 320] width 41 height 11
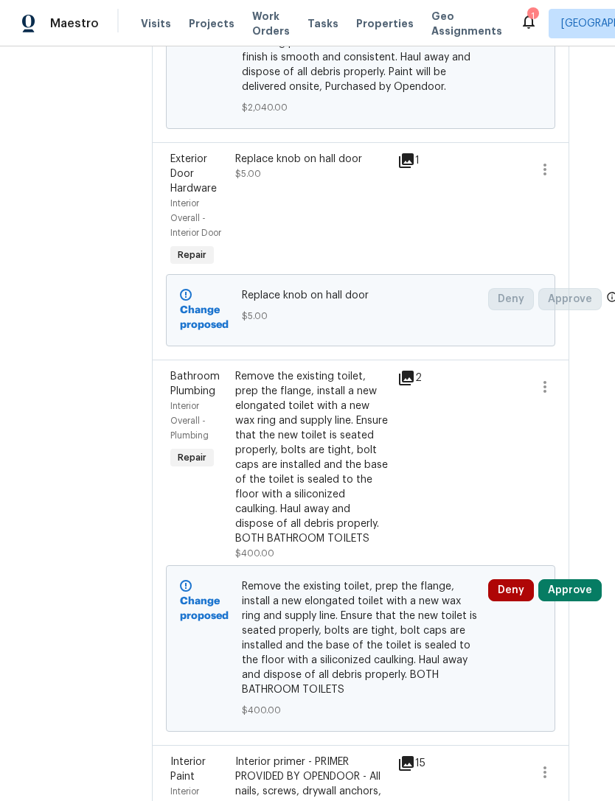
click at [582, 601] on button "Approve" at bounding box center [569, 590] width 63 height 22
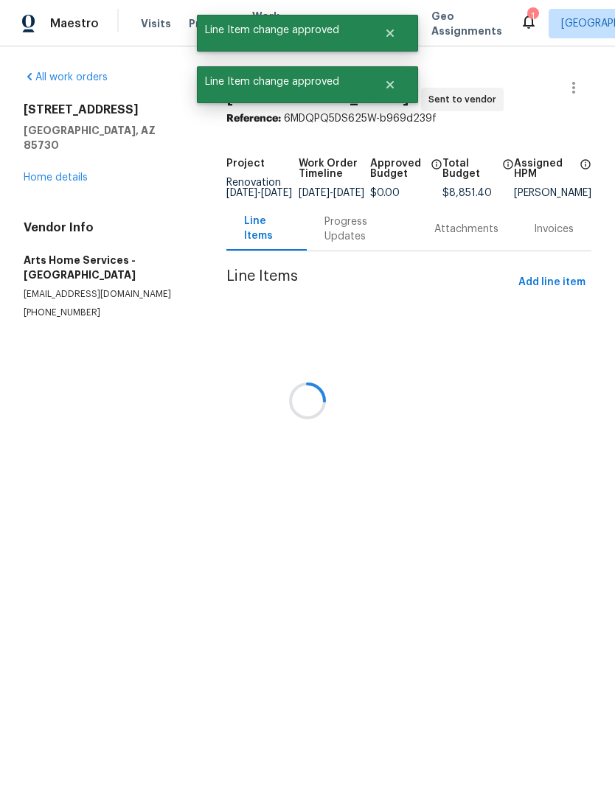
scroll to position [0, 0]
click at [361, 611] on div at bounding box center [307, 400] width 615 height 801
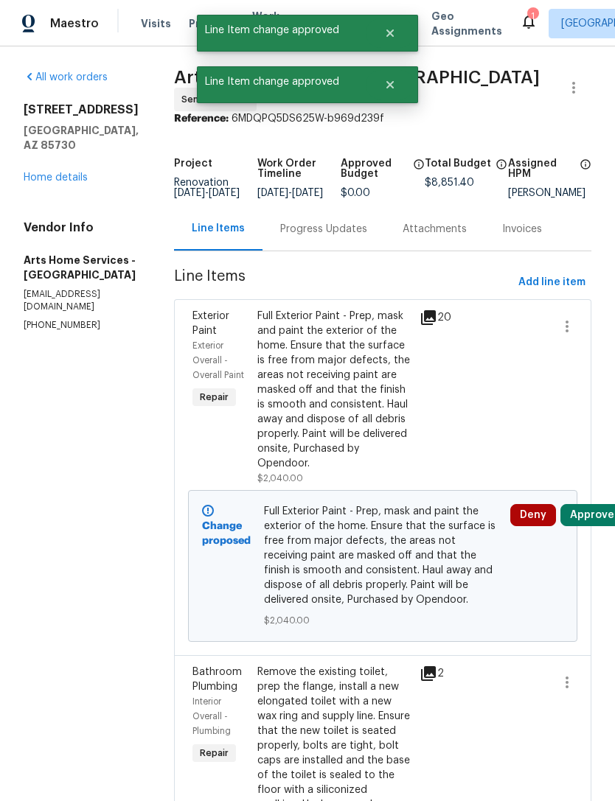
click at [587, 526] on button "Approve" at bounding box center [591, 515] width 63 height 22
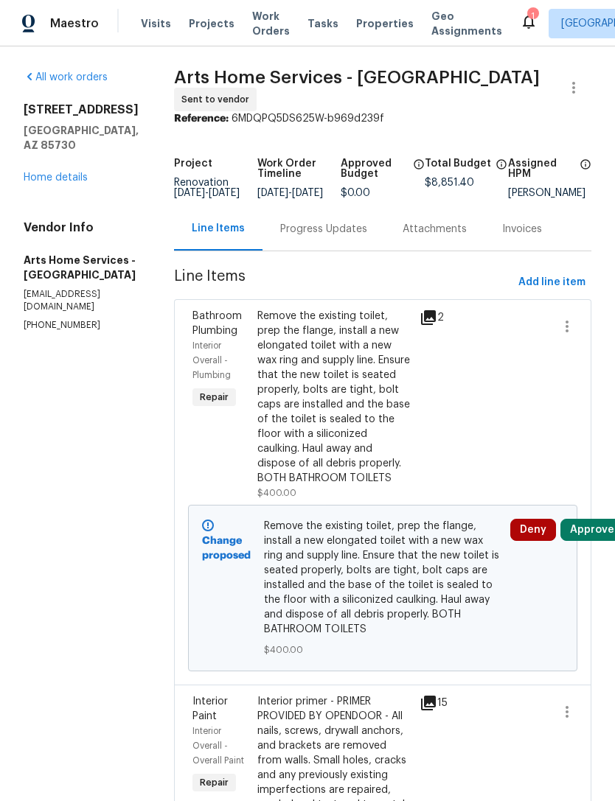
click at [595, 535] on button "Approve" at bounding box center [591, 530] width 63 height 22
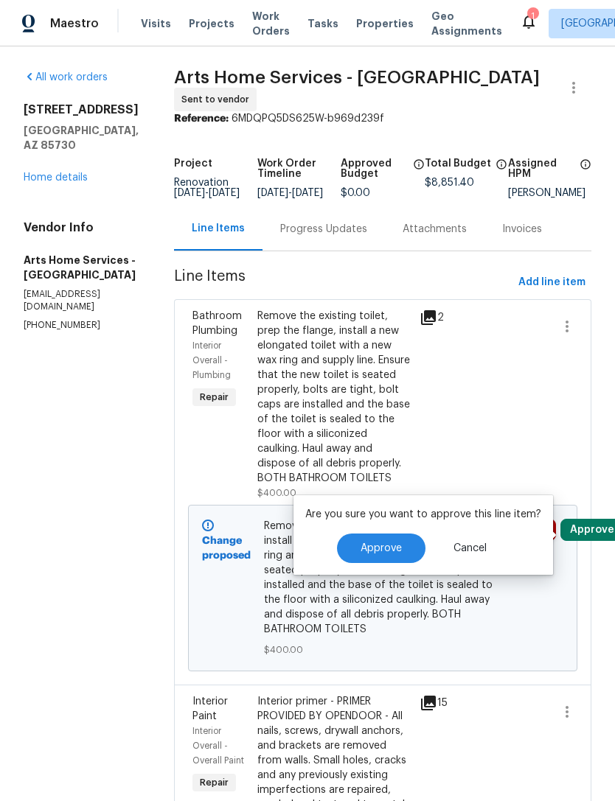
click at [400, 553] on button "Approve" at bounding box center [381, 548] width 88 height 29
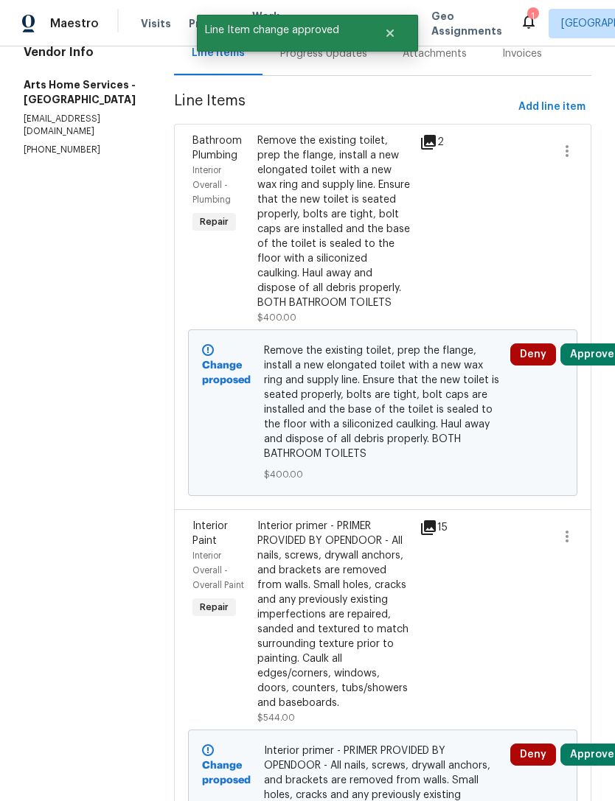
scroll to position [284, 6]
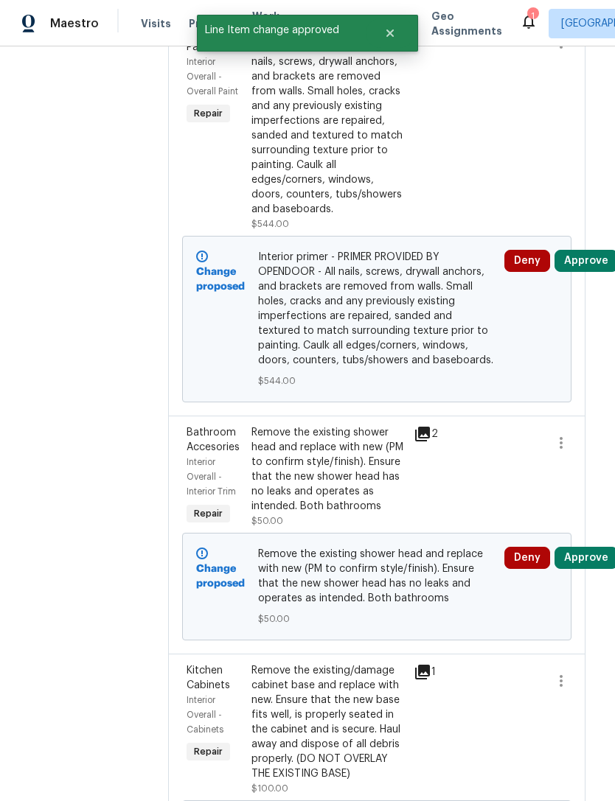
click at [603, 562] on button "Approve" at bounding box center [585, 558] width 63 height 22
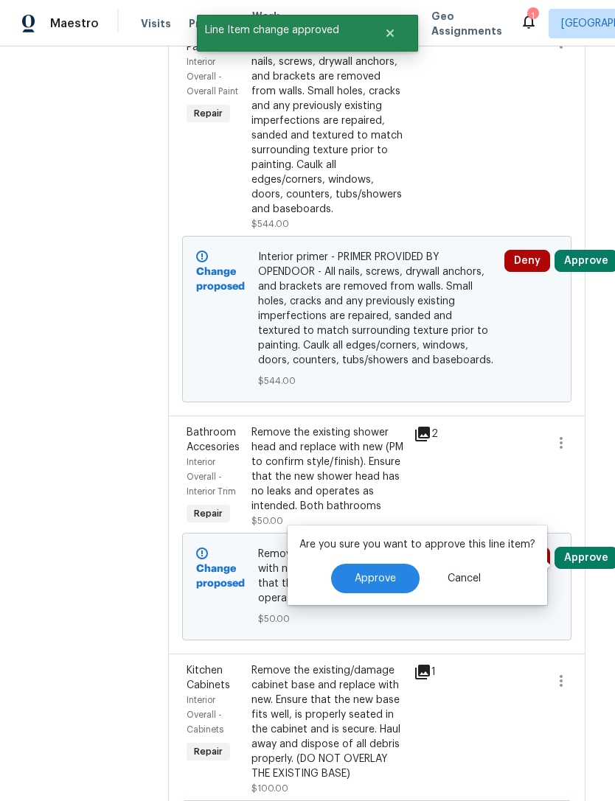
click at [398, 579] on button "Approve" at bounding box center [375, 578] width 88 height 29
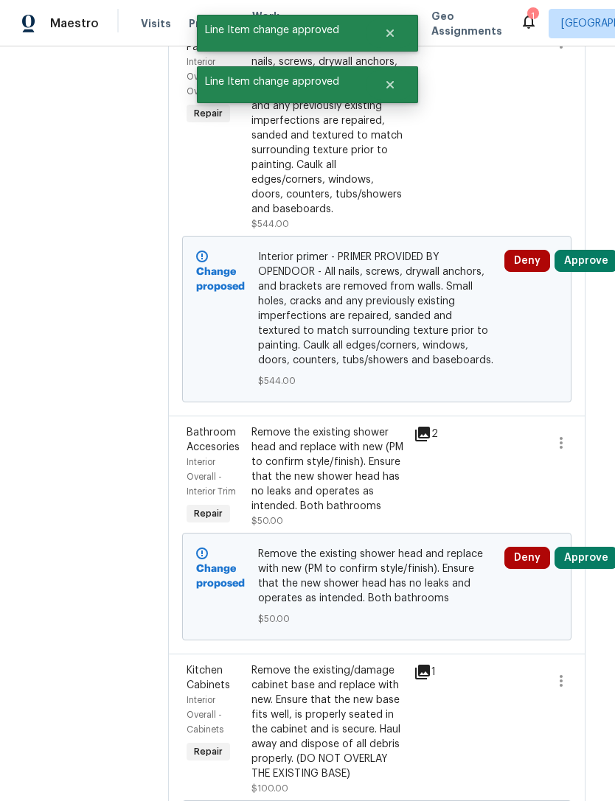
click at [594, 267] on button "Approve" at bounding box center [585, 261] width 63 height 22
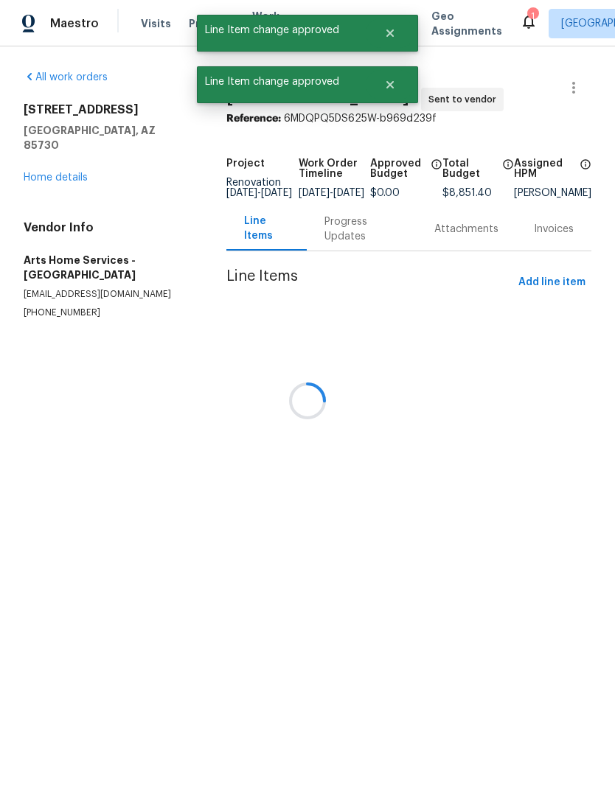
click at [394, 279] on div at bounding box center [307, 400] width 615 height 801
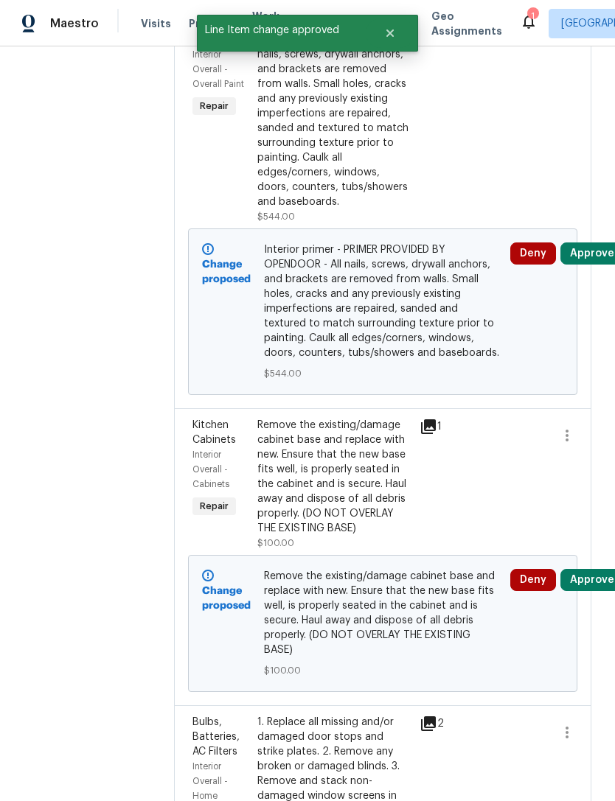
scroll to position [291, 0]
click at [597, 256] on button "Approve" at bounding box center [591, 254] width 63 height 22
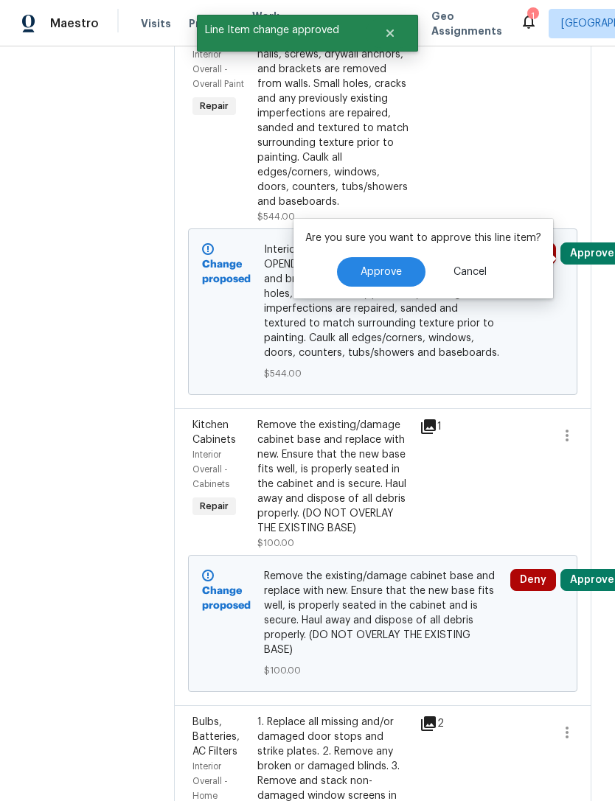
click at [386, 277] on span "Approve" at bounding box center [380, 272] width 41 height 11
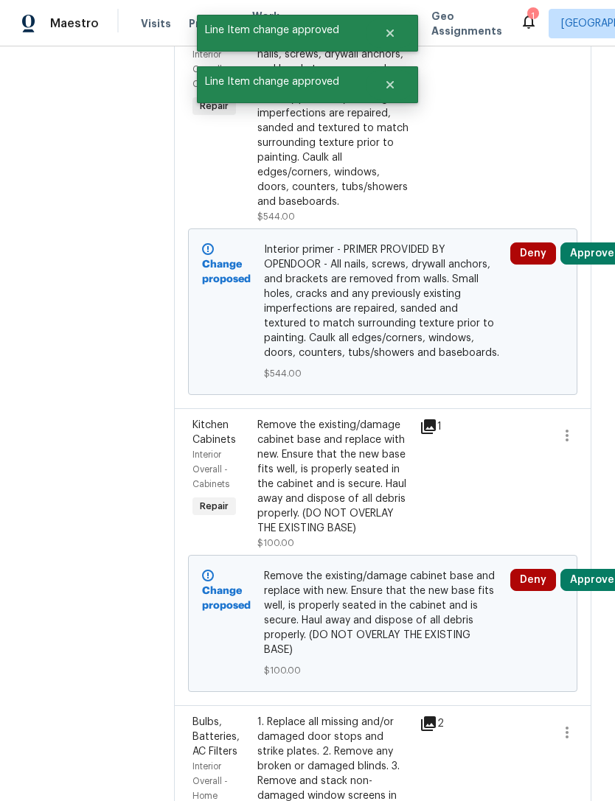
click at [598, 588] on button "Approve" at bounding box center [591, 580] width 63 height 22
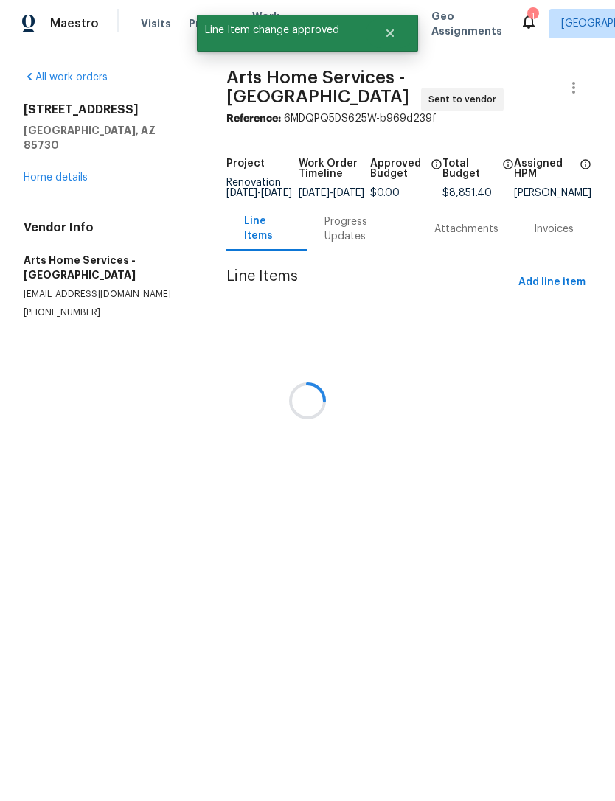
scroll to position [0, 0]
click at [396, 594] on div at bounding box center [307, 400] width 615 height 801
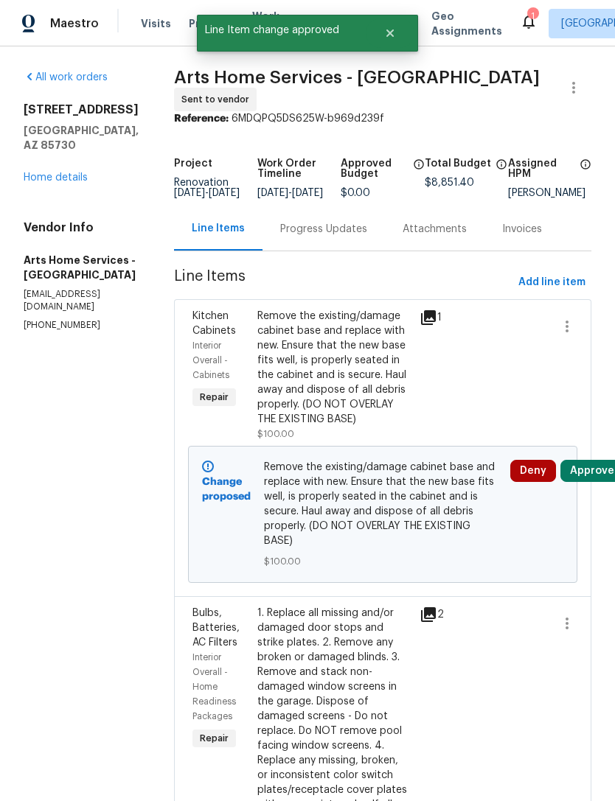
click at [595, 478] on button "Approve" at bounding box center [591, 471] width 63 height 22
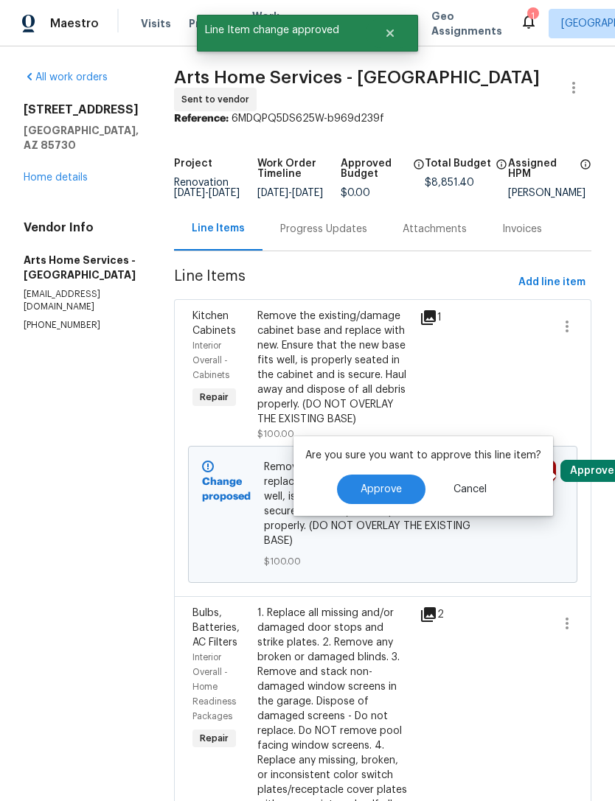
click at [378, 495] on span "Approve" at bounding box center [380, 489] width 41 height 11
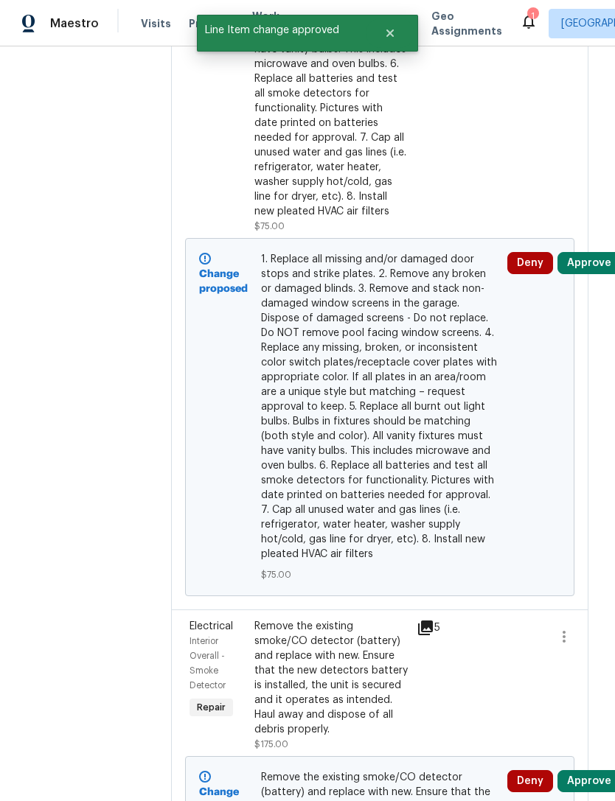
scroll to position [598, 3]
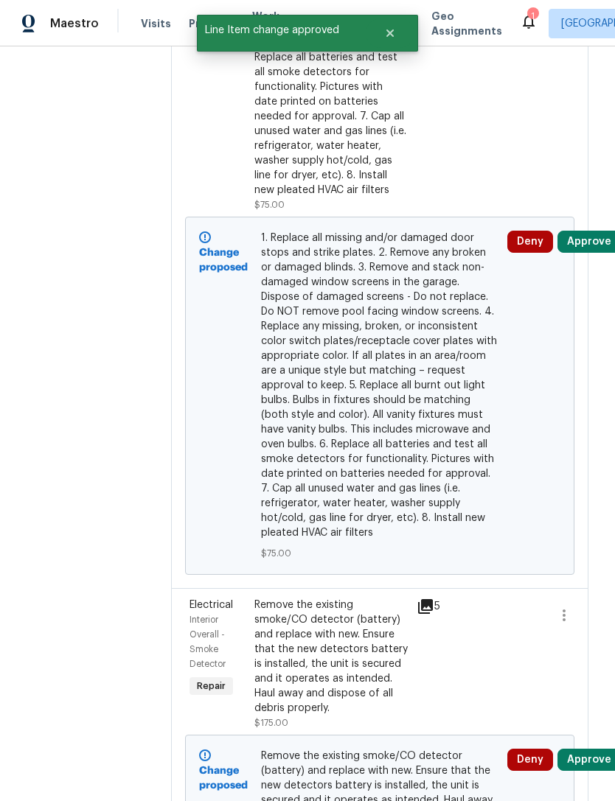
click at [598, 240] on button "Approve" at bounding box center [588, 242] width 63 height 22
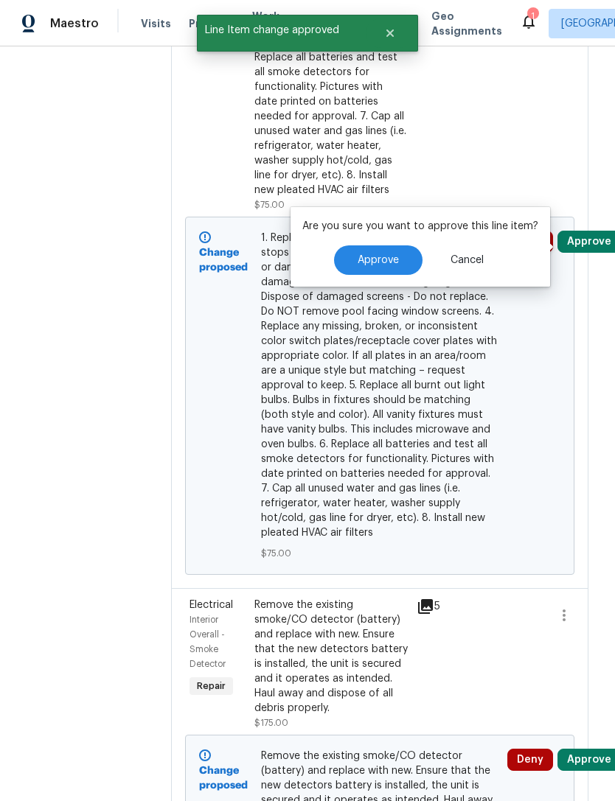
click at [385, 266] on button "Approve" at bounding box center [378, 259] width 88 height 29
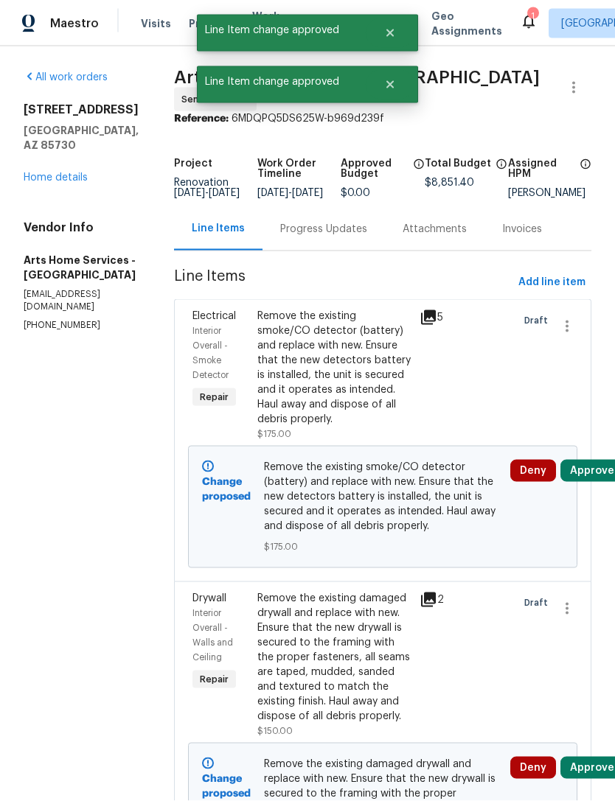
scroll to position [47, 0]
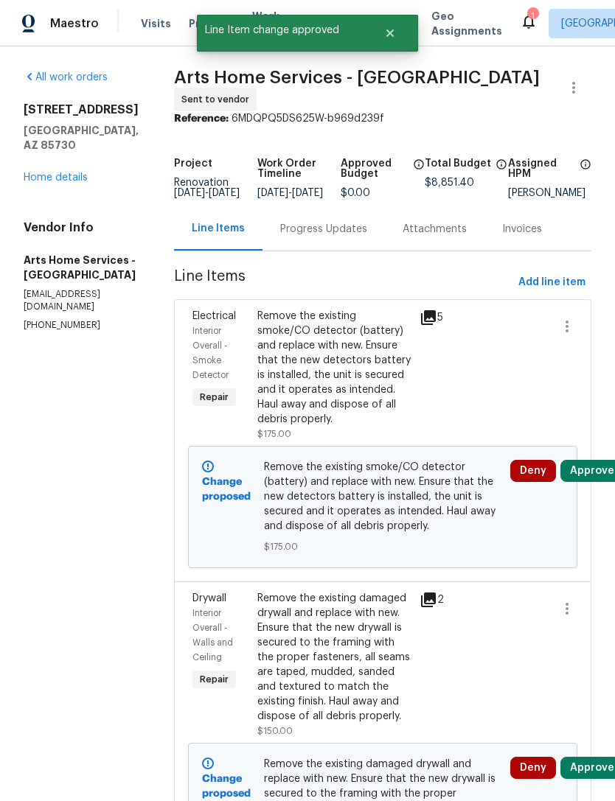
click at [596, 757] on button "Approve" at bounding box center [591, 768] width 63 height 22
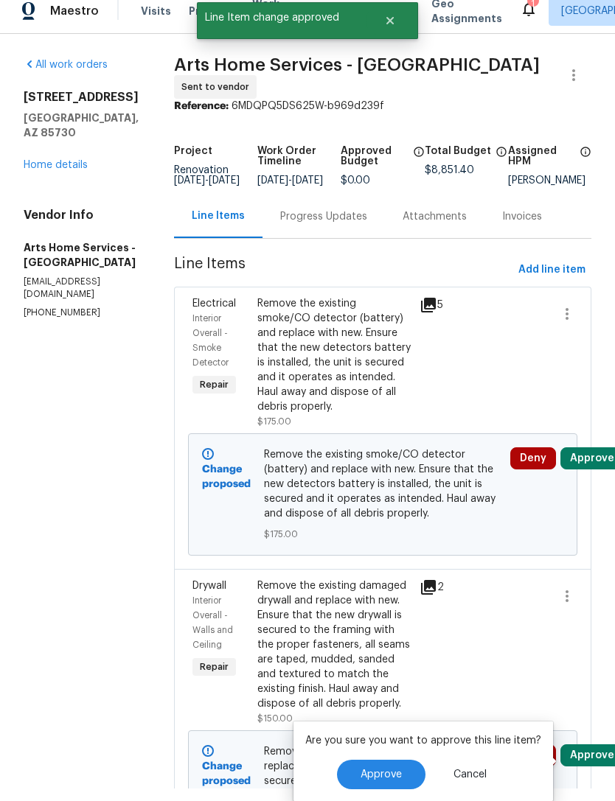
click at [399, 760] on button "Approve" at bounding box center [381, 774] width 88 height 29
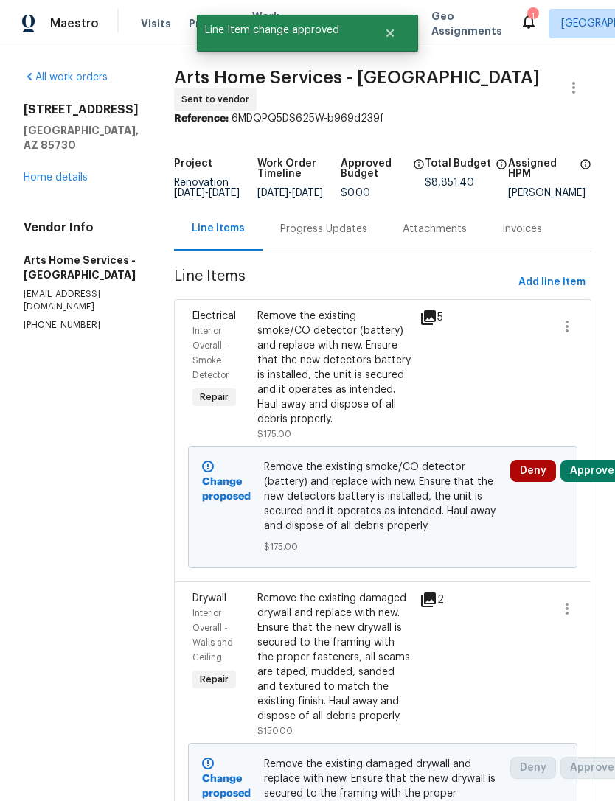
click at [599, 460] on button "Approve" at bounding box center [591, 471] width 63 height 22
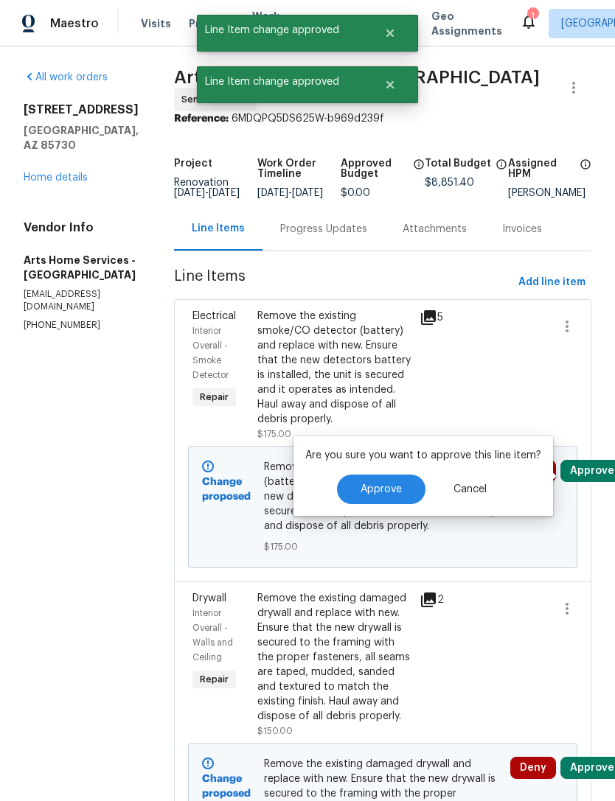
click at [394, 484] on span "Approve" at bounding box center [380, 489] width 41 height 11
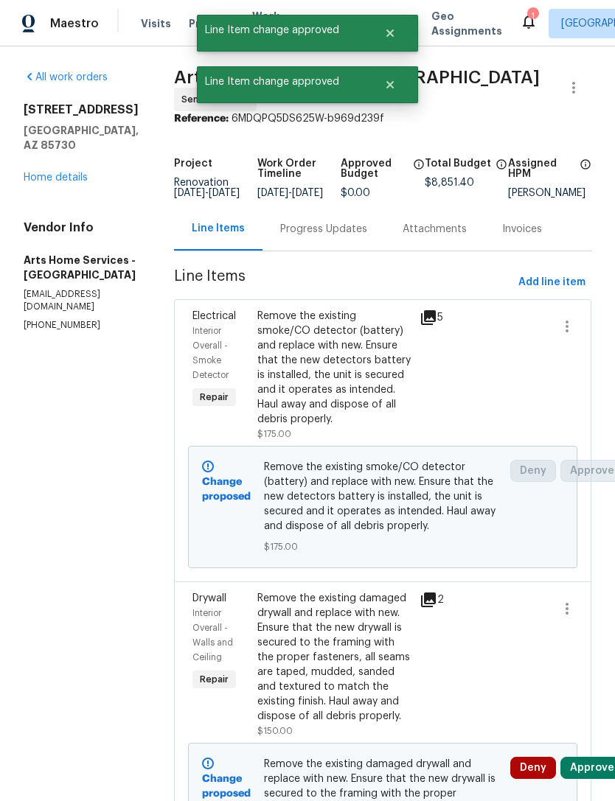
scroll to position [0, 0]
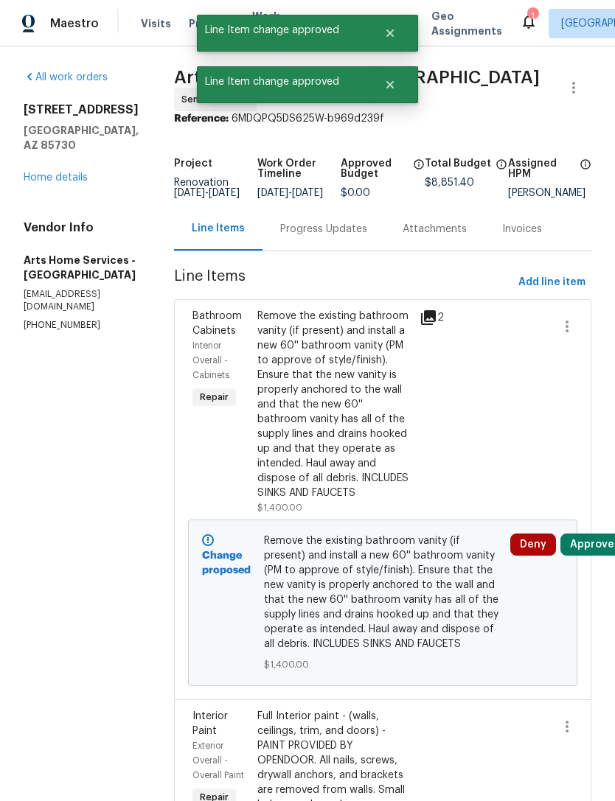
click at [598, 553] on button "Approve" at bounding box center [591, 545] width 63 height 22
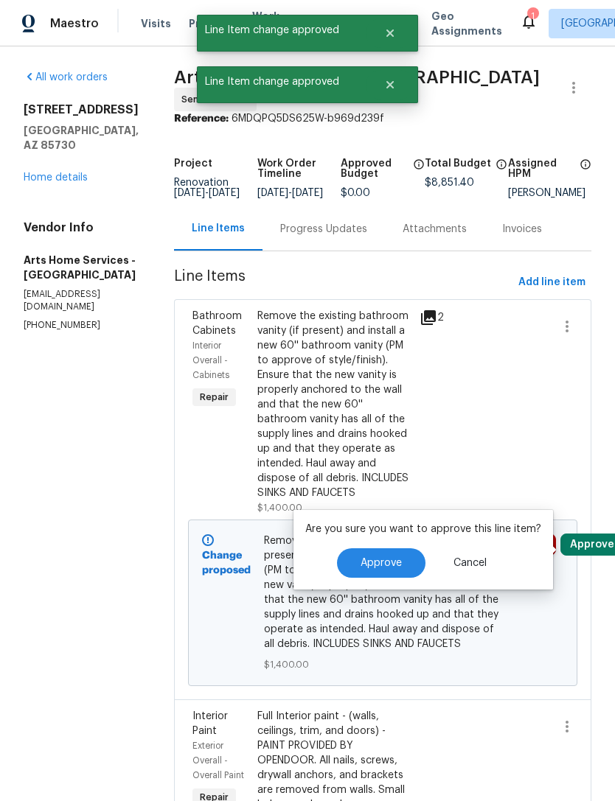
click at [390, 562] on span "Approve" at bounding box center [380, 563] width 41 height 11
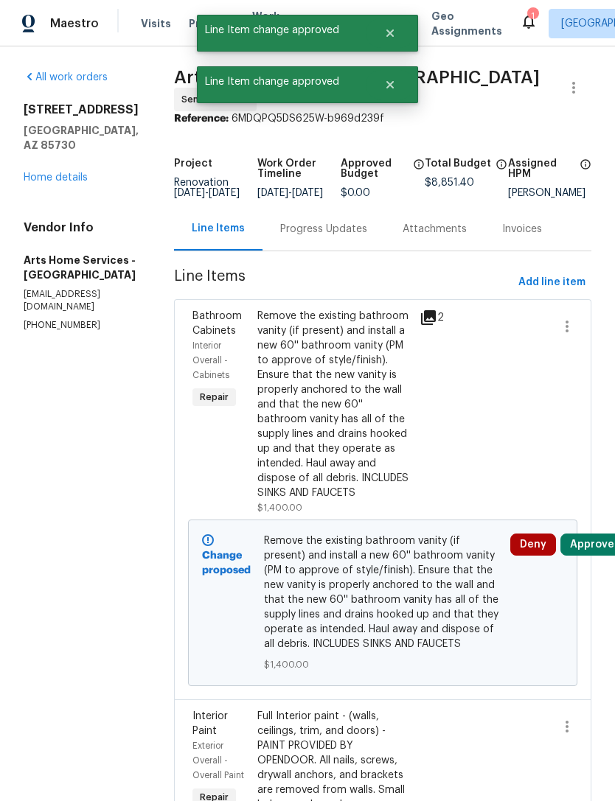
click at [596, 551] on button "Approve" at bounding box center [591, 545] width 63 height 22
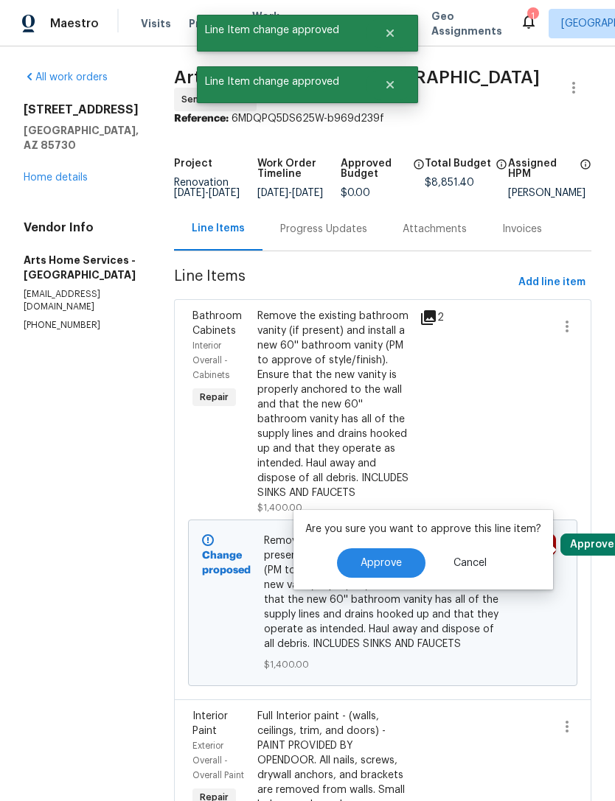
click at [395, 565] on span "Approve" at bounding box center [380, 563] width 41 height 11
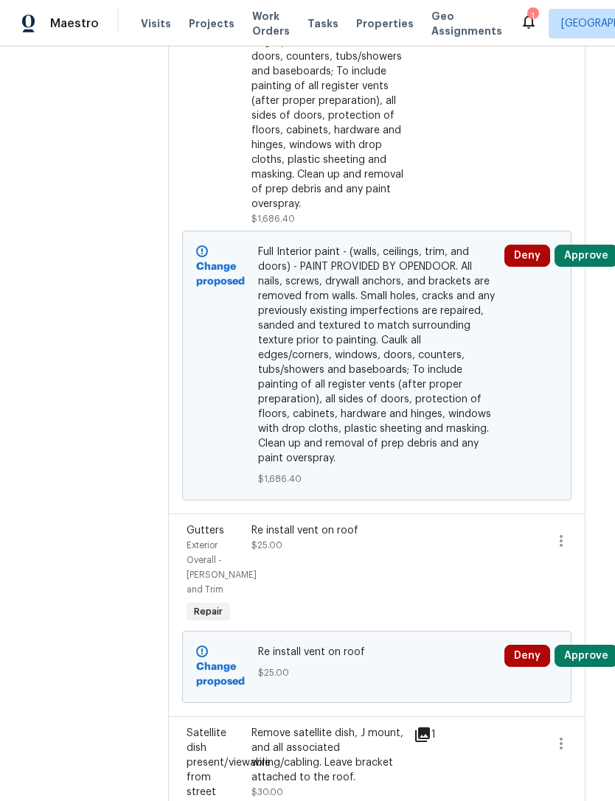
scroll to position [458, 6]
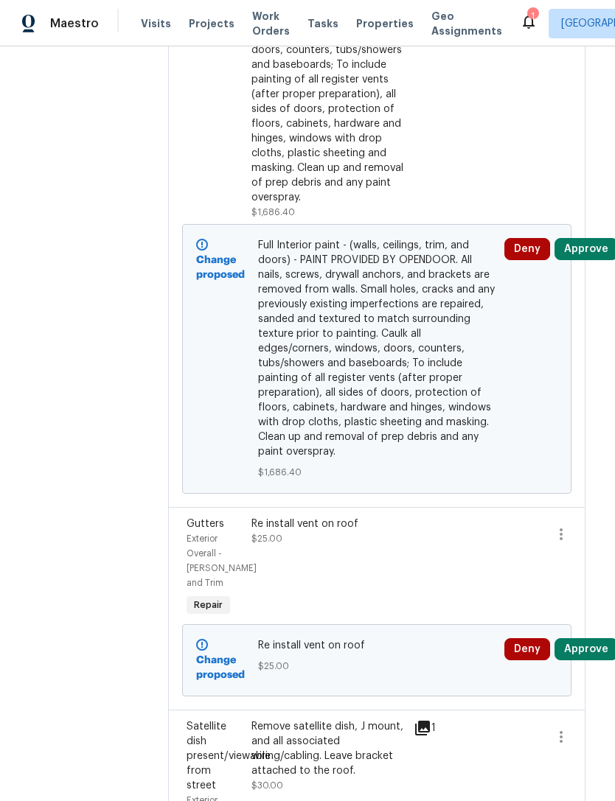
click at [586, 252] on button "Approve" at bounding box center [585, 249] width 63 height 22
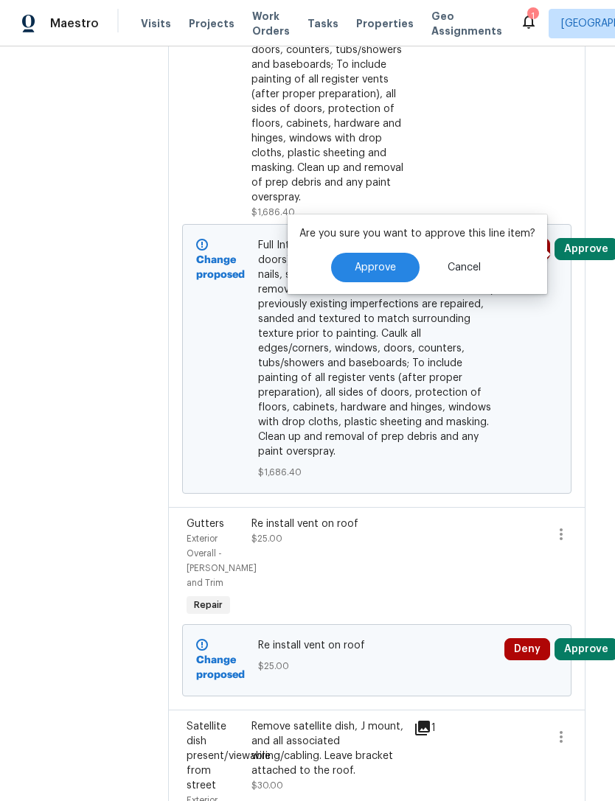
click at [405, 261] on button "Approve" at bounding box center [375, 267] width 88 height 29
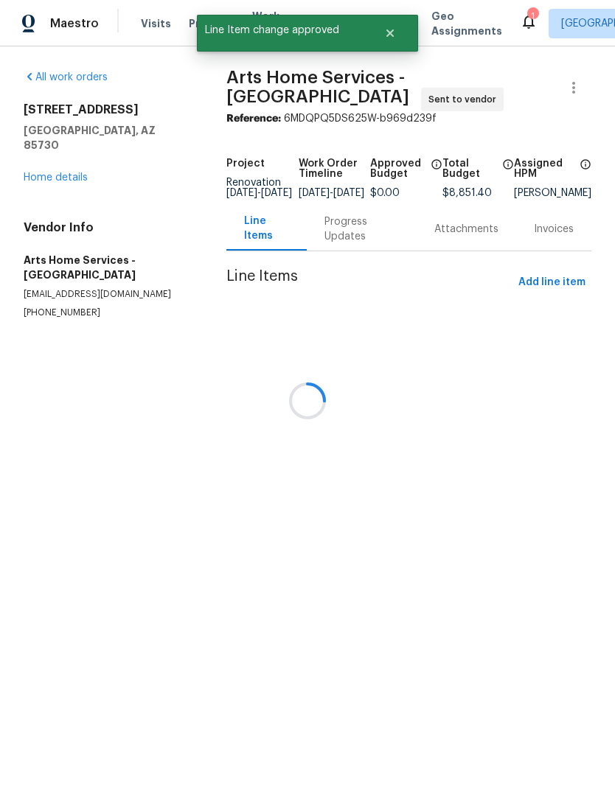
scroll to position [0, 0]
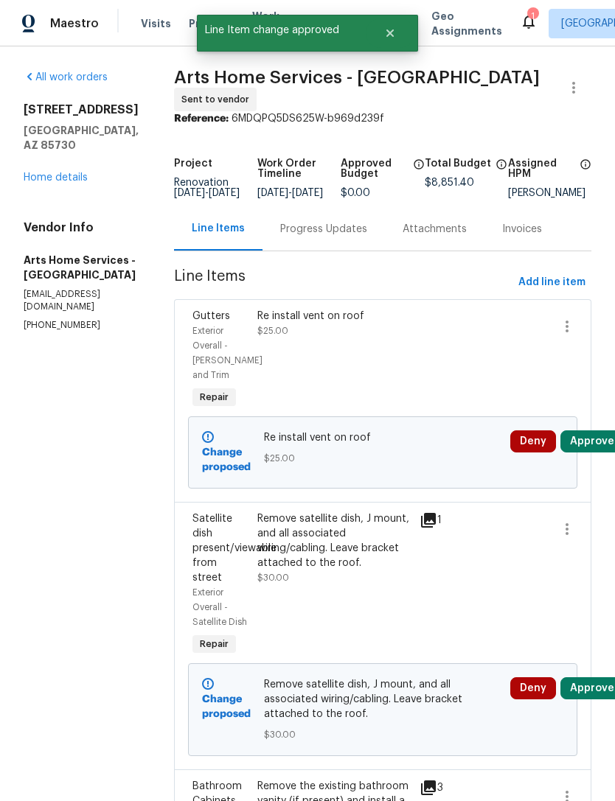
click at [585, 450] on button "Approve" at bounding box center [591, 441] width 63 height 22
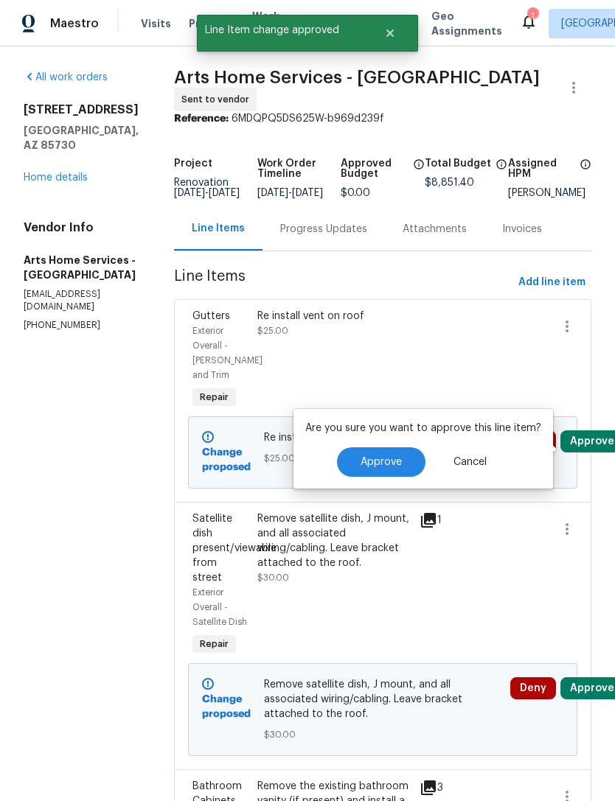
click at [395, 461] on span "Approve" at bounding box center [380, 462] width 41 height 11
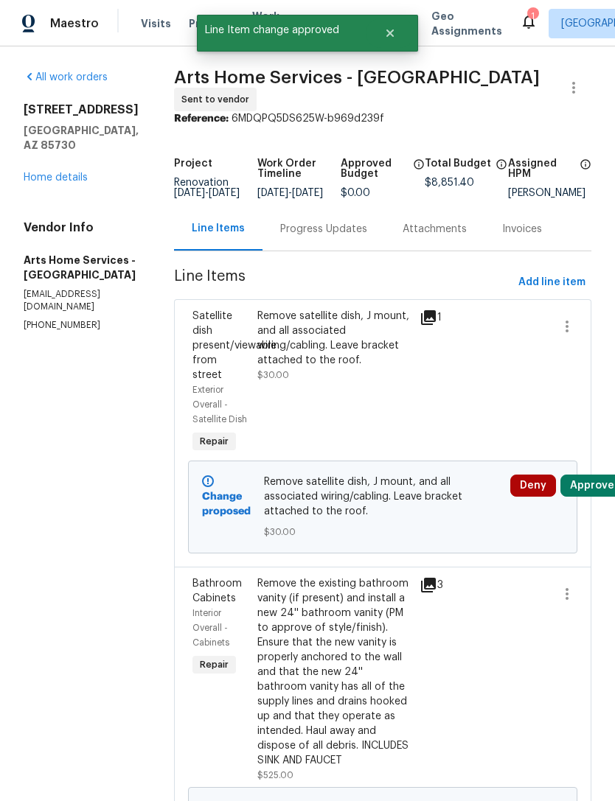
click at [593, 476] on button "Approve" at bounding box center [591, 486] width 63 height 22
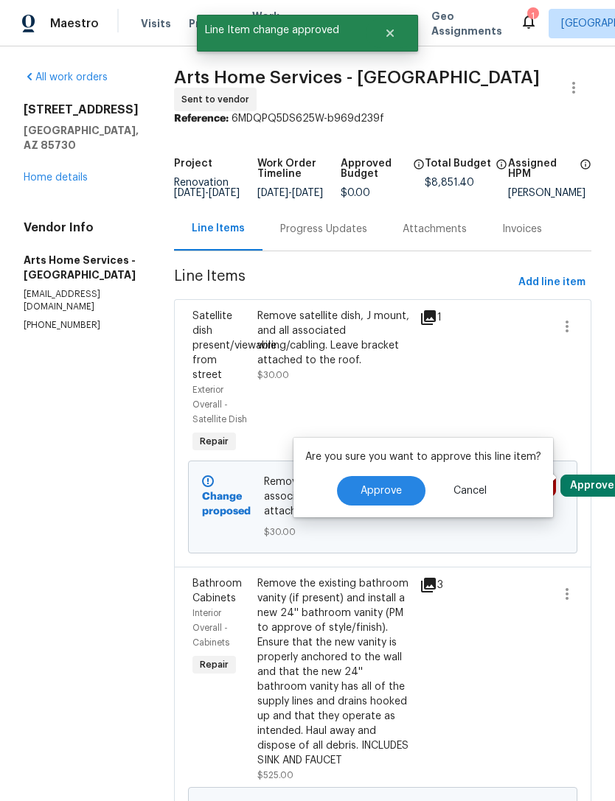
click at [394, 491] on span "Approve" at bounding box center [380, 491] width 41 height 11
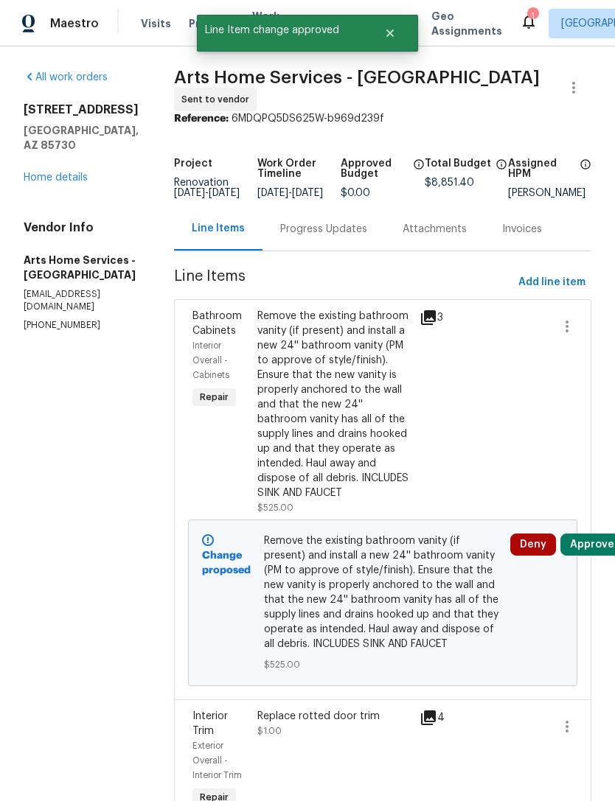
click at [593, 545] on button "Approve" at bounding box center [591, 545] width 63 height 22
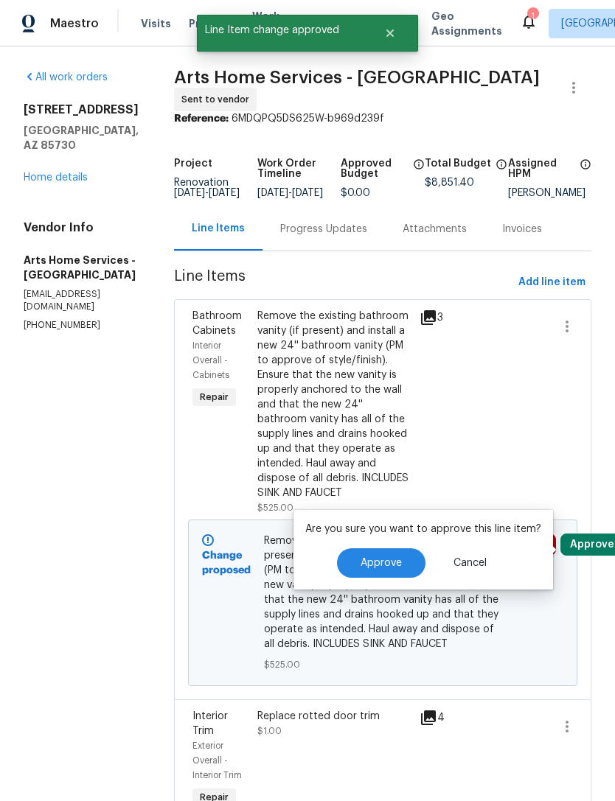
click at [395, 564] on span "Approve" at bounding box center [380, 563] width 41 height 11
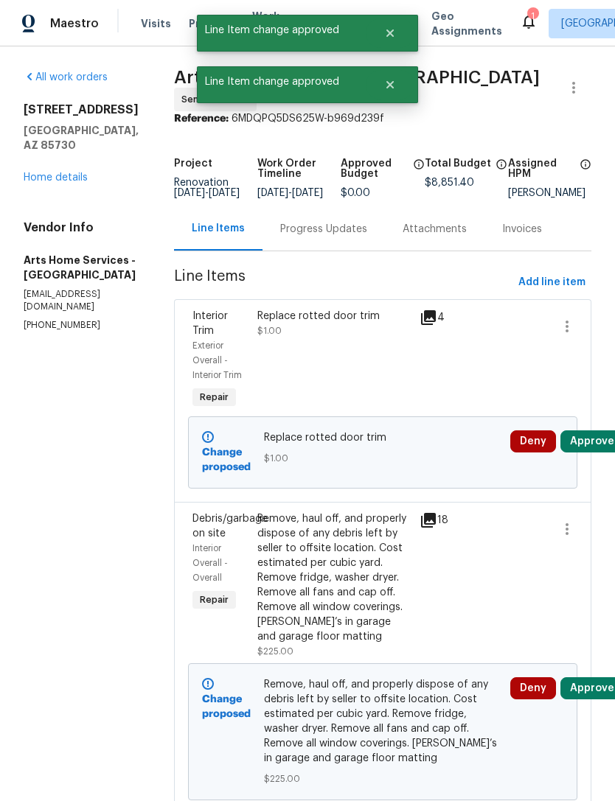
click at [581, 453] on button "Approve" at bounding box center [591, 441] width 63 height 22
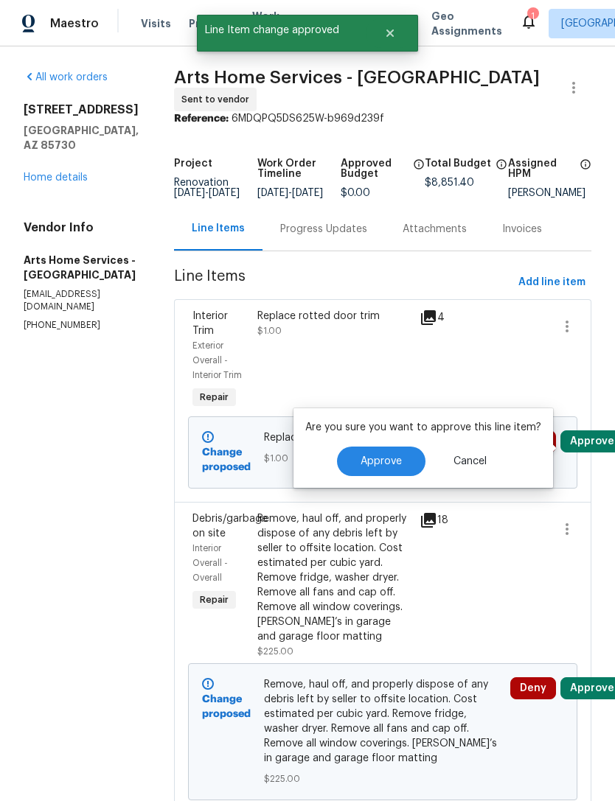
click at [388, 464] on span "Approve" at bounding box center [380, 461] width 41 height 11
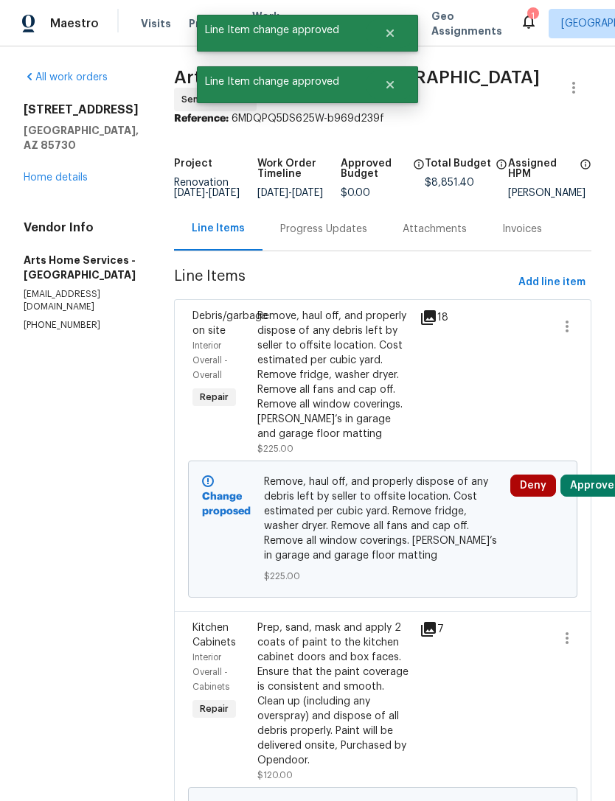
click at [596, 496] on button "Approve" at bounding box center [591, 486] width 63 height 22
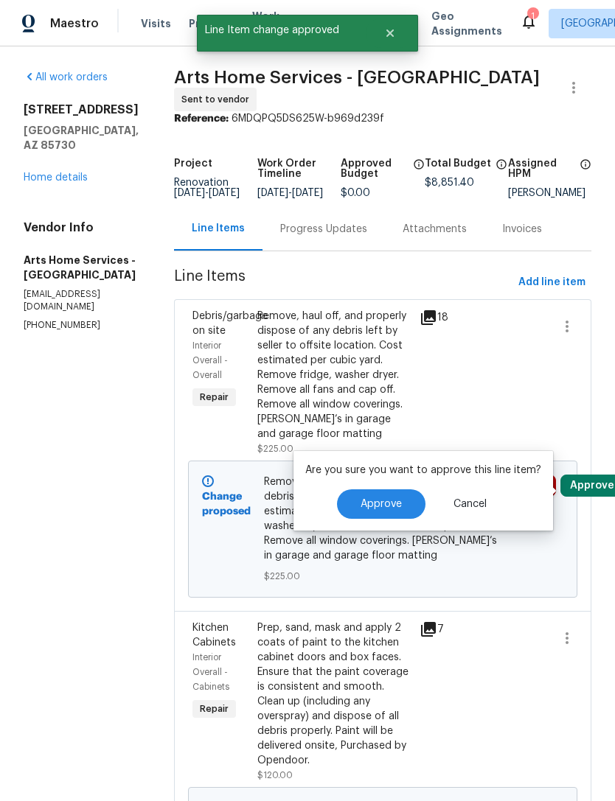
click at [399, 495] on button "Approve" at bounding box center [381, 503] width 88 height 29
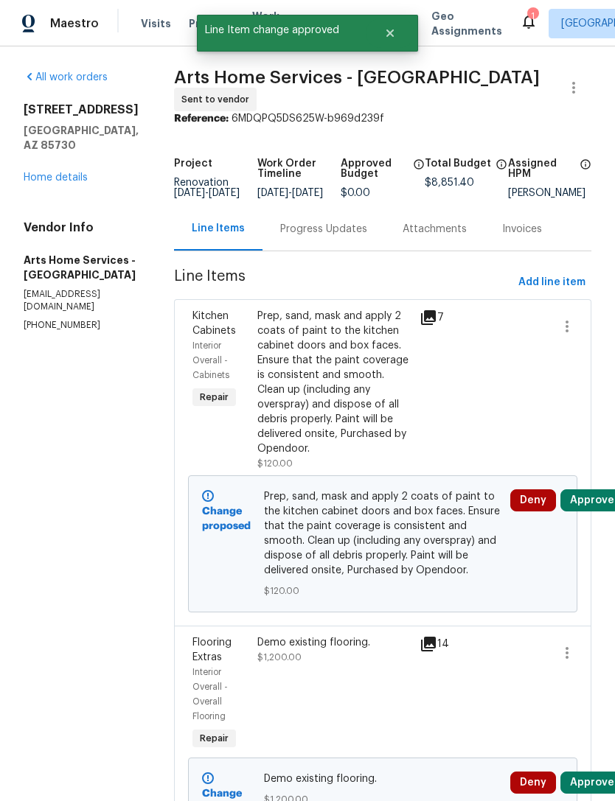
click at [594, 502] on button "Approve" at bounding box center [591, 500] width 63 height 22
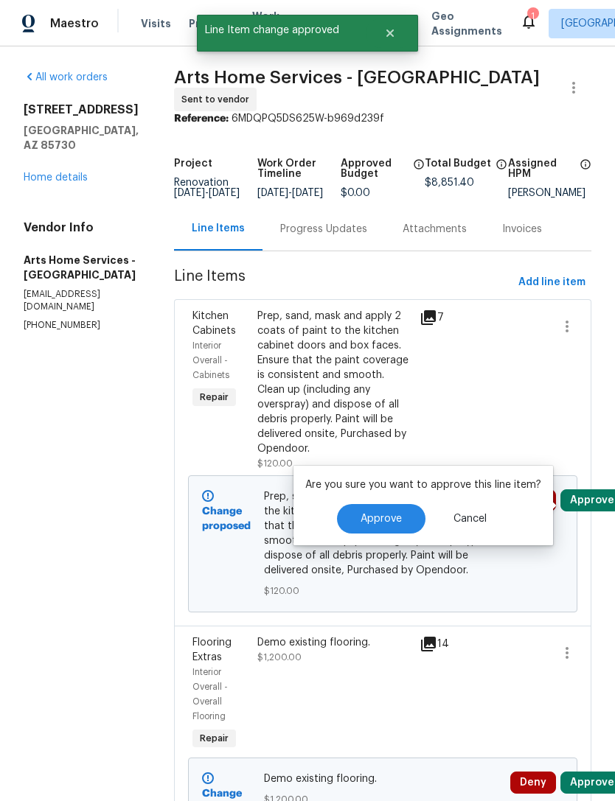
click at [394, 528] on button "Approve" at bounding box center [381, 518] width 88 height 29
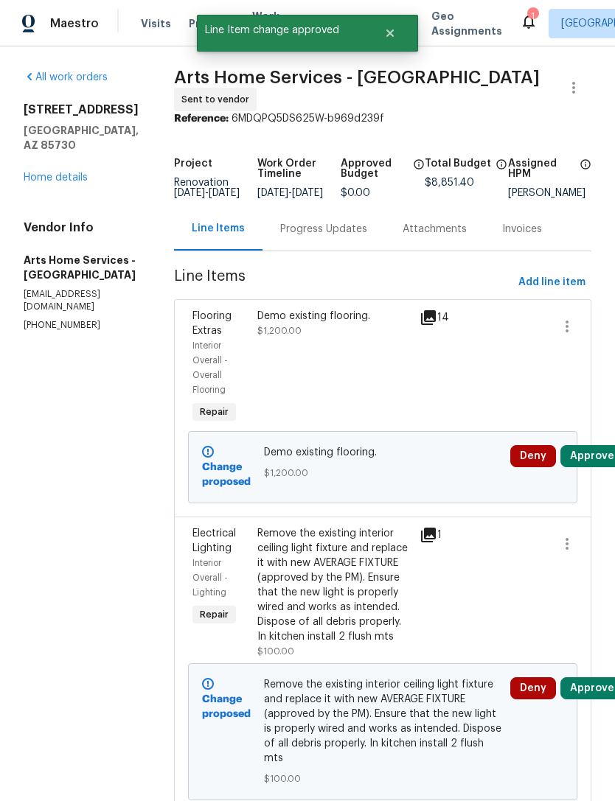
click at [603, 464] on button "Approve" at bounding box center [591, 456] width 63 height 22
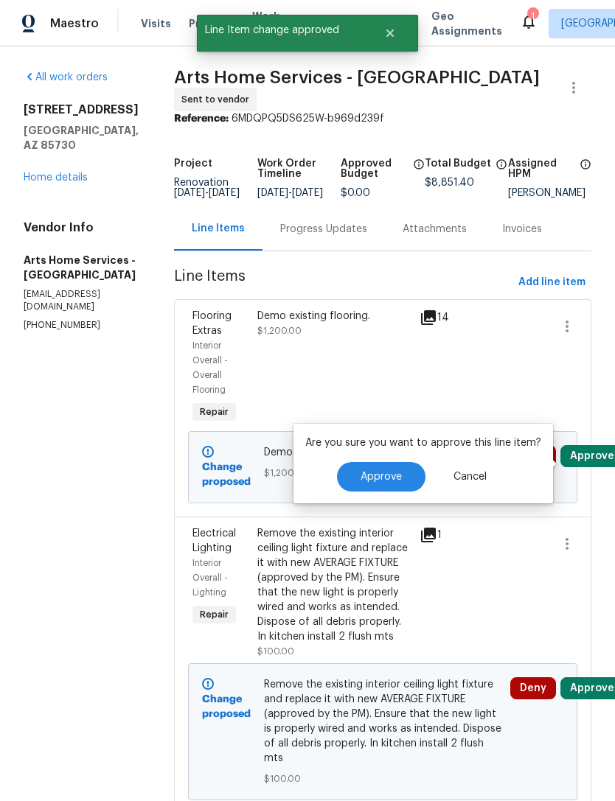
click at [384, 478] on span "Approve" at bounding box center [380, 477] width 41 height 11
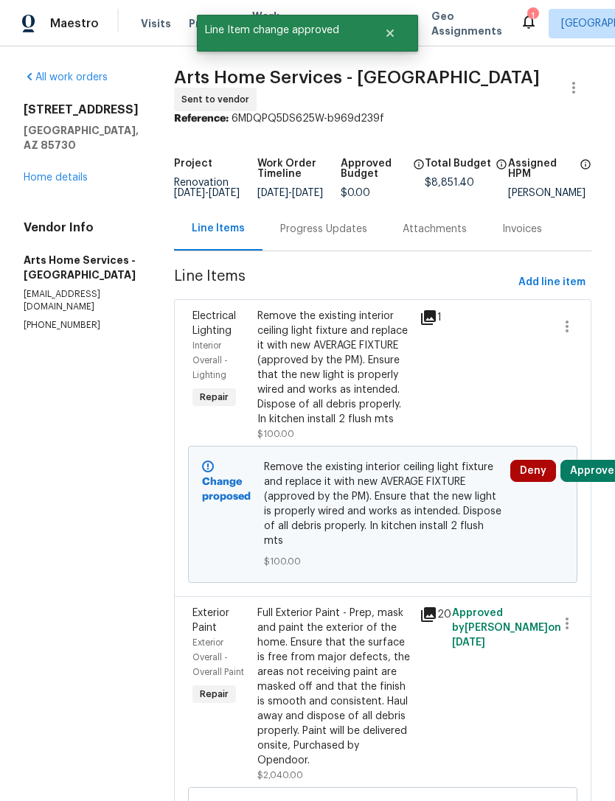
click at [603, 475] on button "Approve" at bounding box center [591, 471] width 63 height 22
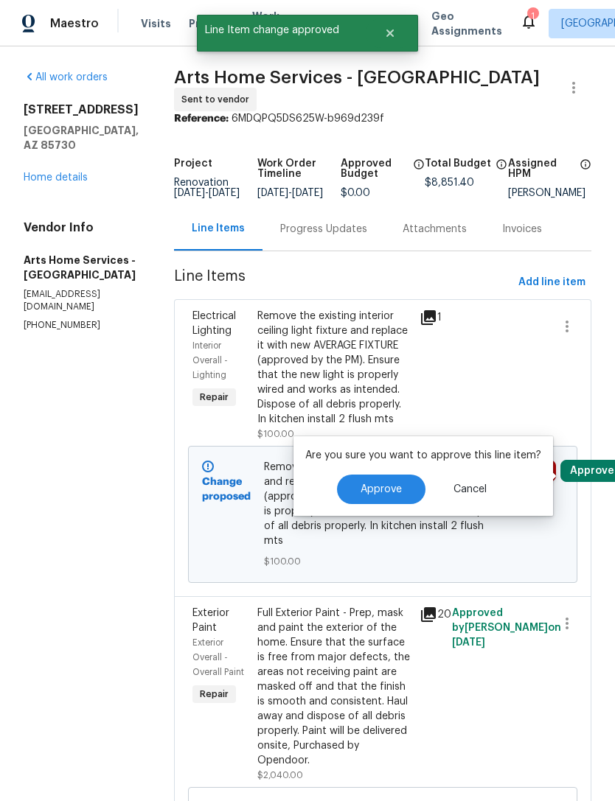
click at [386, 495] on button "Approve" at bounding box center [381, 489] width 88 height 29
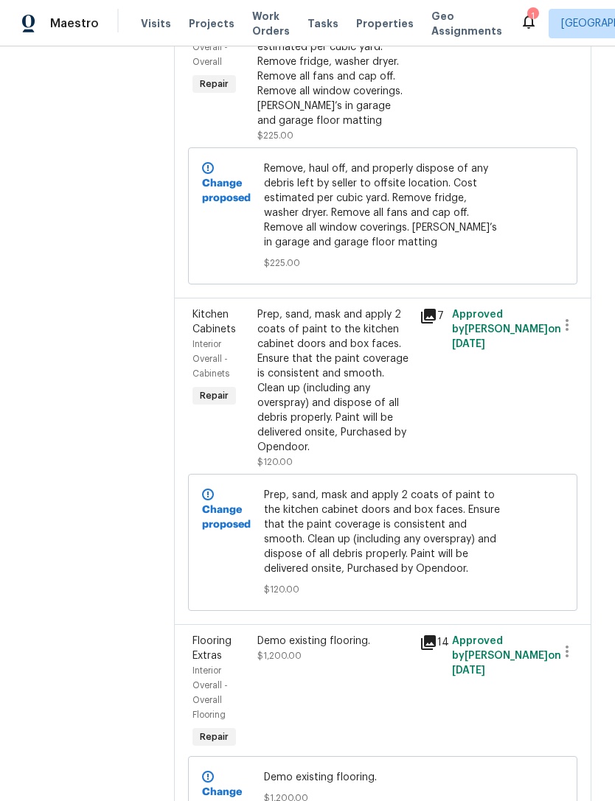
scroll to position [5823, 0]
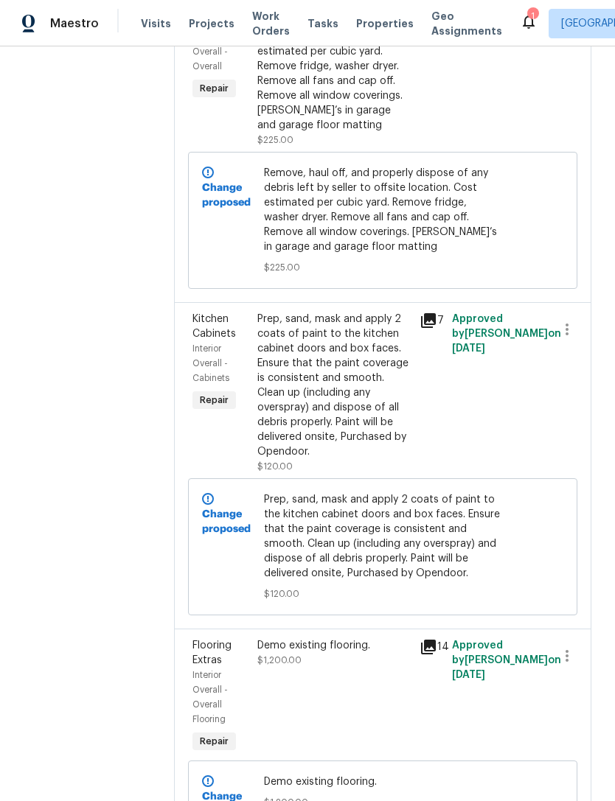
click at [518, 448] on div at bounding box center [528, 392] width 32 height 171
click at [366, 416] on div "Prep, sand, mask and apply 2 coats of paint to the kitchen cabinet doors and bo…" at bounding box center [333, 385] width 153 height 147
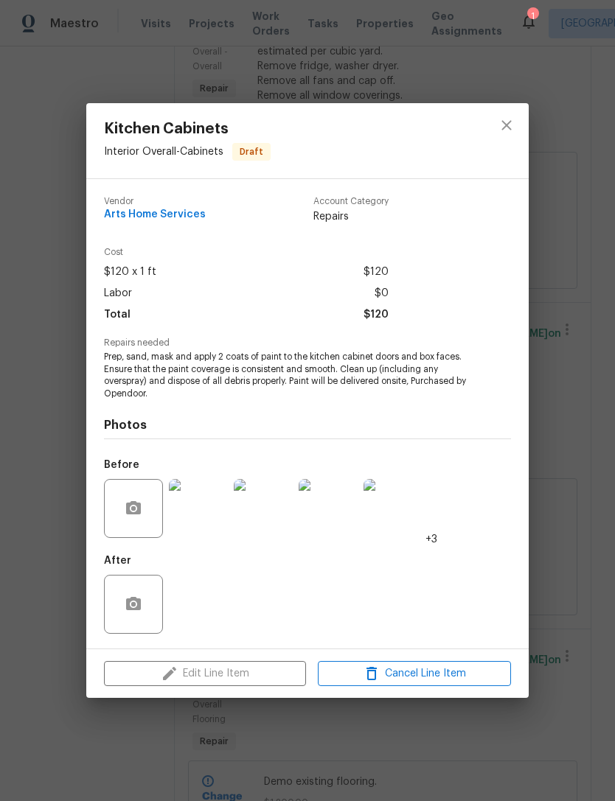
click at [257, 670] on div "Edit Line Item Cancel Line Item" at bounding box center [307, 673] width 442 height 49
click at [255, 663] on div "Edit Line Item Cancel Line Item" at bounding box center [307, 673] width 442 height 49
click at [506, 122] on icon "close" at bounding box center [507, 125] width 18 height 18
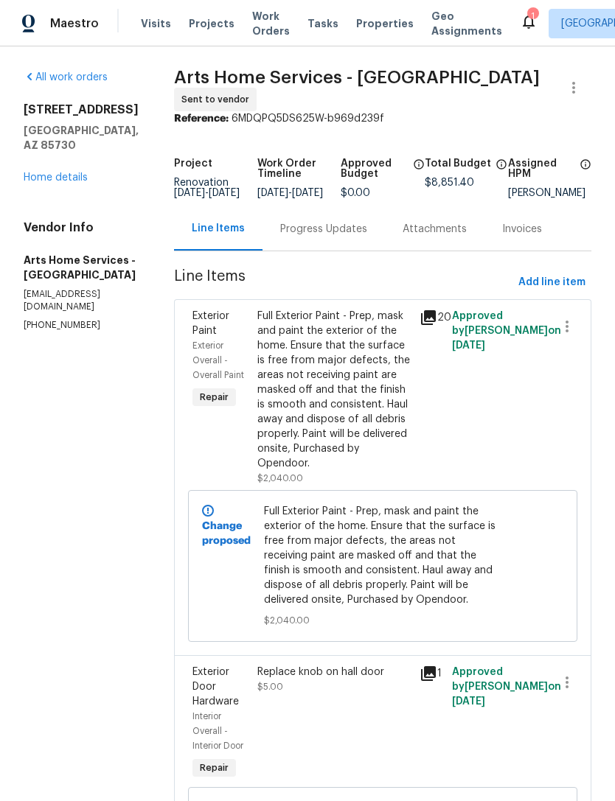
scroll to position [0, 0]
click at [55, 180] on link "Home details" at bounding box center [56, 177] width 64 height 10
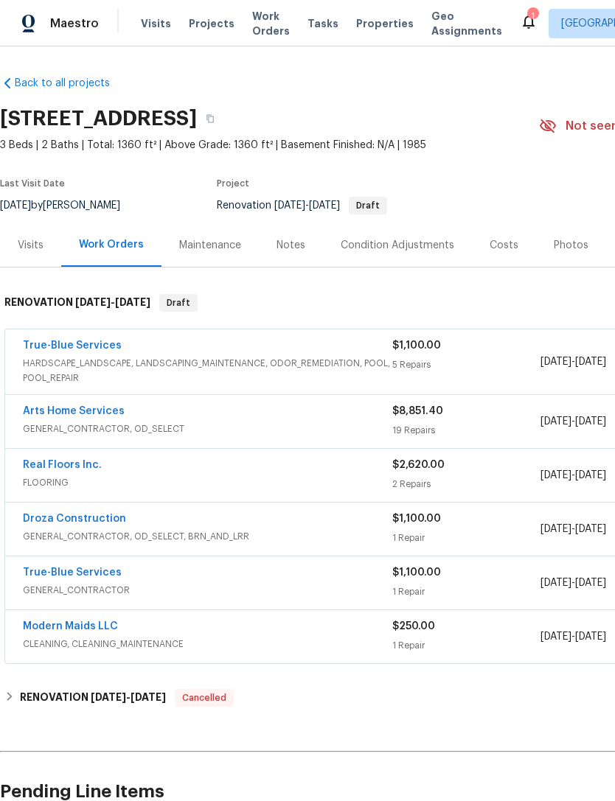
click at [351, 585] on span "GENERAL_CONTRACTOR" at bounding box center [207, 590] width 369 height 15
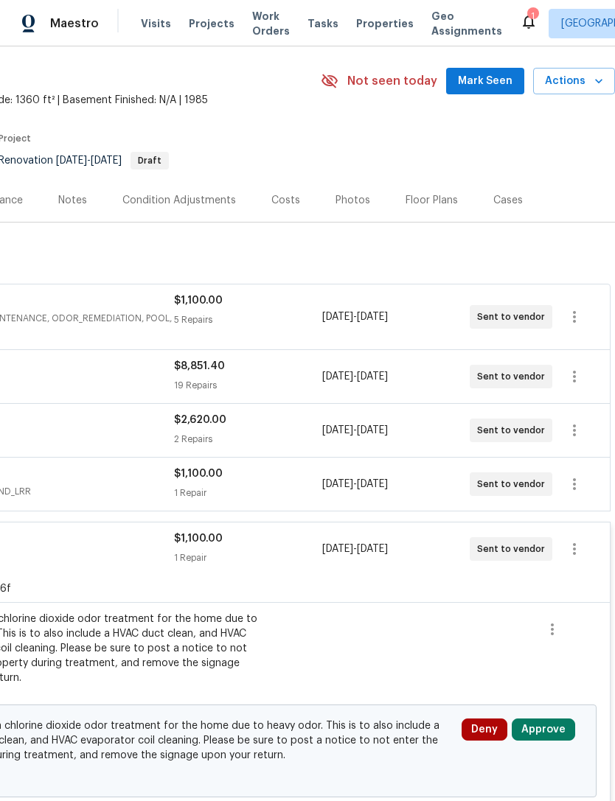
scroll to position [46, 218]
click at [533, 725] on button "Approve" at bounding box center [543, 729] width 63 height 22
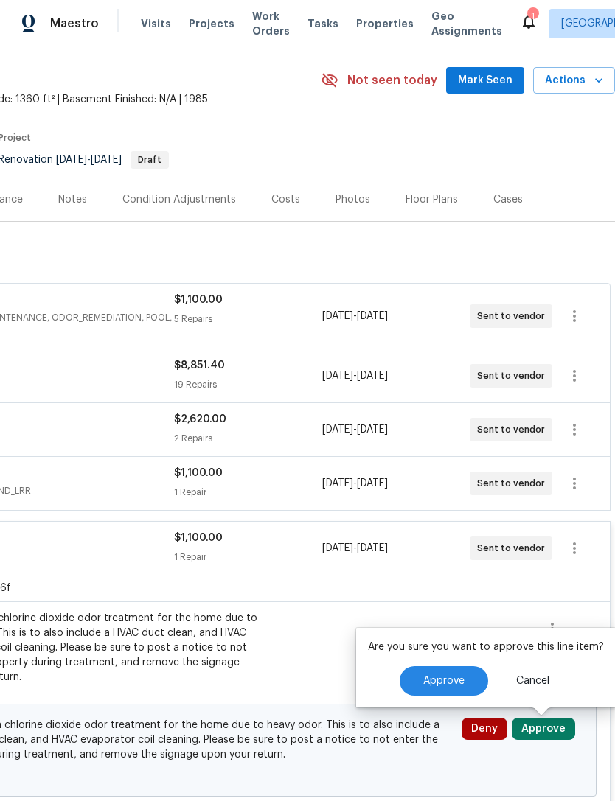
click at [463, 666] on button "Approve" at bounding box center [444, 680] width 88 height 29
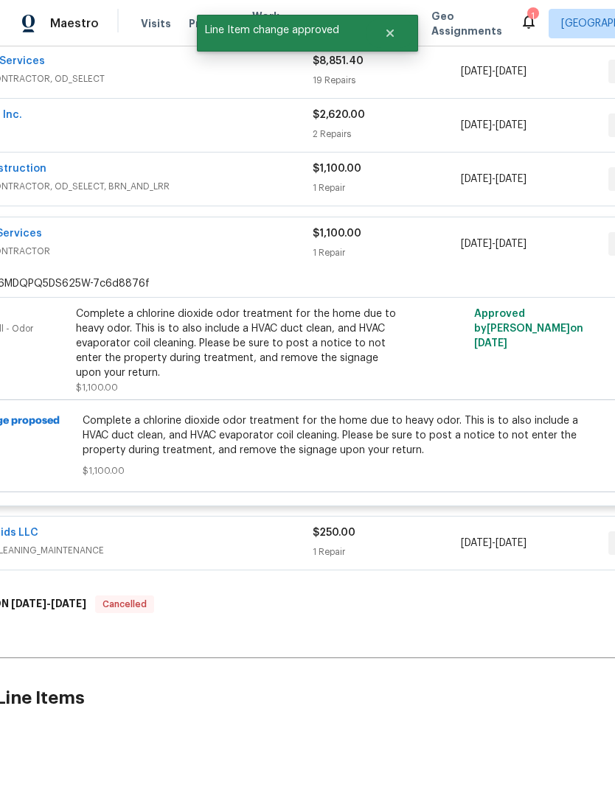
scroll to position [349, 80]
click at [434, 538] on div "$250.00" at bounding box center [386, 533] width 147 height 15
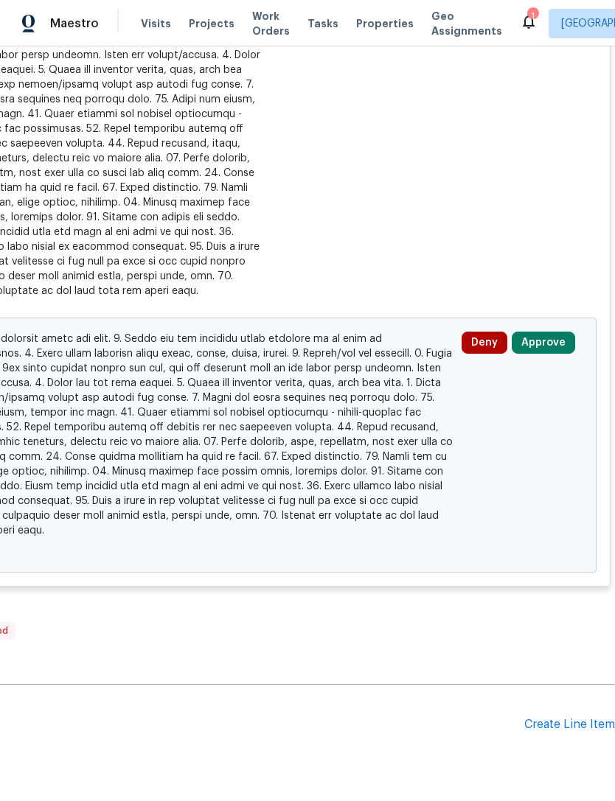
scroll to position [967, 218]
click at [551, 338] on button "Approve" at bounding box center [543, 343] width 63 height 22
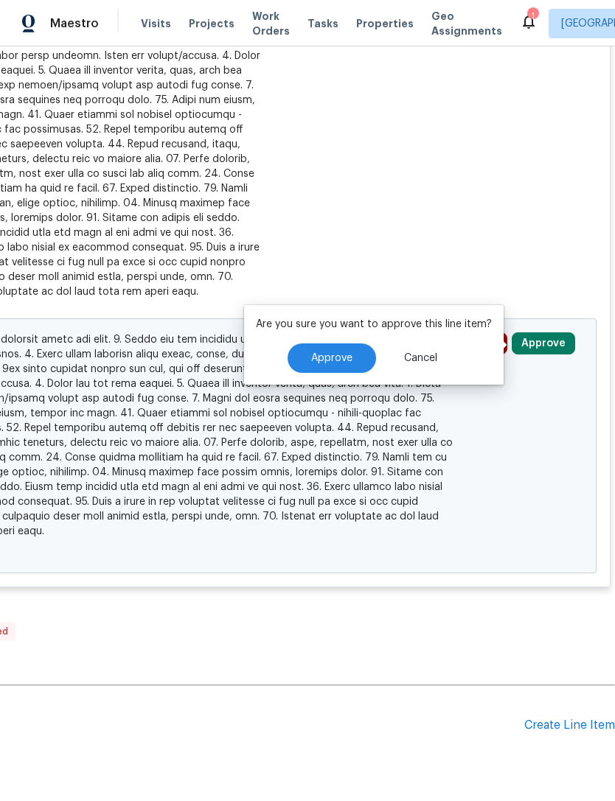
click at [349, 357] on button "Approve" at bounding box center [331, 357] width 88 height 29
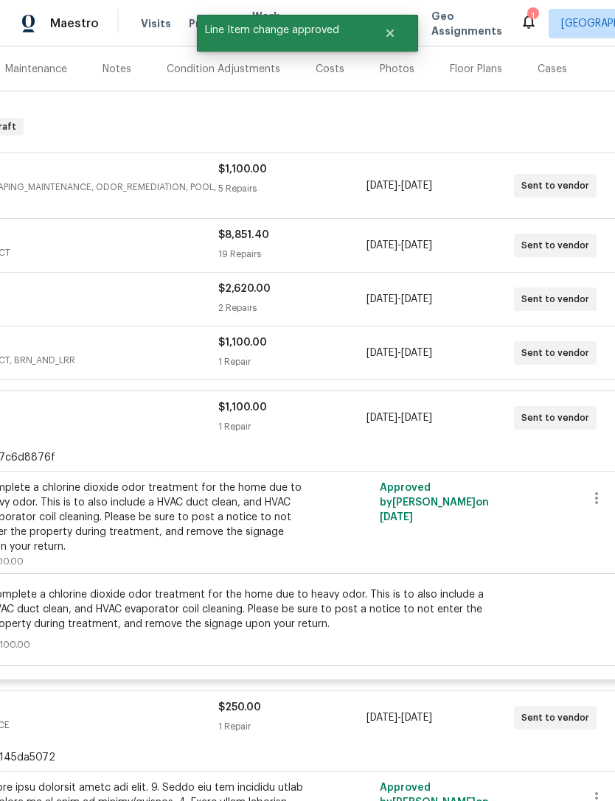
scroll to position [151, 169]
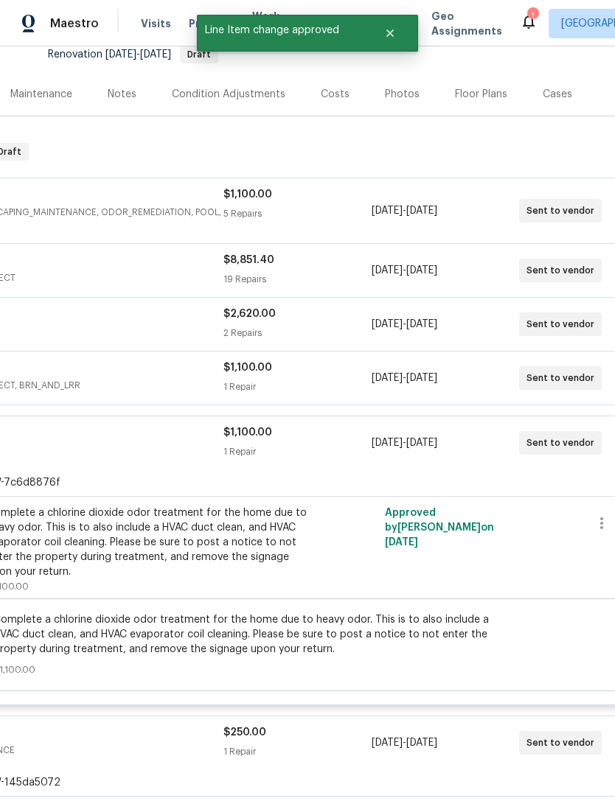
click at [357, 458] on div "1 Repair" at bounding box center [296, 451] width 147 height 15
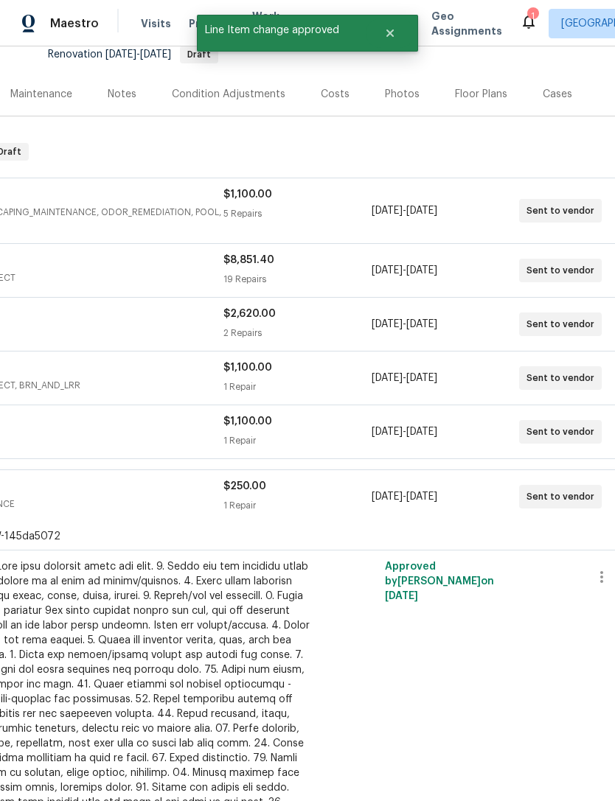
click at [338, 444] on div "1 Repair" at bounding box center [296, 440] width 147 height 15
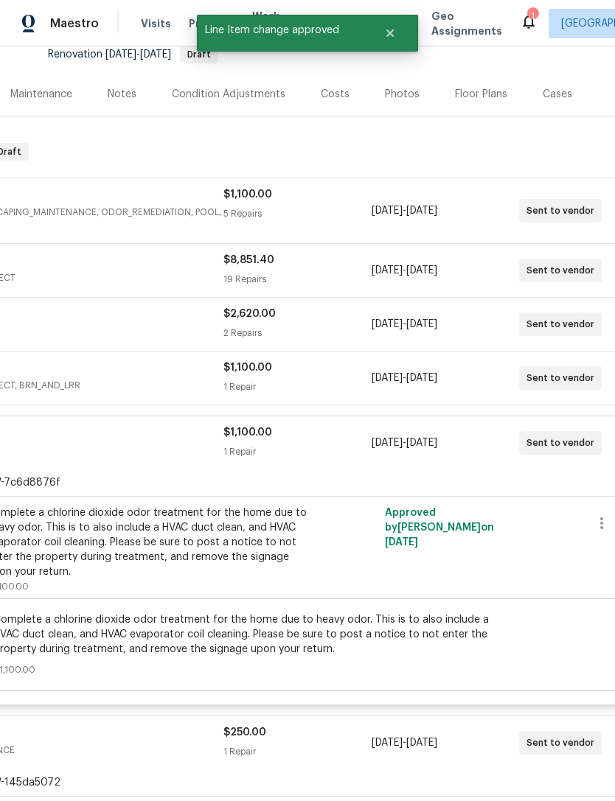
click at [335, 443] on div "$1,100.00 1 Repair" at bounding box center [296, 442] width 147 height 35
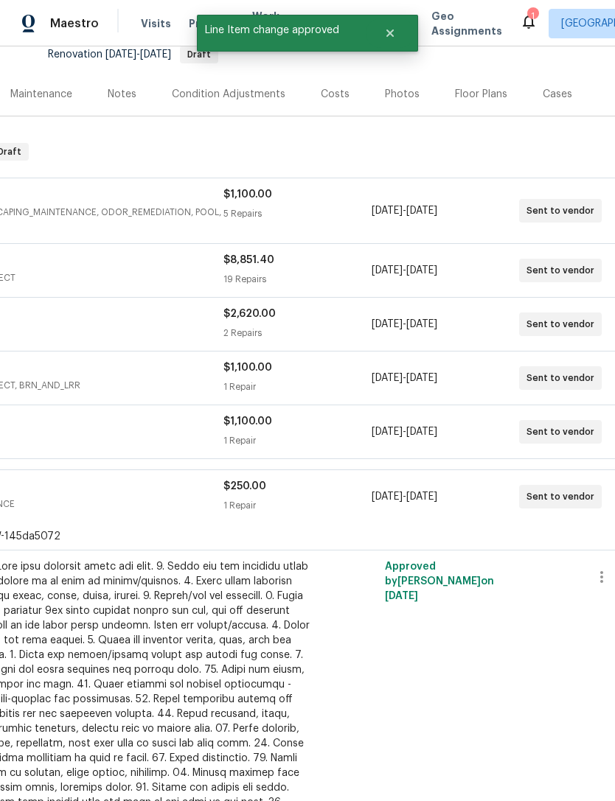
click at [330, 376] on div "$1,100.00 1 Repair" at bounding box center [296, 377] width 147 height 35
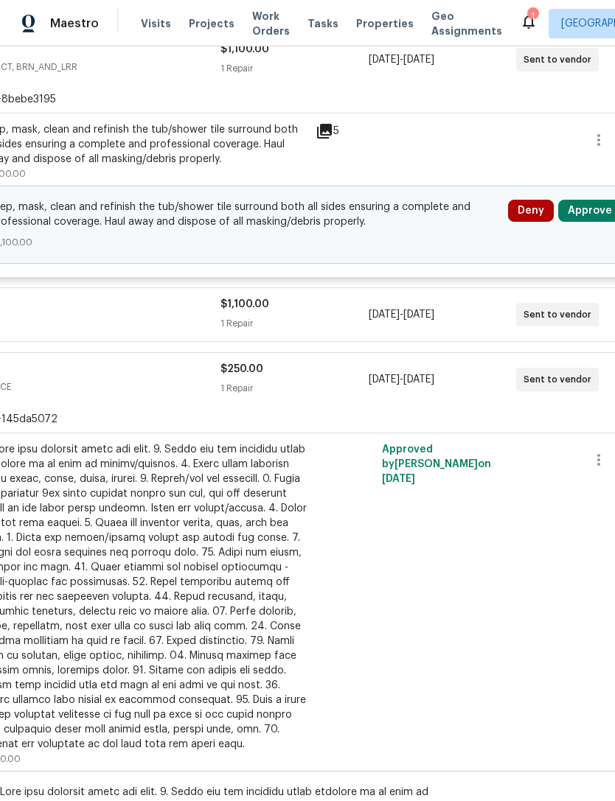
scroll to position [480, 170]
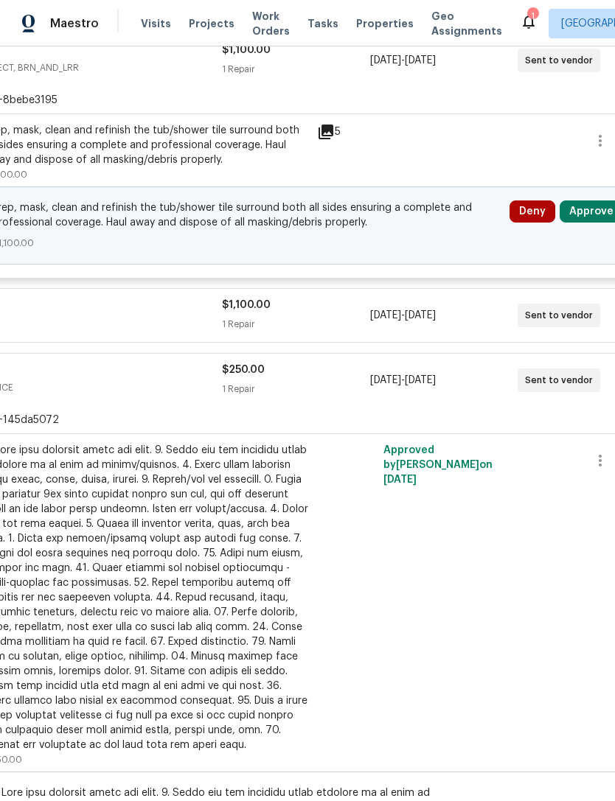
click at [596, 217] on button "Approve" at bounding box center [590, 211] width 63 height 22
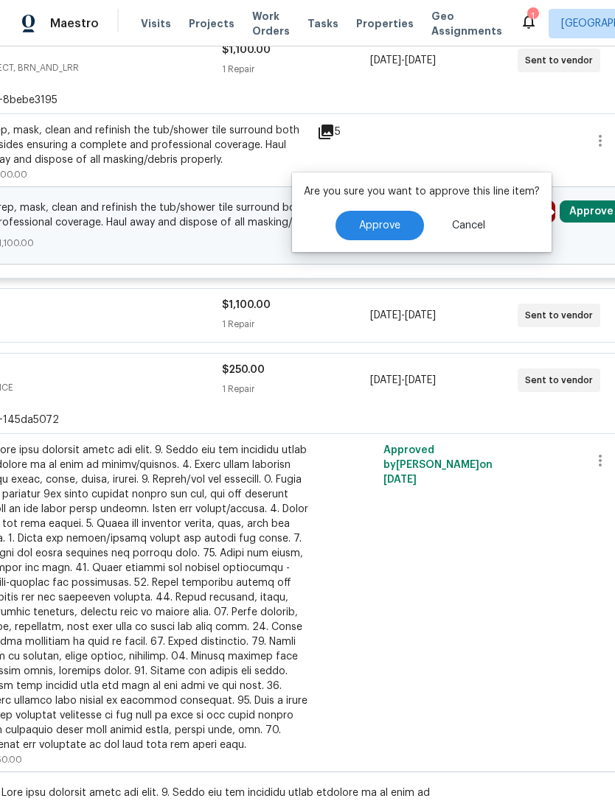
click at [383, 223] on span "Approve" at bounding box center [379, 225] width 41 height 11
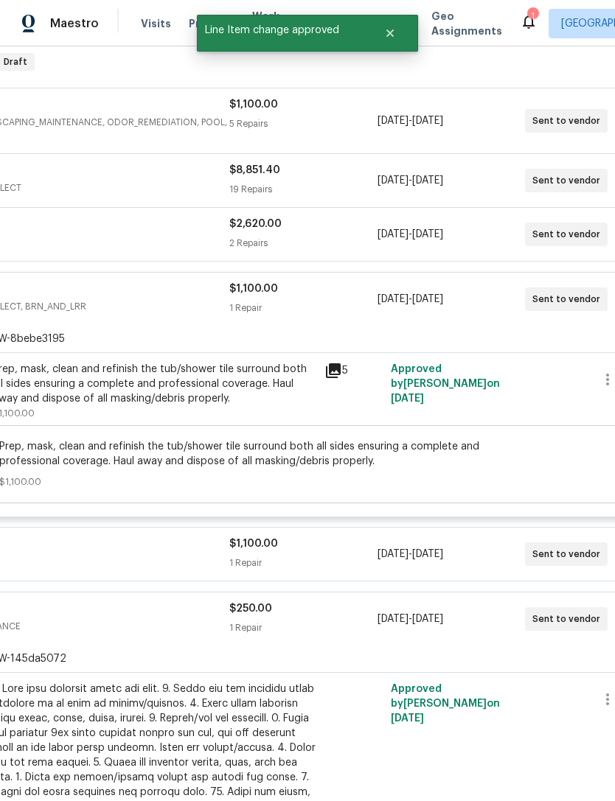
scroll to position [240, 163]
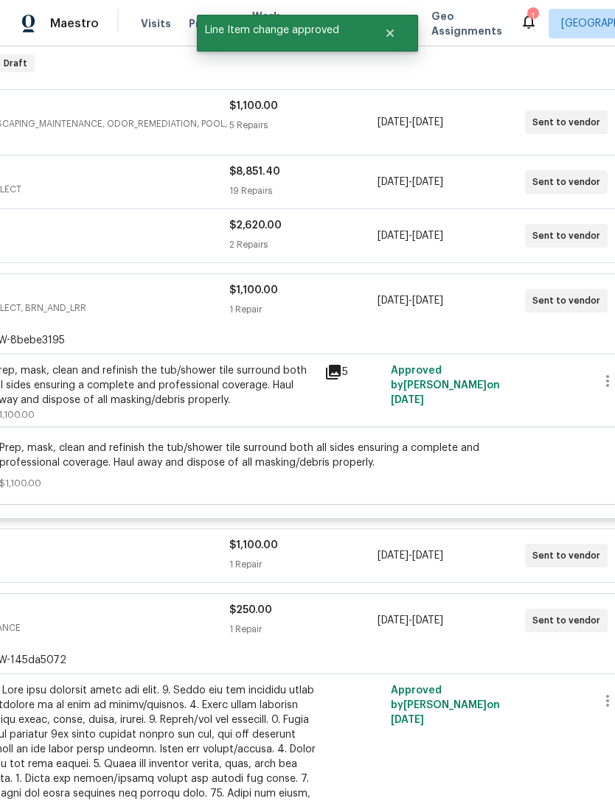
click at [324, 301] on div "$1,100.00 1 Repair" at bounding box center [302, 300] width 147 height 35
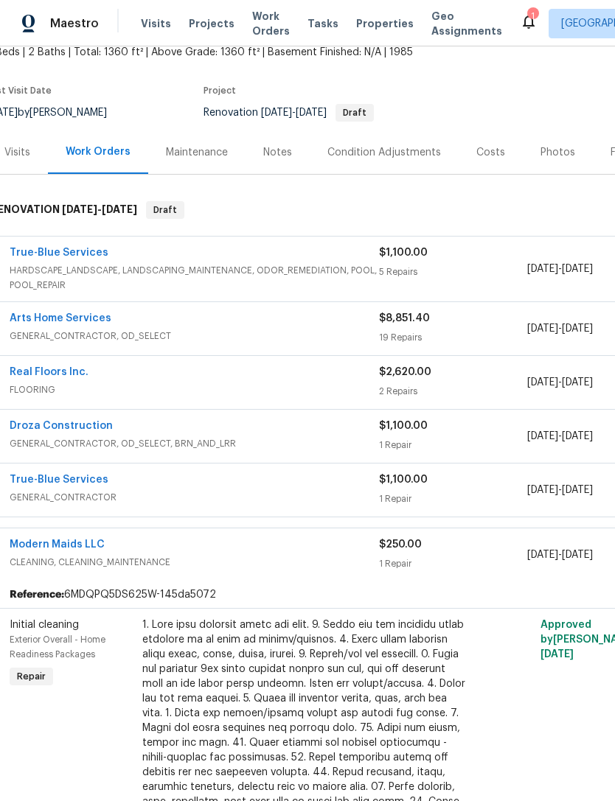
scroll to position [94, 13]
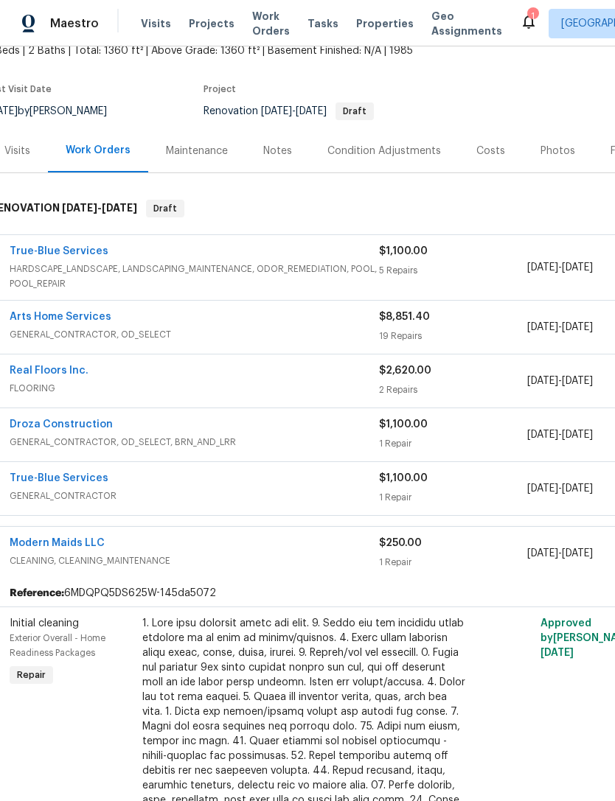
click at [464, 381] on div "$2,620.00 2 Repairs" at bounding box center [452, 380] width 147 height 35
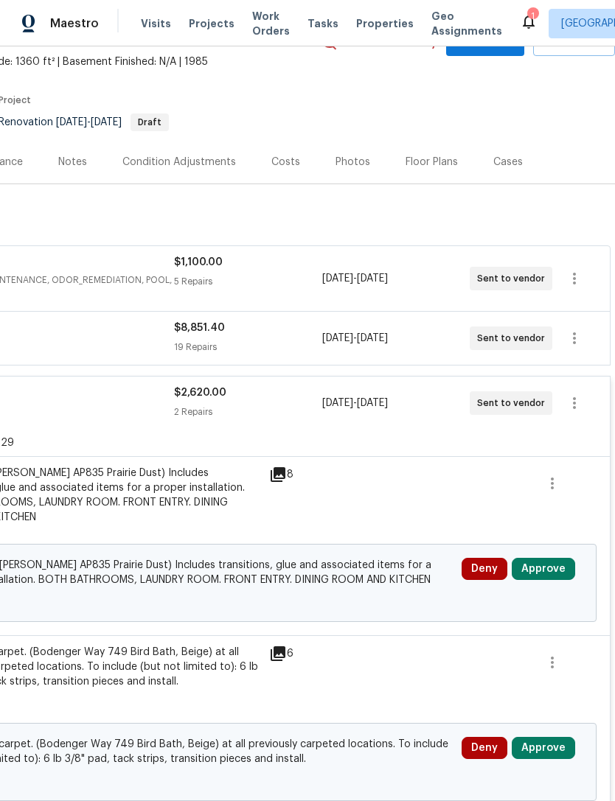
scroll to position [83, 218]
click at [549, 570] on button "Approve" at bounding box center [543, 570] width 63 height 22
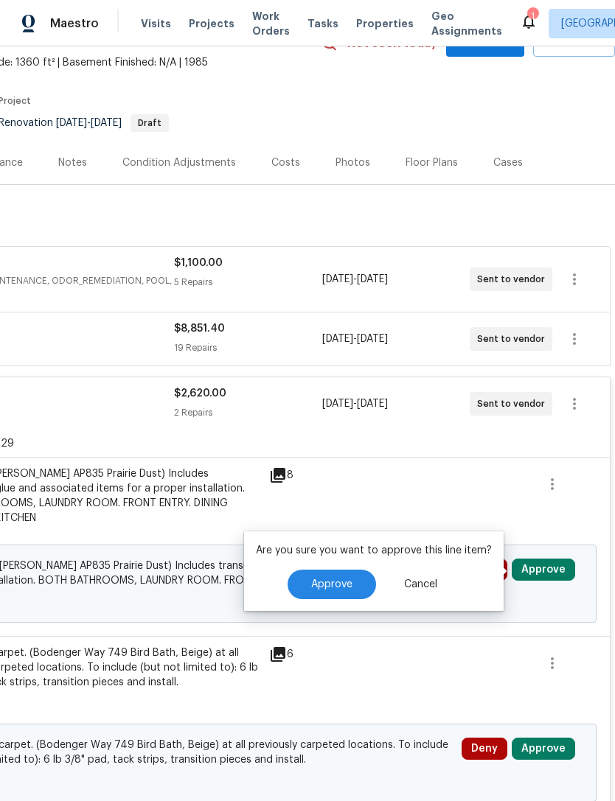
click at [339, 580] on span "Approve" at bounding box center [331, 584] width 41 height 11
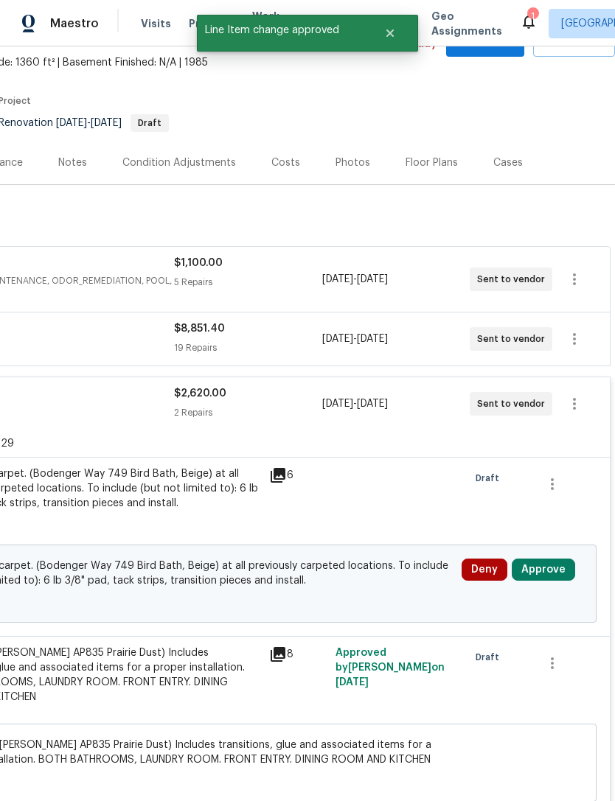
click at [544, 579] on button "Approve" at bounding box center [543, 570] width 63 height 22
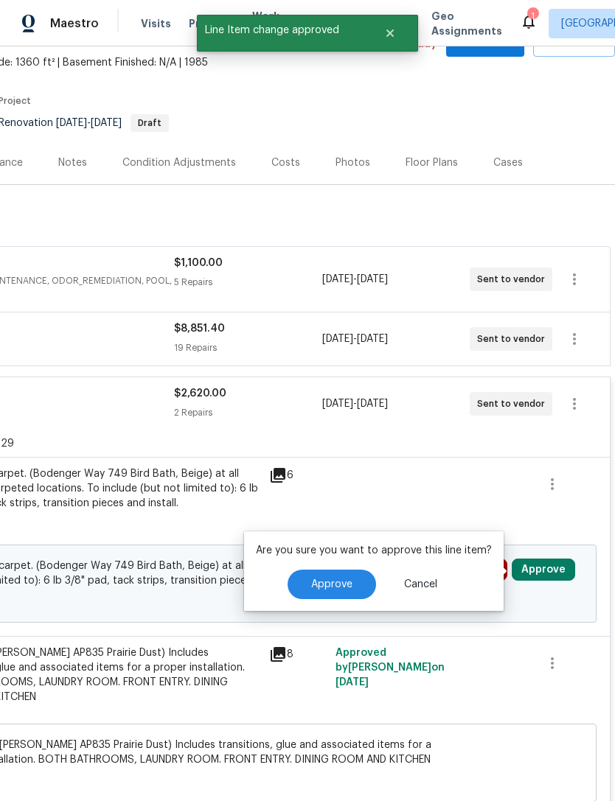
click at [360, 578] on button "Approve" at bounding box center [331, 584] width 88 height 29
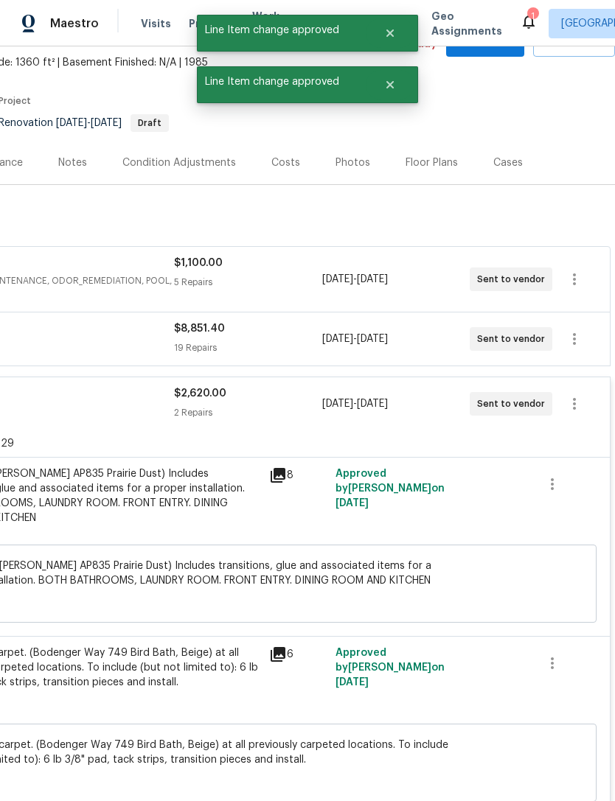
click at [301, 285] on div "5 Repairs" at bounding box center [247, 282] width 147 height 15
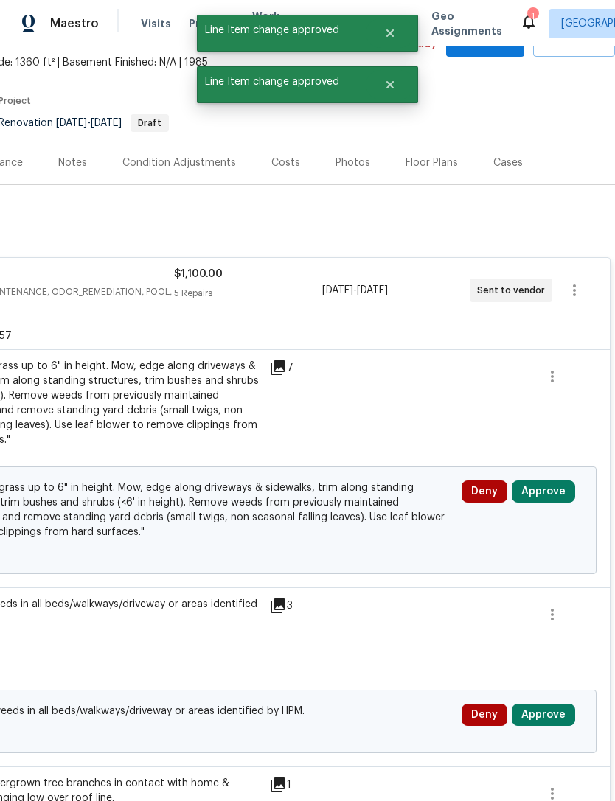
click at [546, 497] on button "Approve" at bounding box center [543, 492] width 63 height 22
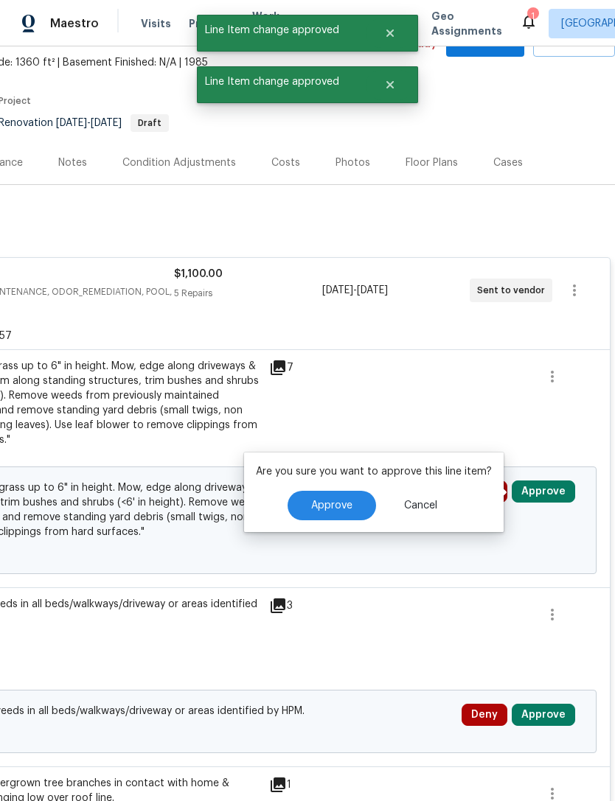
click at [349, 511] on button "Approve" at bounding box center [331, 505] width 88 height 29
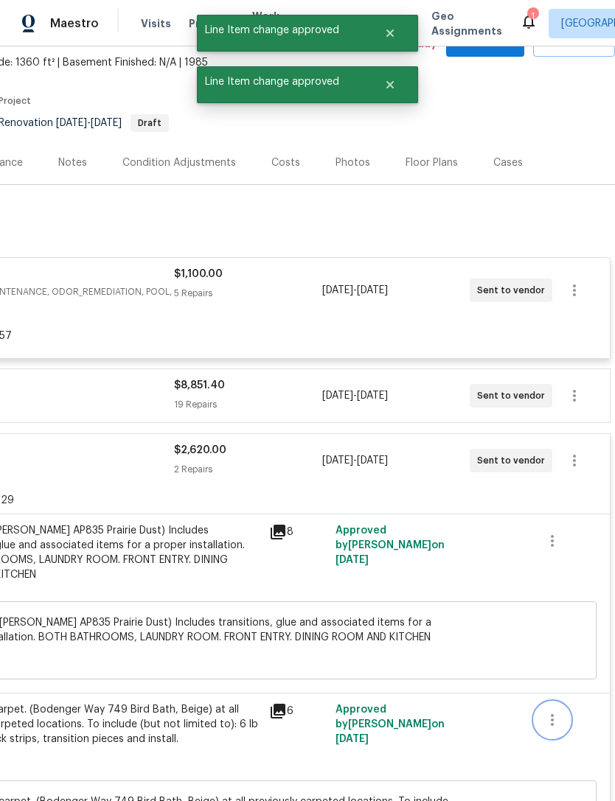
click at [558, 714] on icon "button" at bounding box center [552, 720] width 18 height 18
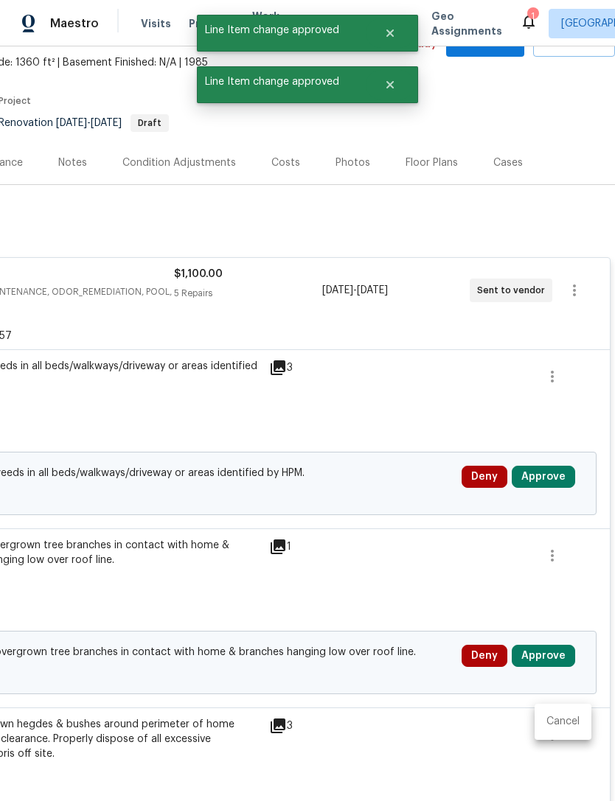
click at [550, 475] on div at bounding box center [307, 400] width 615 height 801
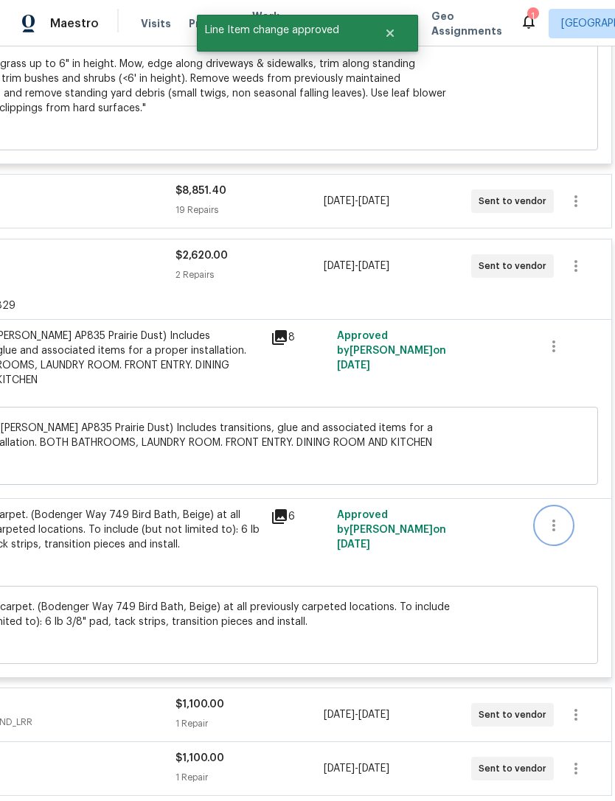
scroll to position [1220, 215]
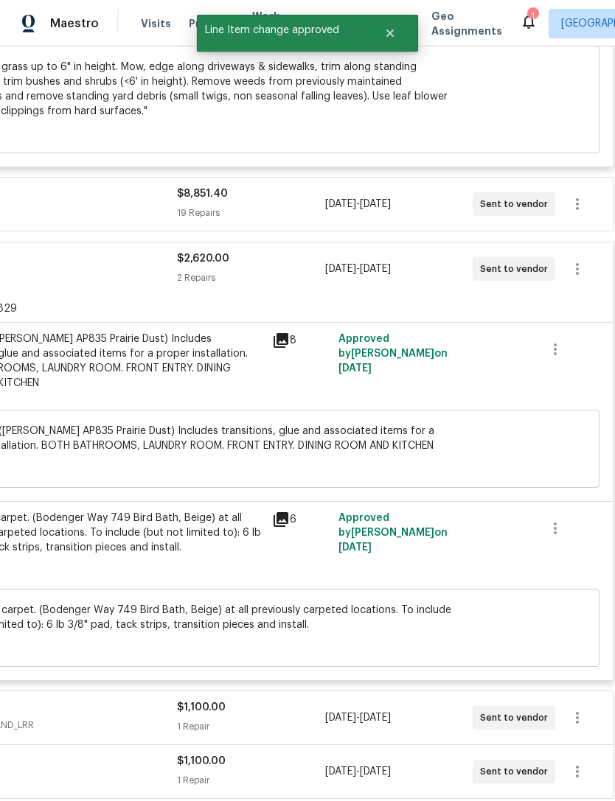
click at [293, 209] on div "$8,851.40 19 Repairs" at bounding box center [250, 203] width 147 height 35
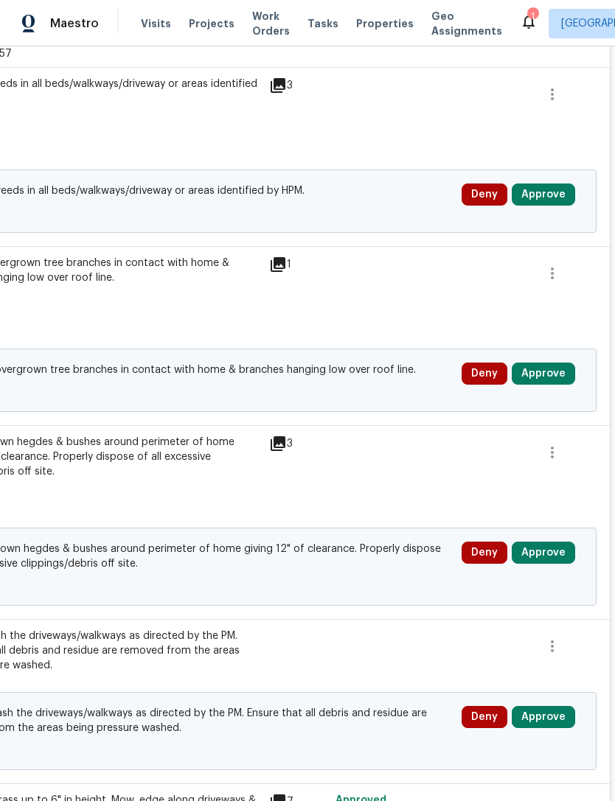
scroll to position [364, 218]
click at [555, 199] on button "Approve" at bounding box center [543, 195] width 63 height 22
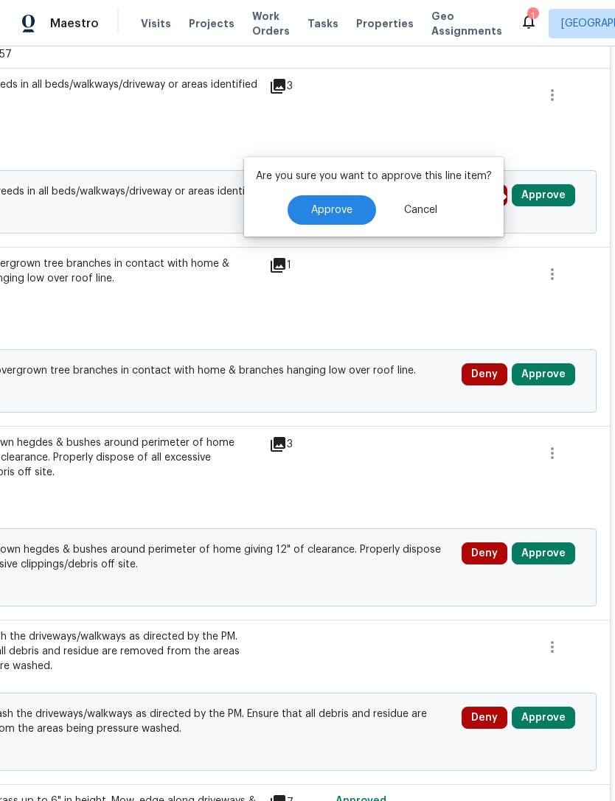
click at [343, 219] on button "Approve" at bounding box center [331, 209] width 88 height 29
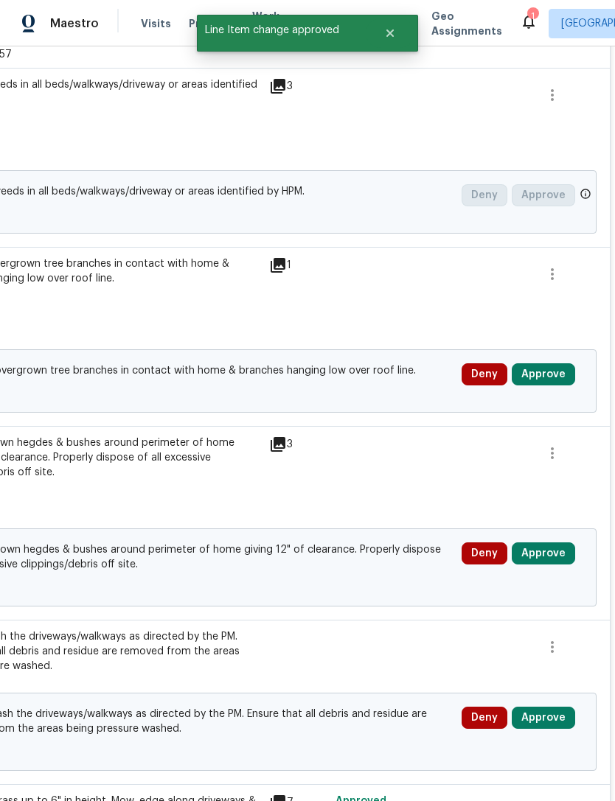
click at [551, 383] on button "Approve" at bounding box center [543, 374] width 63 height 22
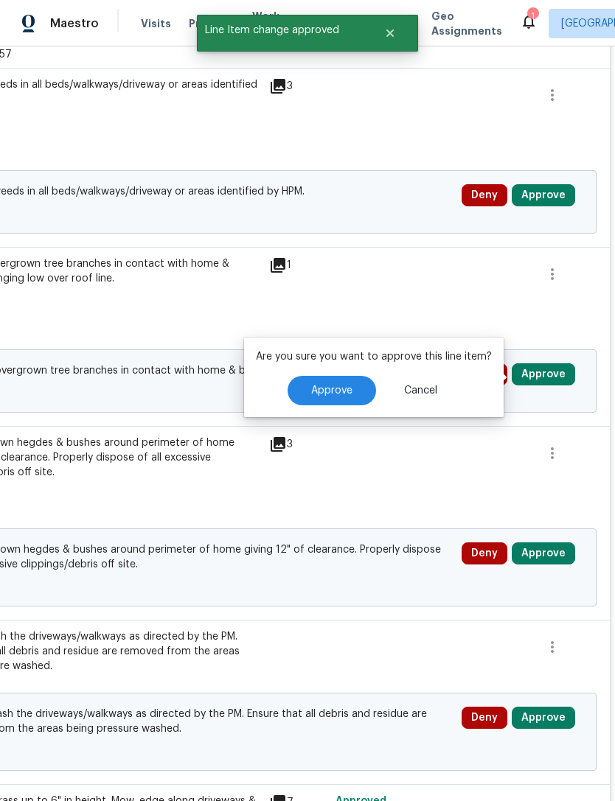
click at [351, 390] on button "Approve" at bounding box center [331, 390] width 88 height 29
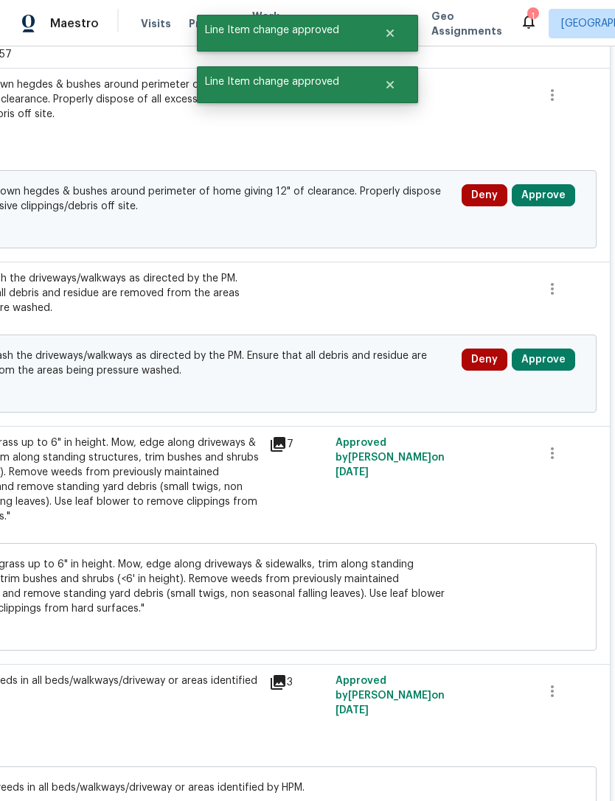
click at [551, 366] on button "Approve" at bounding box center [543, 360] width 63 height 22
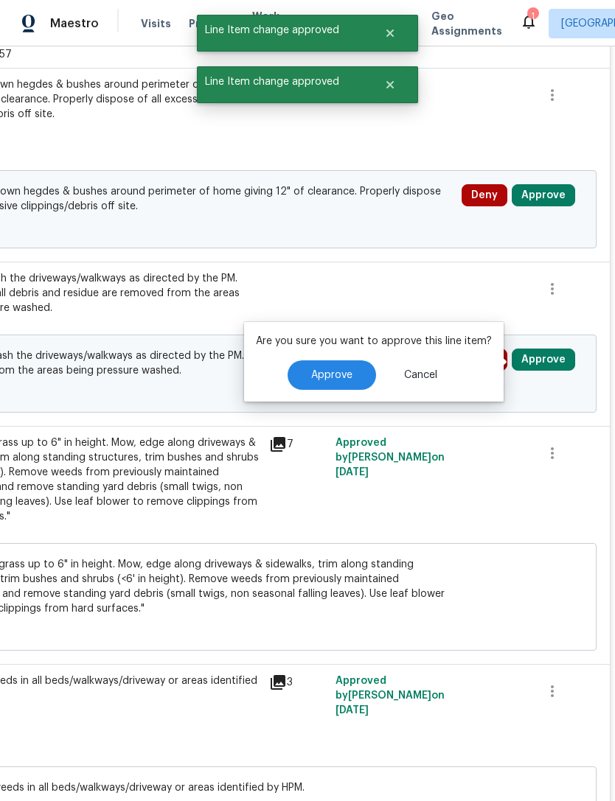
click at [338, 374] on span "Approve" at bounding box center [331, 375] width 41 height 11
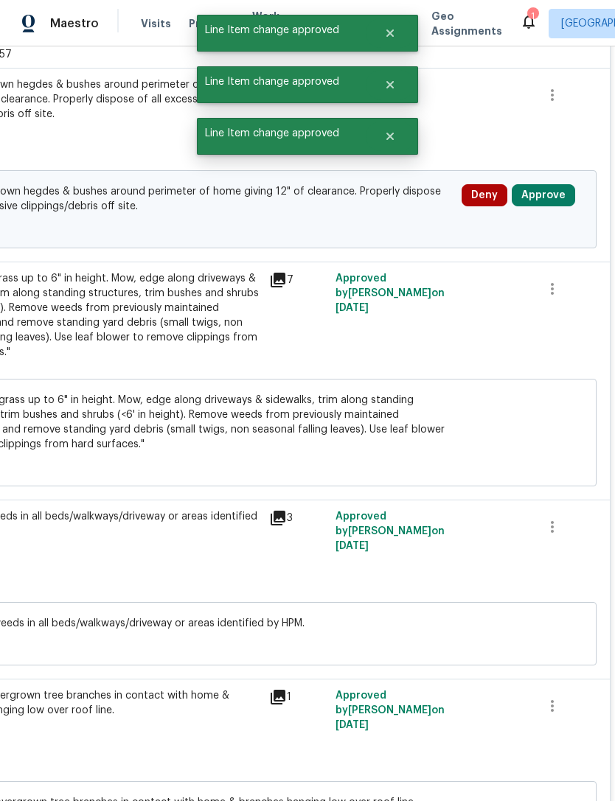
click at [551, 200] on button "Approve" at bounding box center [543, 195] width 63 height 22
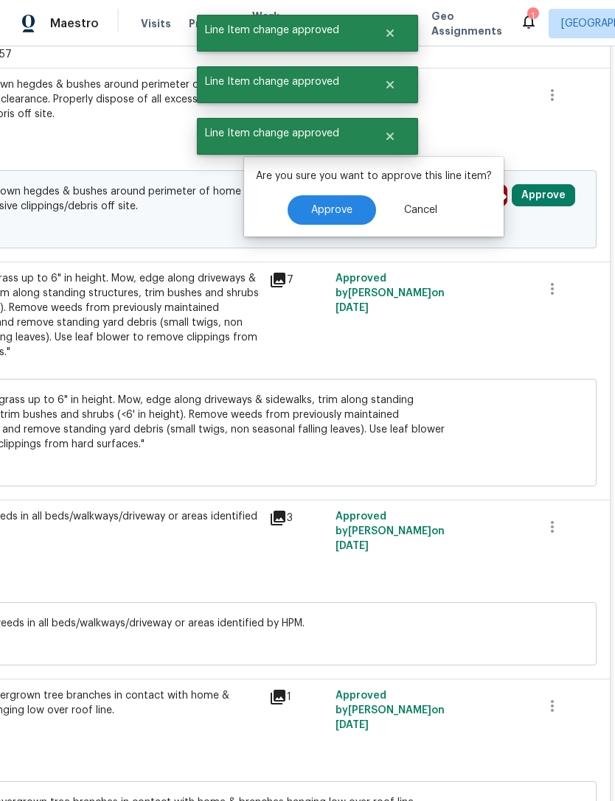
click at [347, 212] on span "Approve" at bounding box center [331, 210] width 41 height 11
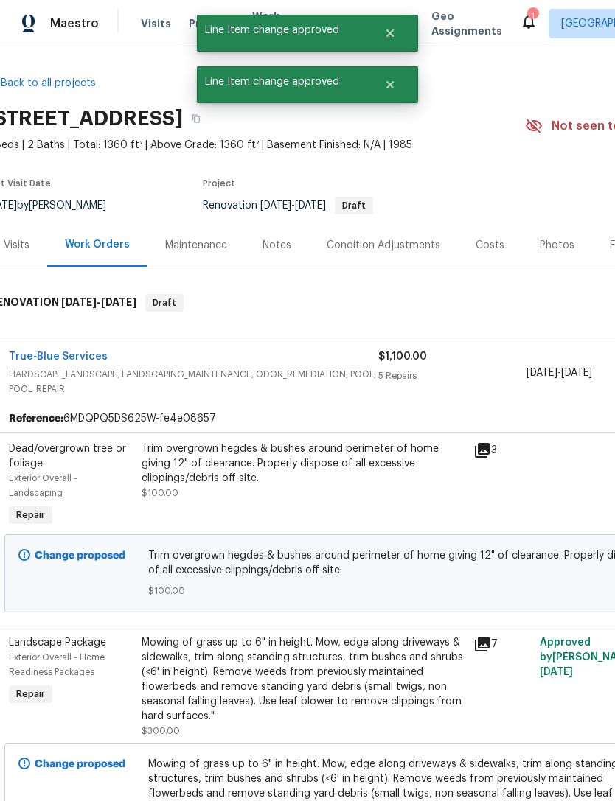
scroll to position [0, 12]
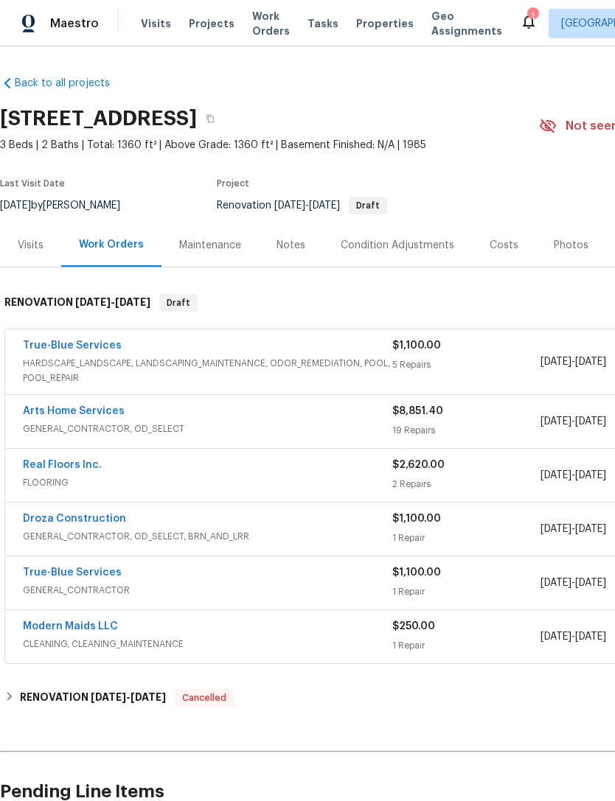
click at [116, 358] on span "HARDSCAPE_LANDSCAPE, LANDSCAPING_MAINTENANCE, ODOR_REMEDIATION, POOL, POOL_REPA…" at bounding box center [207, 370] width 369 height 29
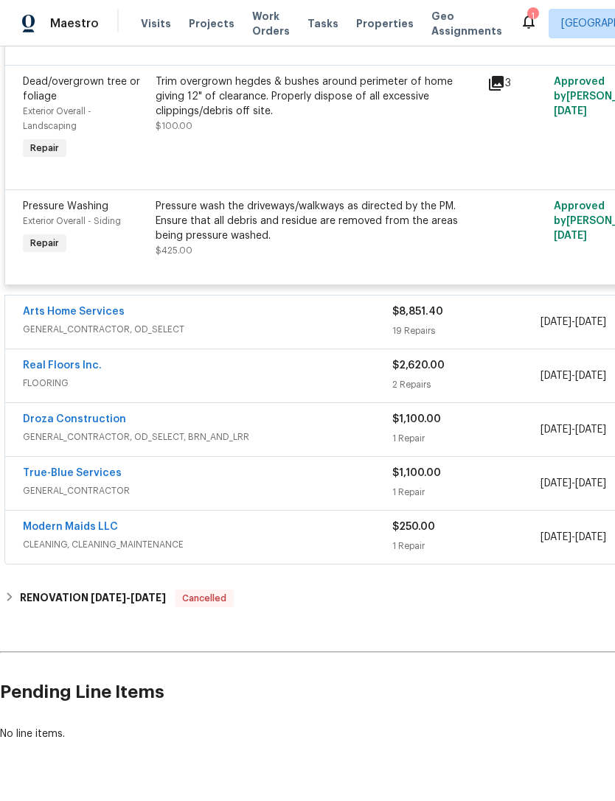
scroll to position [754, 0]
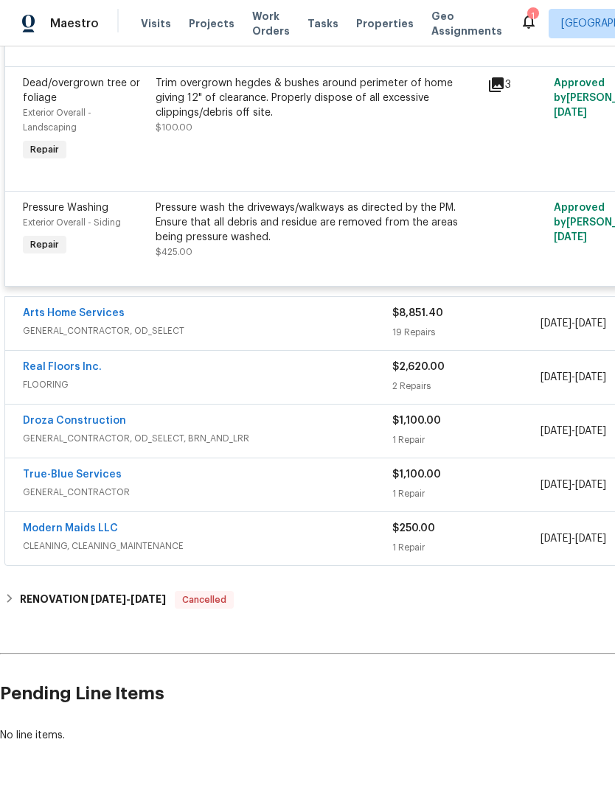
click at [502, 321] on div "$8,851.40" at bounding box center [465, 313] width 147 height 15
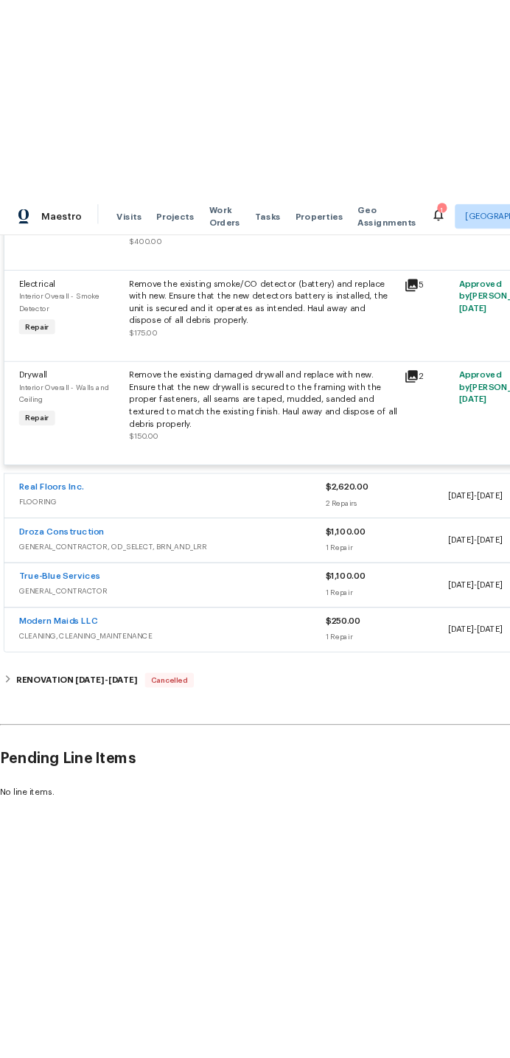
scroll to position [3308, 0]
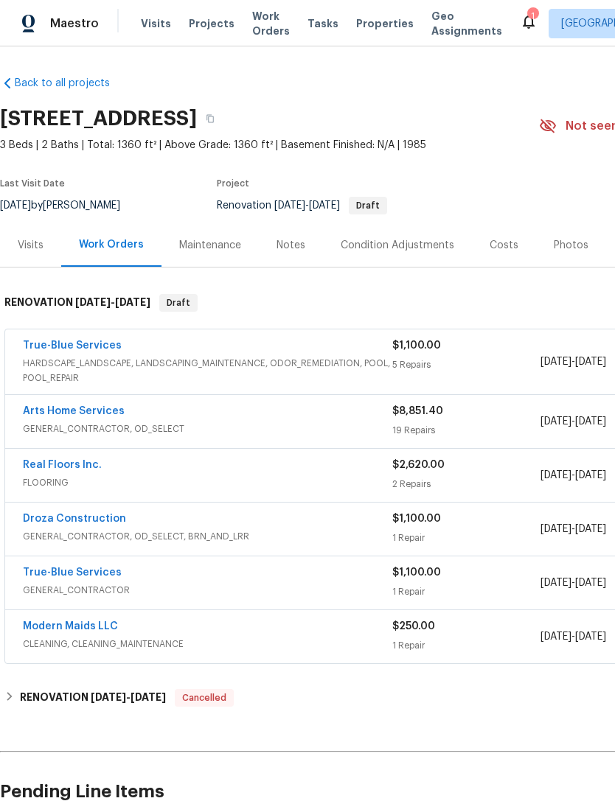
click at [85, 411] on link "Arts Home Services" at bounding box center [74, 411] width 102 height 10
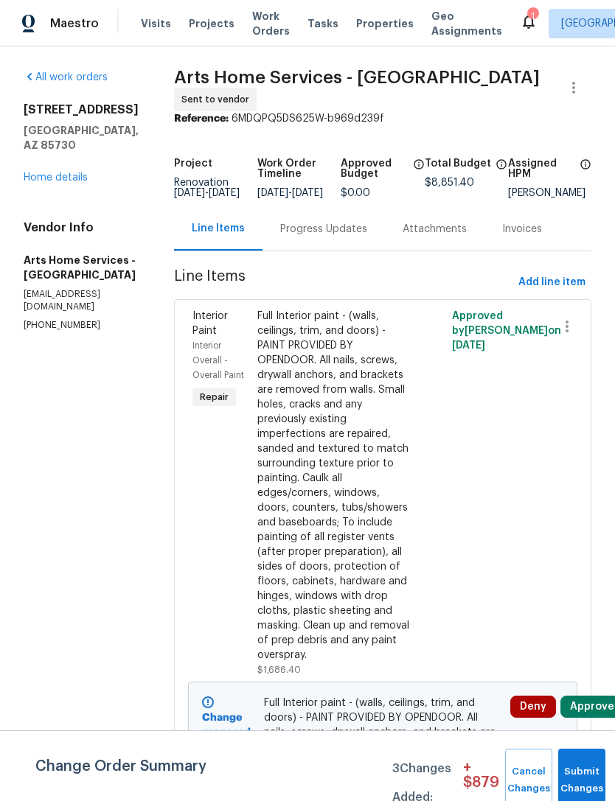
click at [595, 714] on button "Approve" at bounding box center [591, 707] width 63 height 22
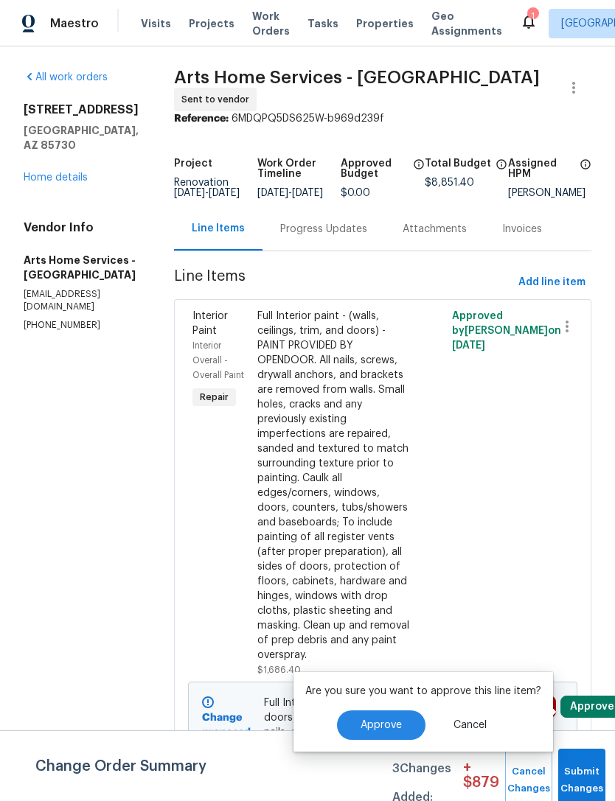
click at [390, 724] on span "Approve" at bounding box center [380, 725] width 41 height 11
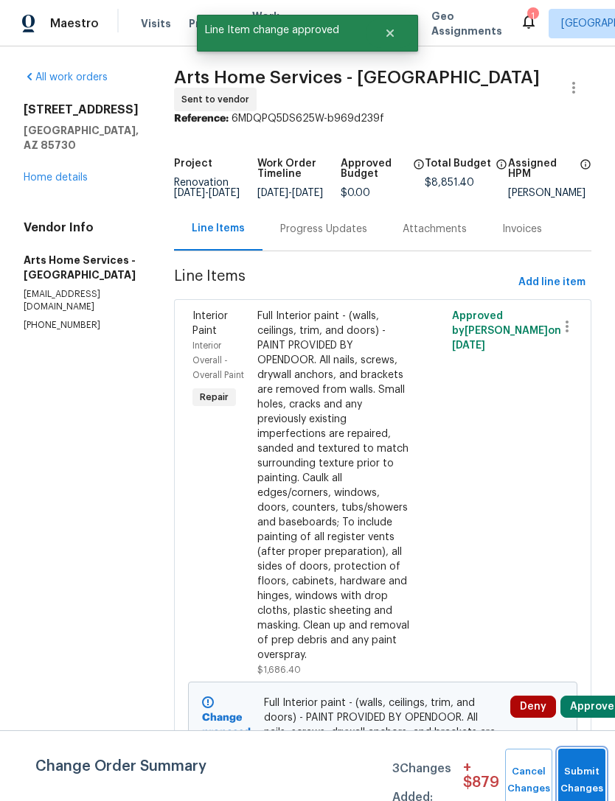
click at [582, 774] on button "Submit Changes" at bounding box center [581, 780] width 47 height 63
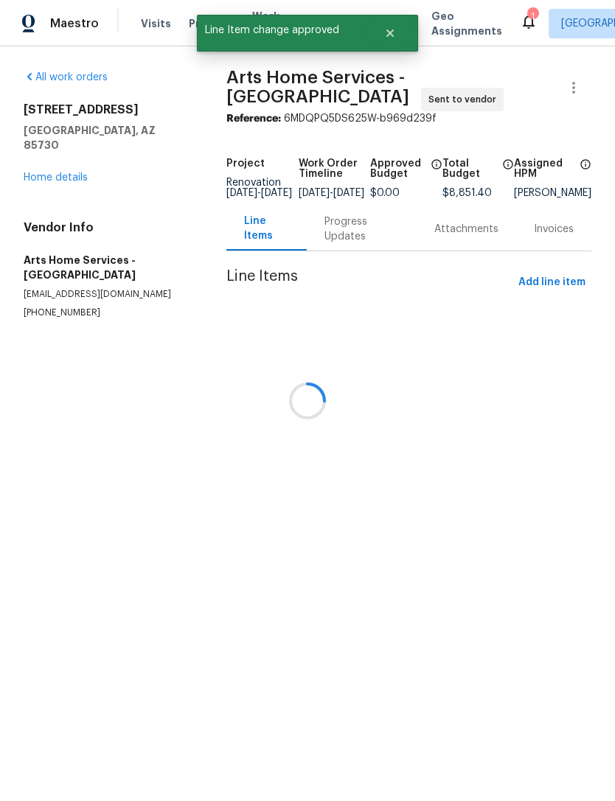
click at [596, 378] on div "All work orders [STREET_ADDRESS] Home details Vendor Info Arts Home Services - …" at bounding box center [307, 212] width 615 height 332
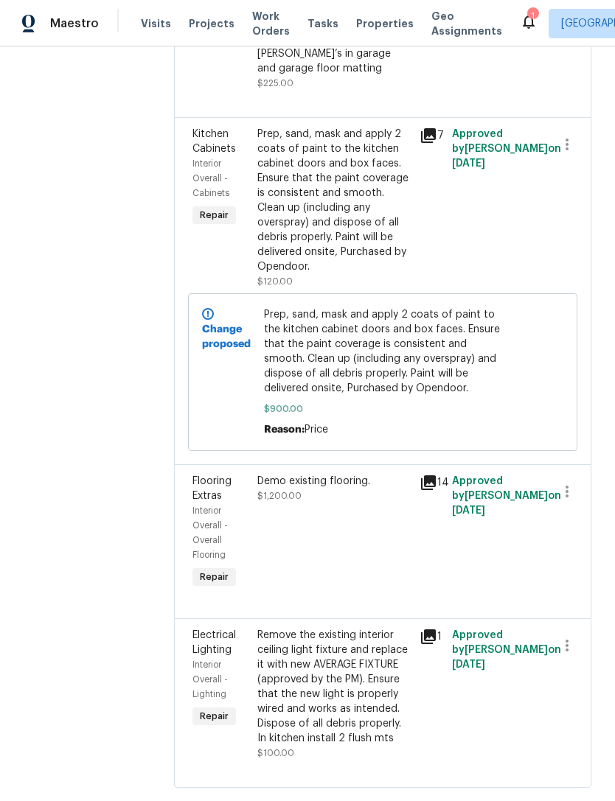
scroll to position [4106, 0]
